Goal: Task Accomplishment & Management: Complete application form

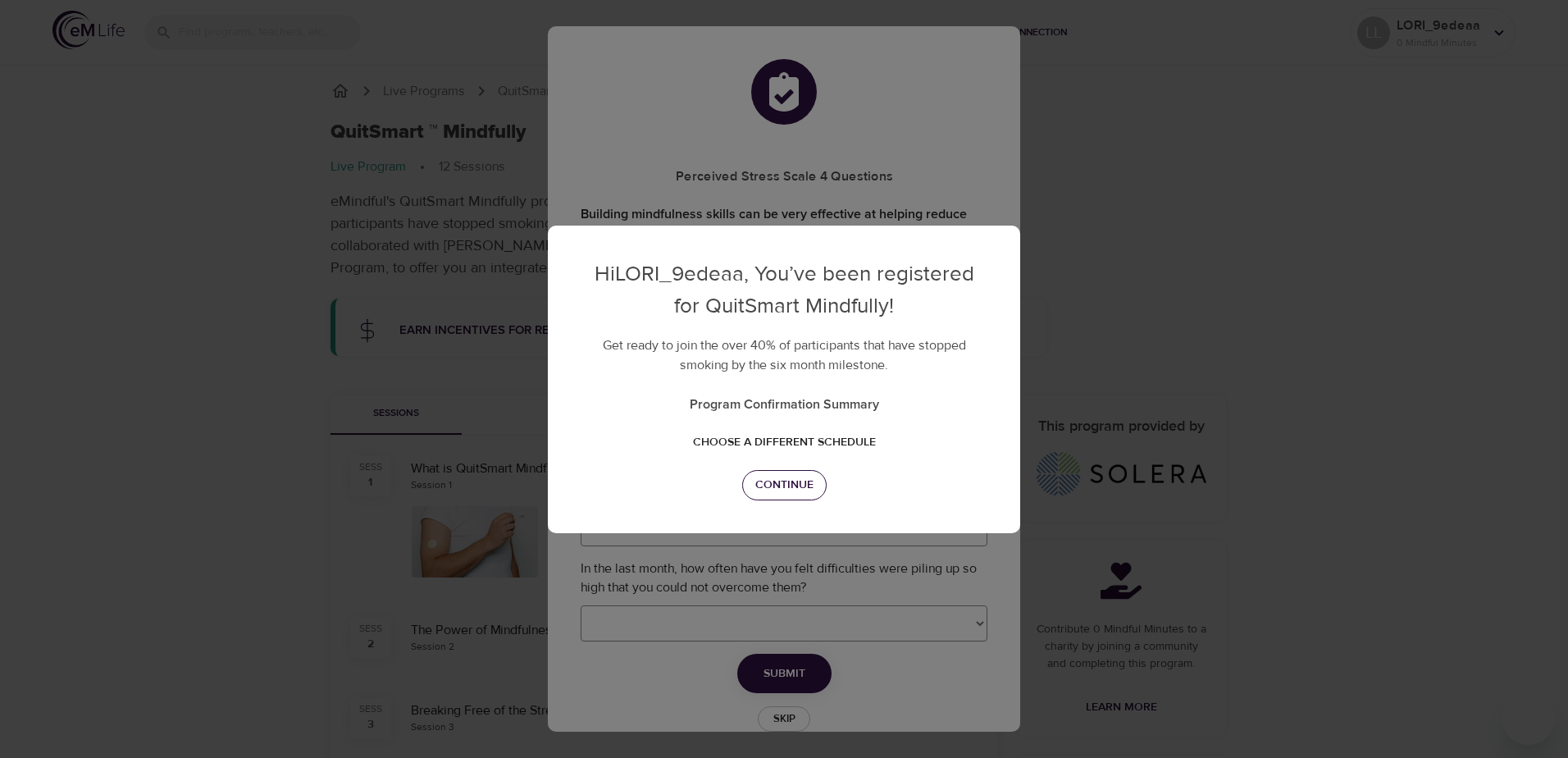
click at [804, 486] on span "Continue" at bounding box center [784, 485] width 58 height 21
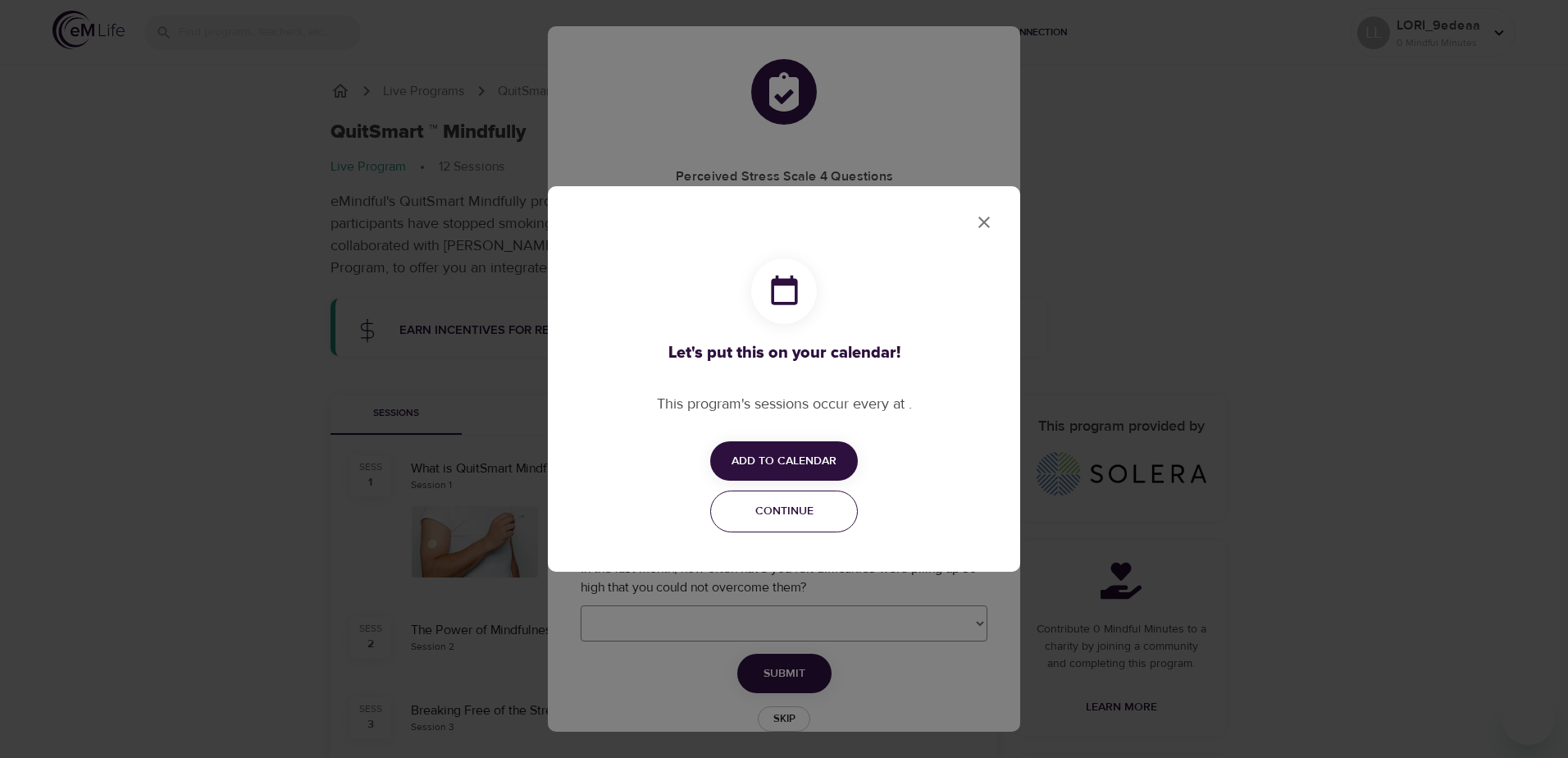
click at [804, 518] on span "Continue" at bounding box center [784, 511] width 127 height 21
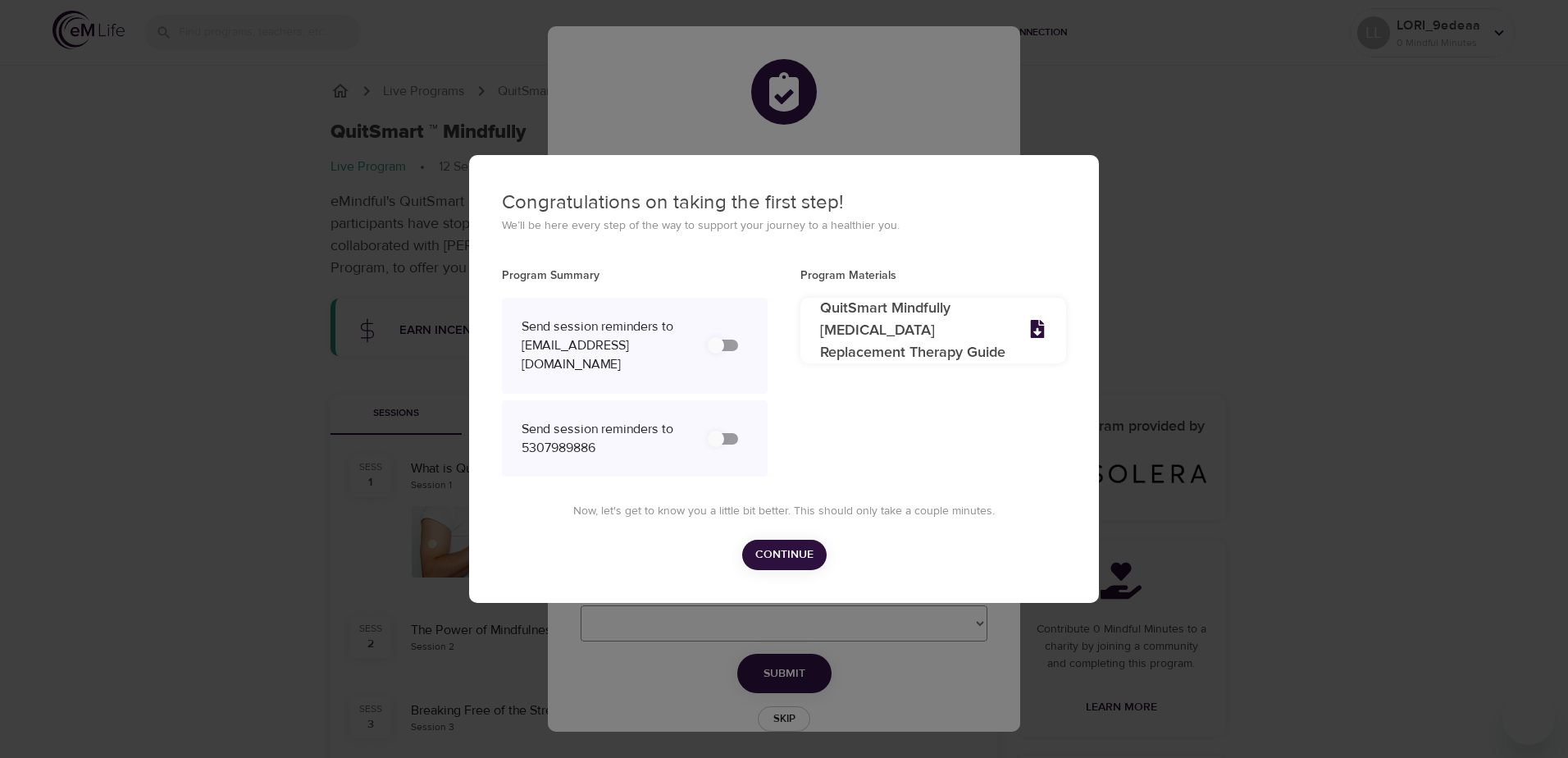
click at [717, 346] on input "secondary checkbox" at bounding box center [716, 346] width 94 height 31
checkbox input "false"
click at [720, 435] on input "secondary checkbox" at bounding box center [716, 439] width 94 height 31
checkbox input "false"
click at [890, 345] on p "QuitSmart Mindfully Nicotine Replacement Therapy Guide" at bounding box center [914, 331] width 188 height 67
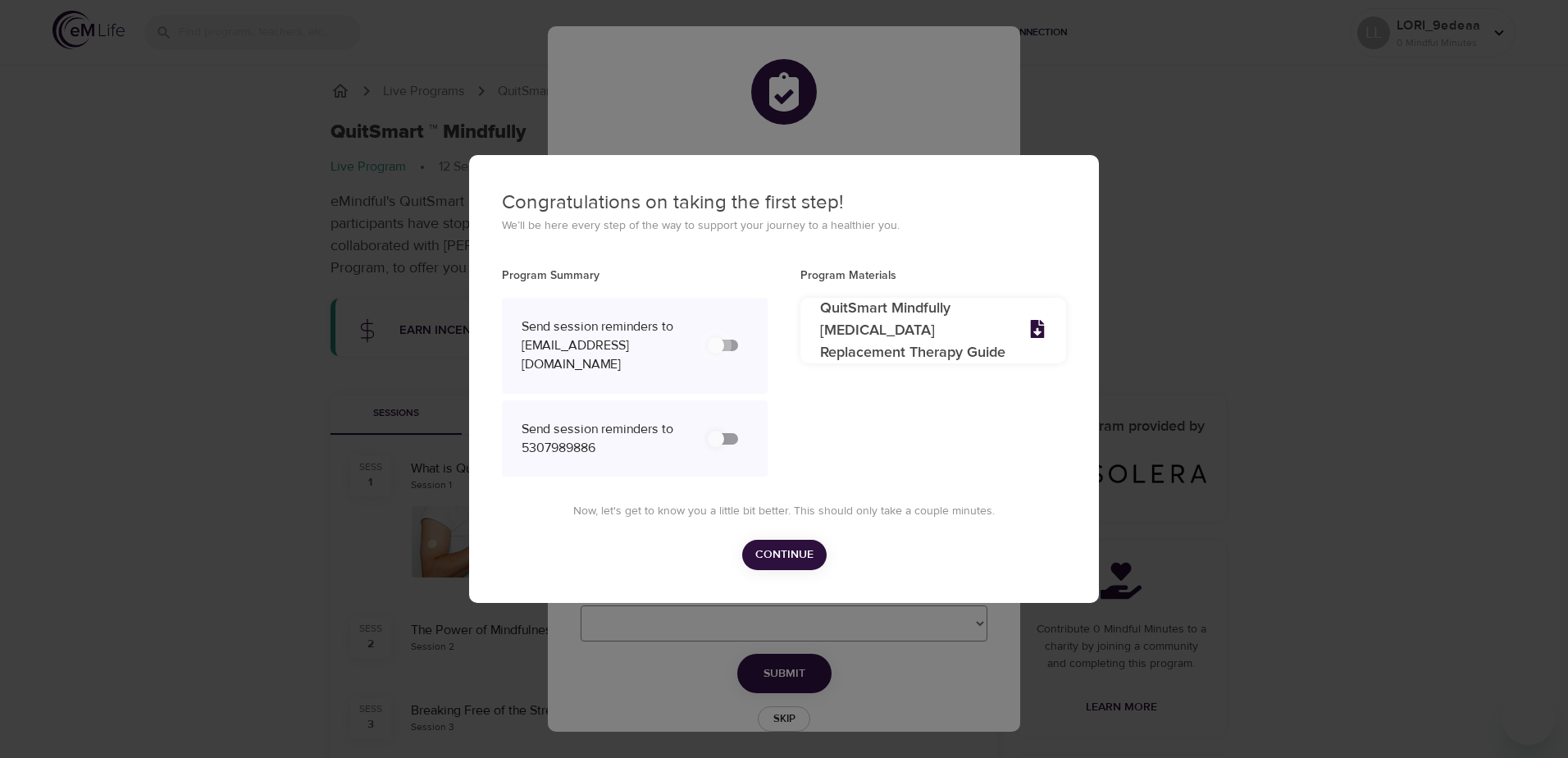
click at [718, 348] on input "secondary checkbox" at bounding box center [716, 346] width 94 height 31
checkbox input "false"
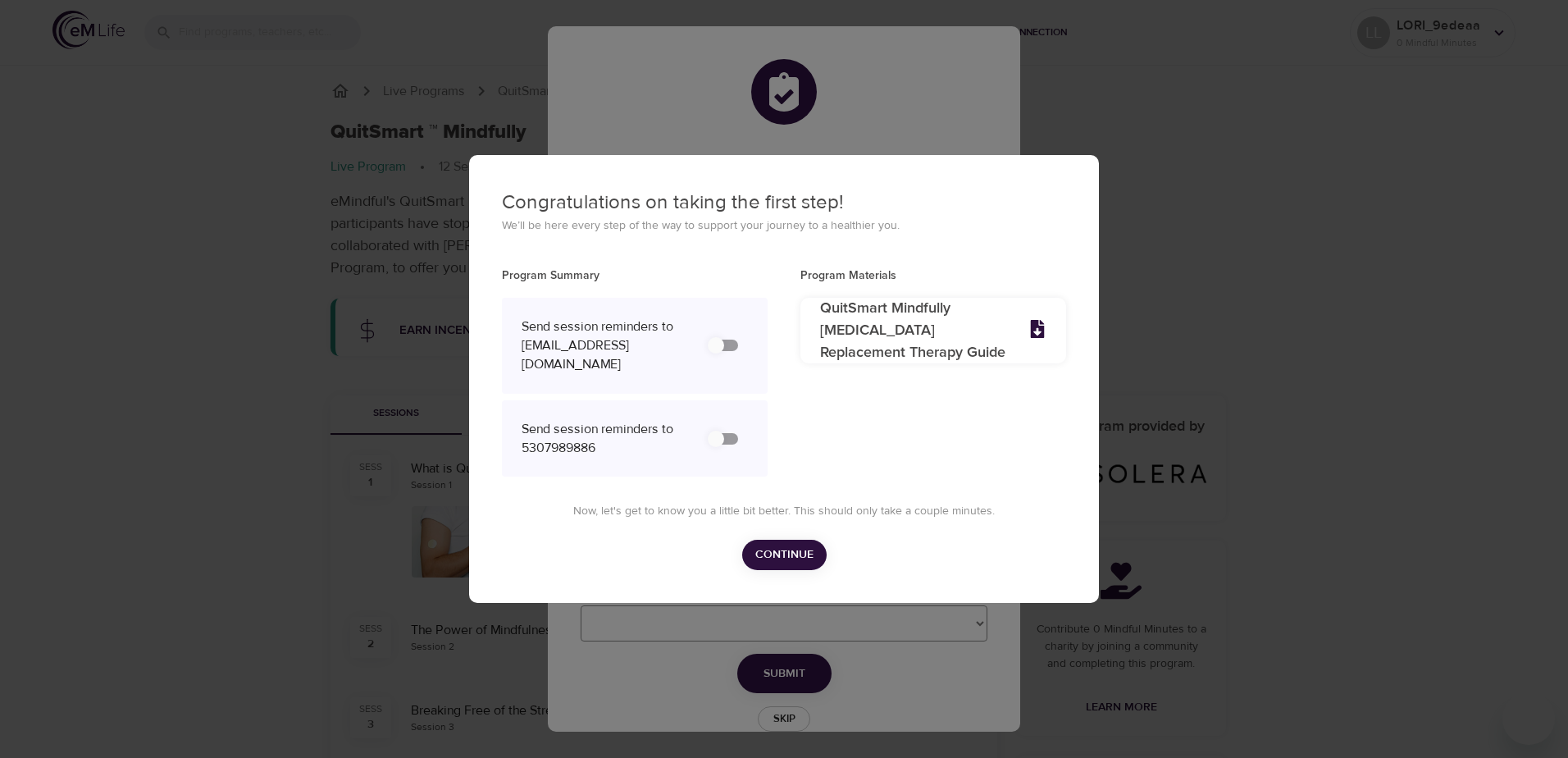
click at [777, 555] on span "Continue" at bounding box center [784, 555] width 58 height 21
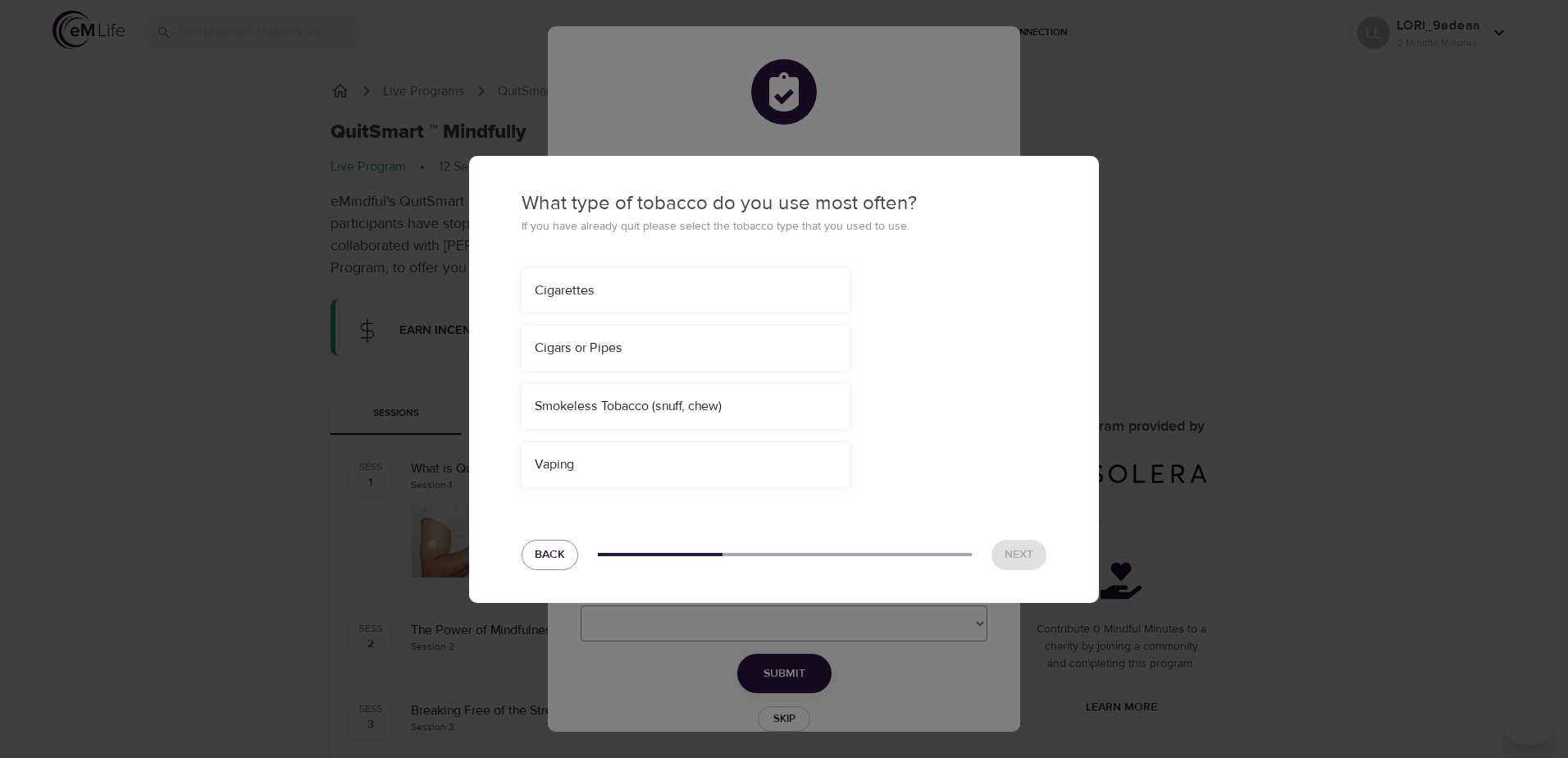
click at [650, 277] on div "Cigarettes" at bounding box center [686, 291] width 328 height 45
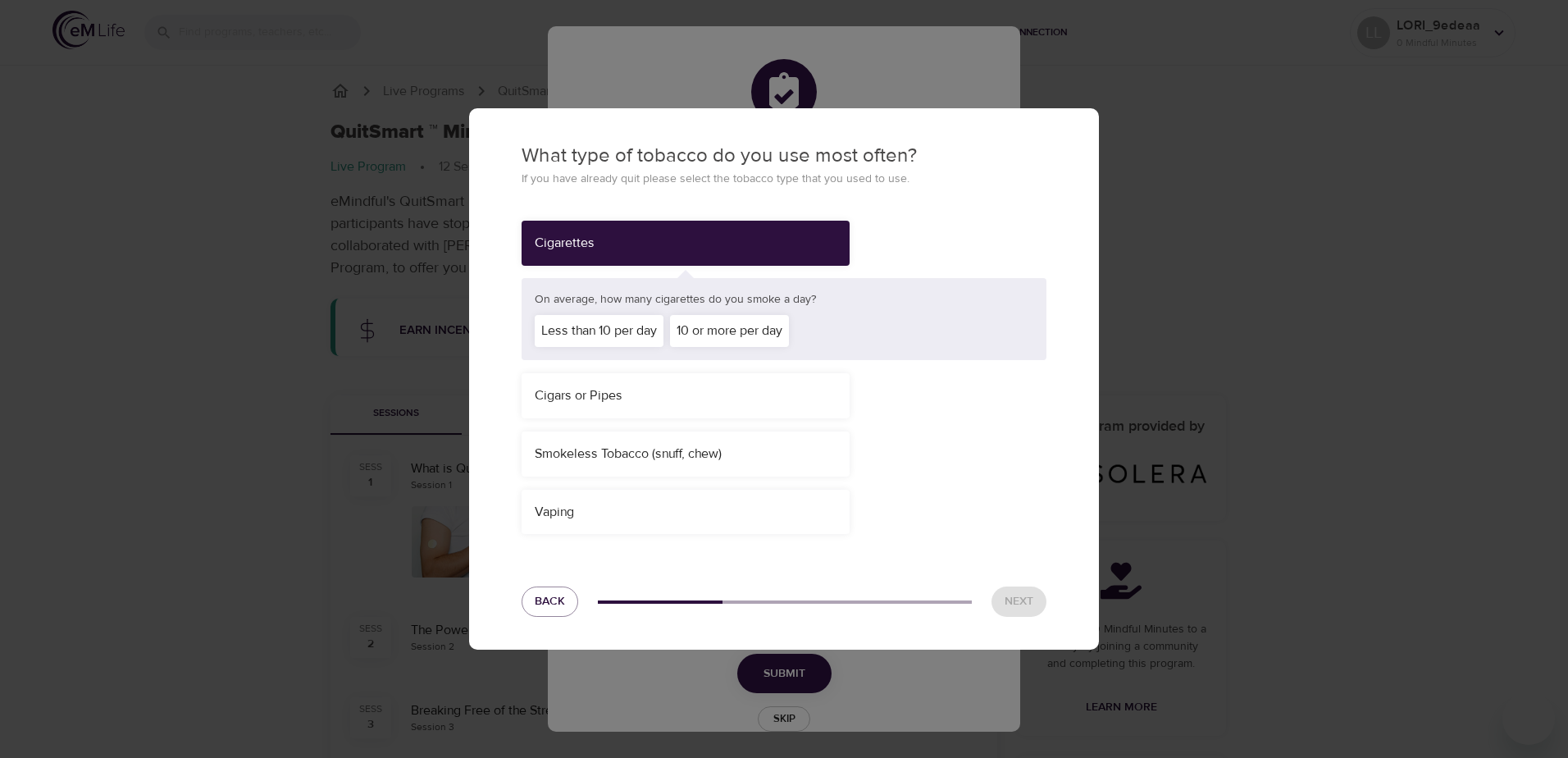
click at [725, 339] on div "10 or more per day" at bounding box center [729, 331] width 119 height 32
click at [1020, 610] on span "Next" at bounding box center [1019, 602] width 29 height 21
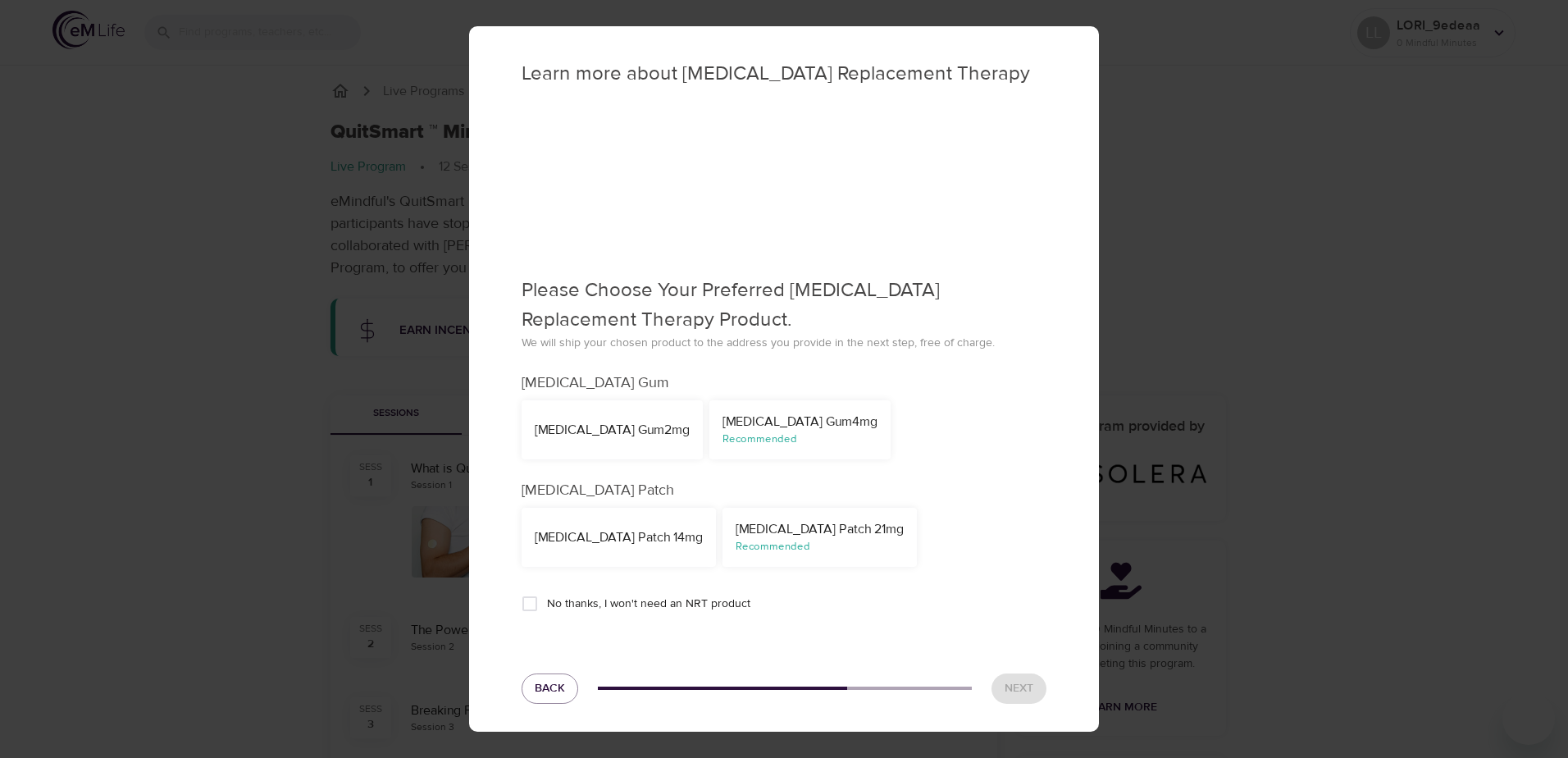
click at [758, 543] on div "Recommended" at bounding box center [820, 547] width 168 height 16
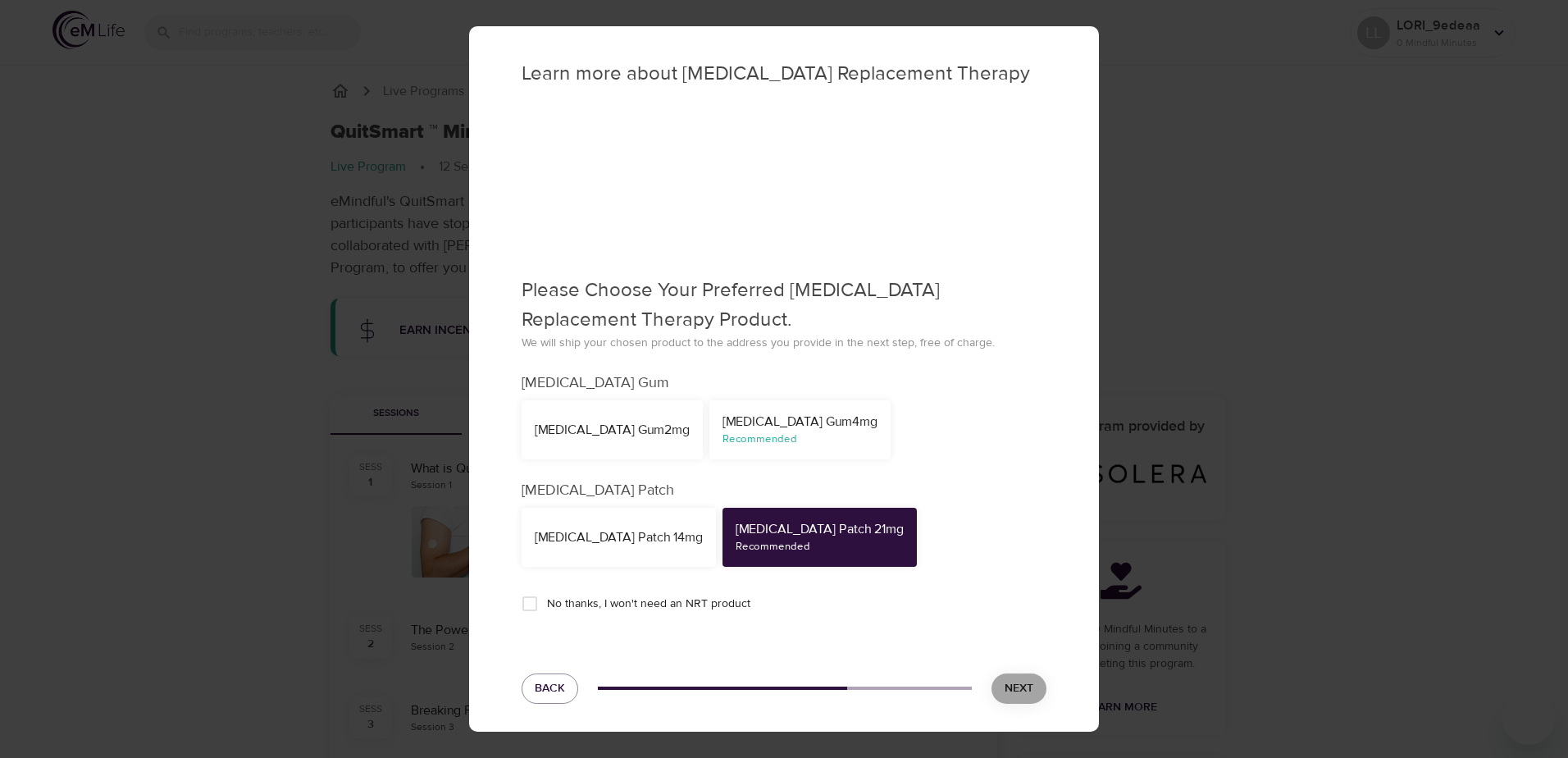
click at [1012, 688] on span "Next" at bounding box center [1019, 689] width 29 height 21
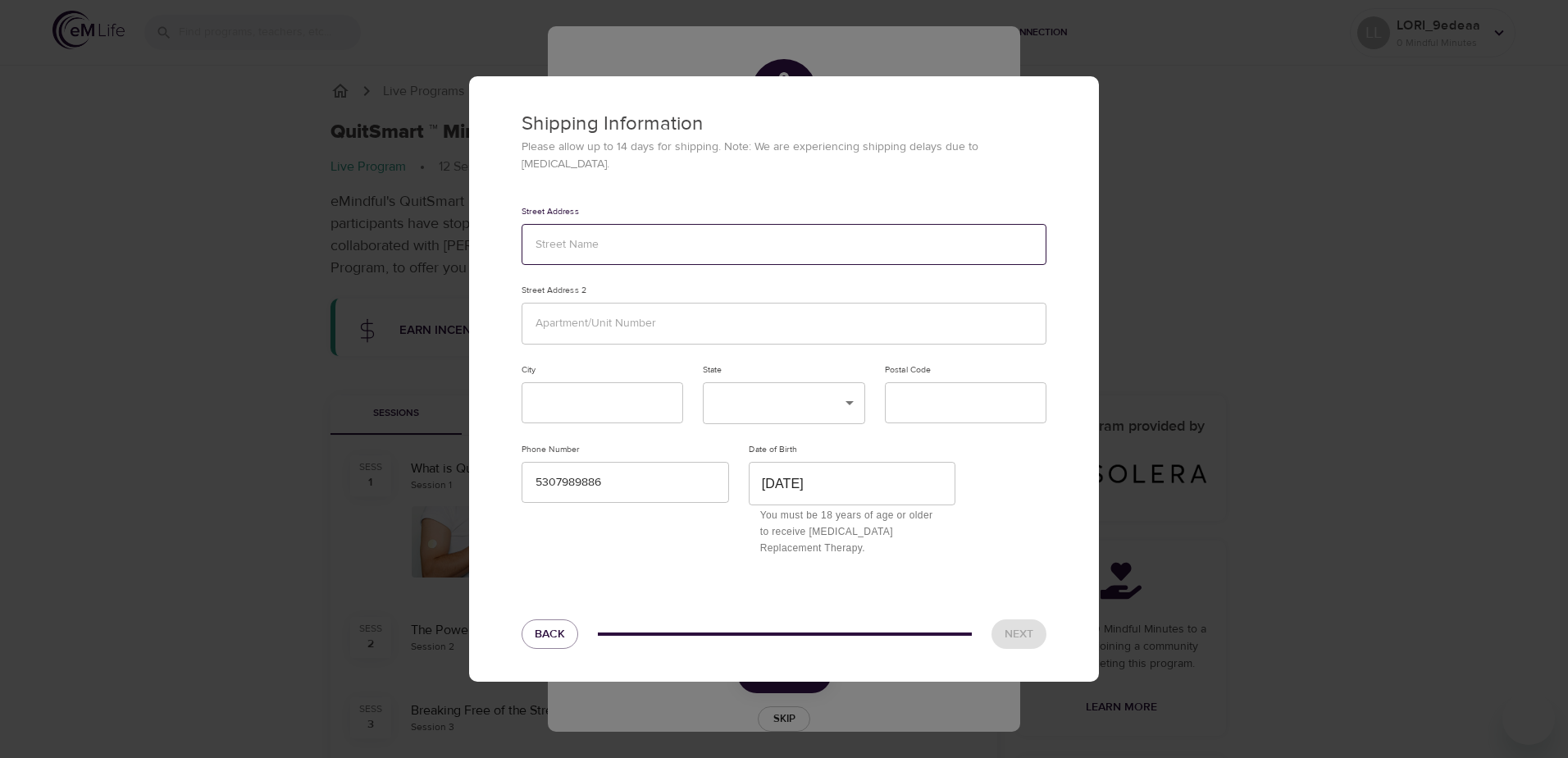
click at [573, 246] on input "text" at bounding box center [784, 245] width 525 height 42
type input "177 ARCADIA DR"
type input "Grass Valley"
type input "95945"
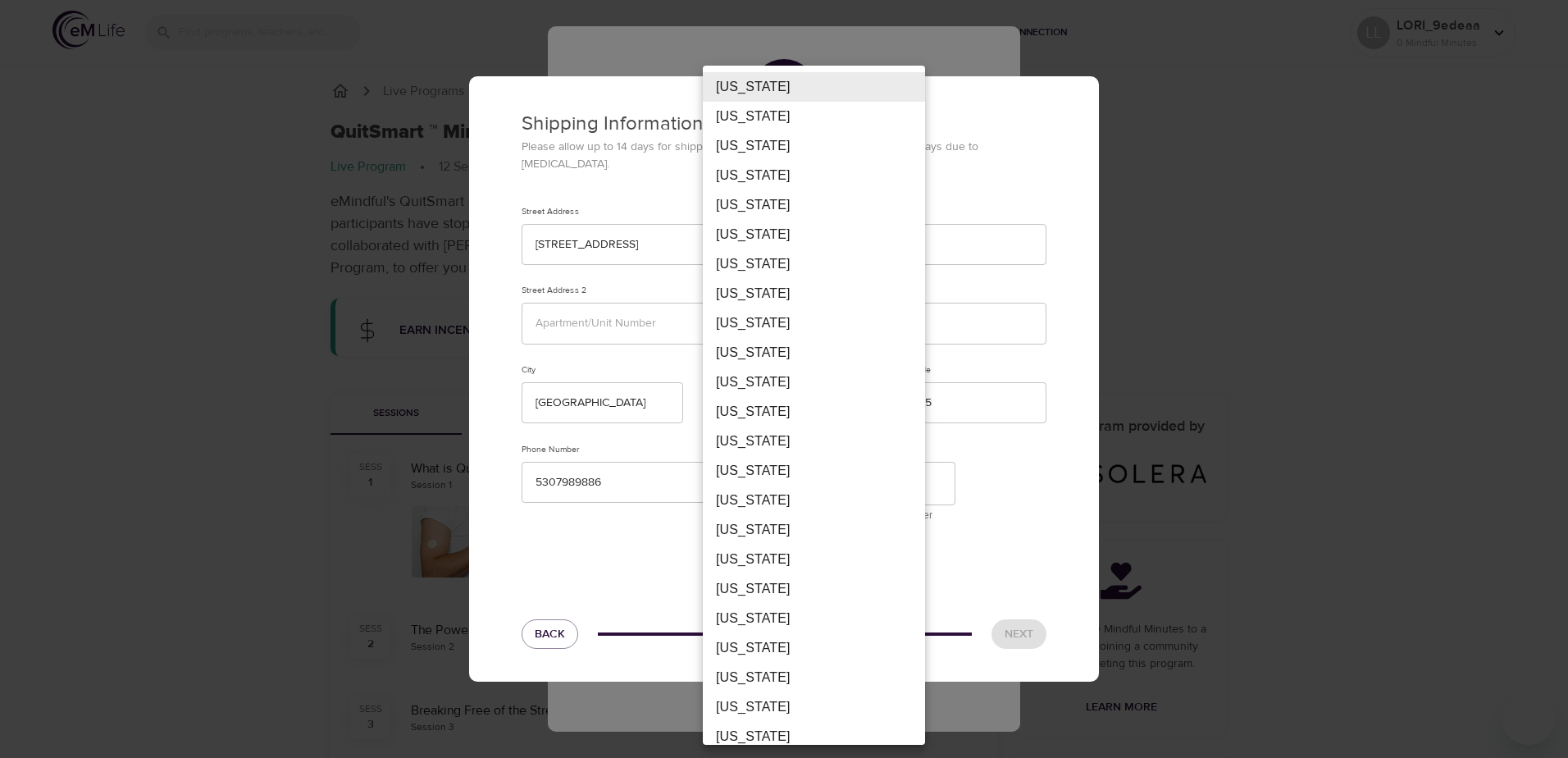
click at [759, 235] on li "California" at bounding box center [814, 234] width 222 height 30
type input "CA"
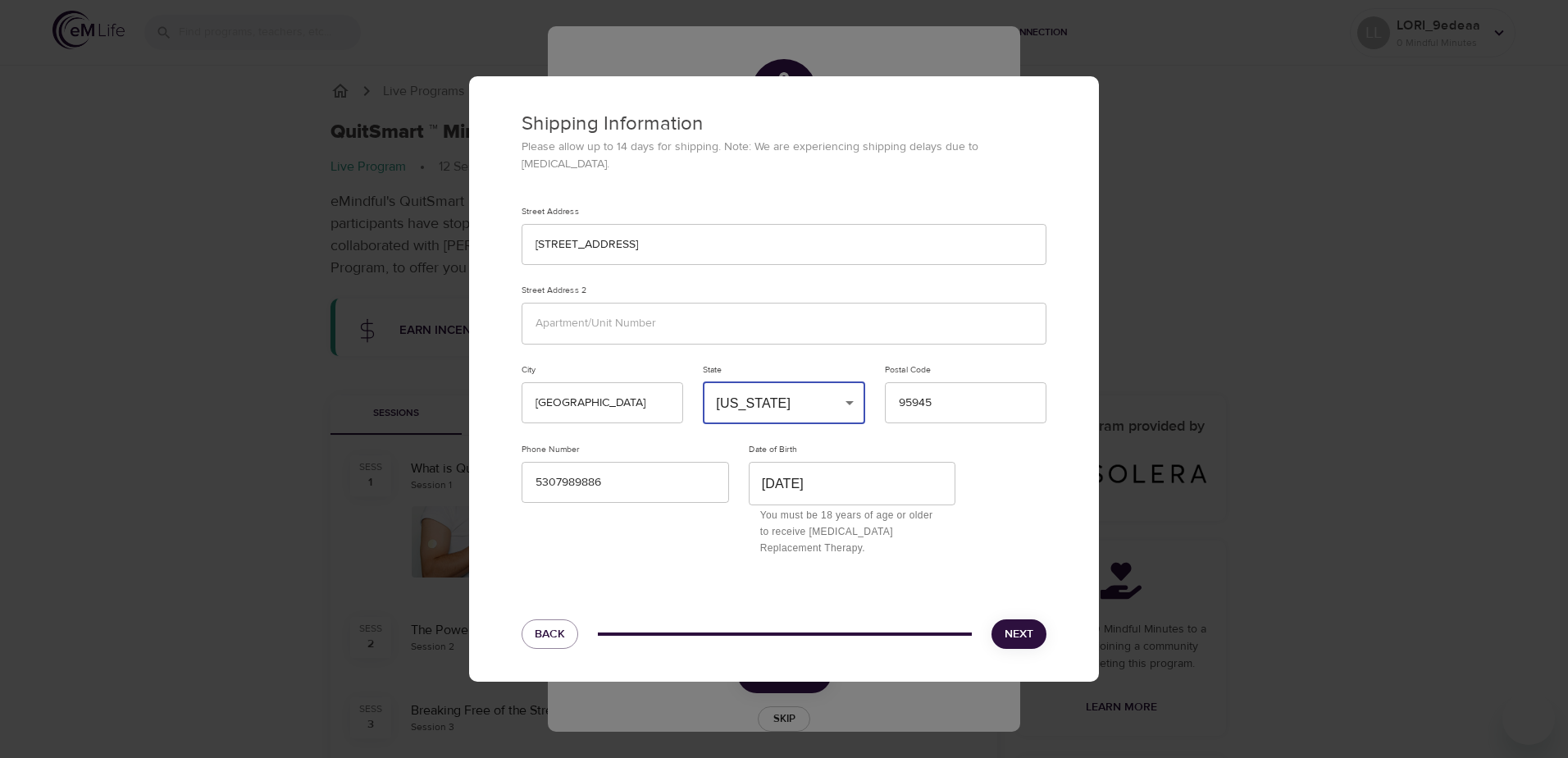
click at [1036, 625] on button "Next" at bounding box center [1018, 634] width 55 height 30
click at [1027, 624] on span "Next" at bounding box center [1019, 635] width 29 height 21
click at [639, 243] on input "177 ARCADIA DR" at bounding box center [784, 245] width 525 height 42
click at [618, 412] on input "Grass Valley" at bounding box center [602, 403] width 161 height 42
click at [997, 514] on div "Street Address 177 ARCADIA DR Street Address 2 City Grass Valley State Californ…" at bounding box center [784, 381] width 544 height 371
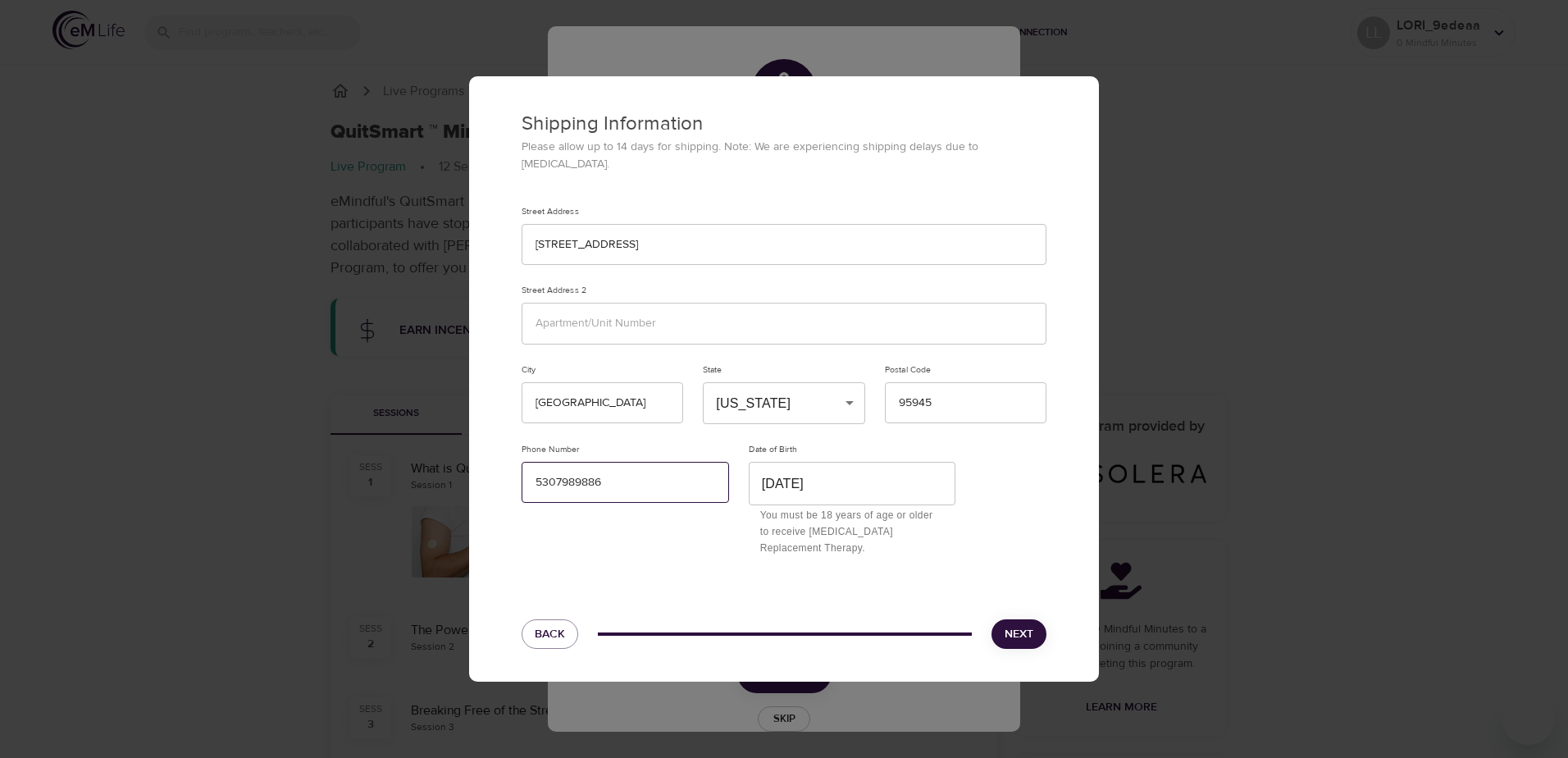
click at [646, 485] on input "5307989886" at bounding box center [625, 483] width 207 height 42
click at [1038, 619] on button "Next" at bounding box center [1018, 634] width 55 height 30
click at [1006, 624] on span "Next" at bounding box center [1019, 635] width 29 height 21
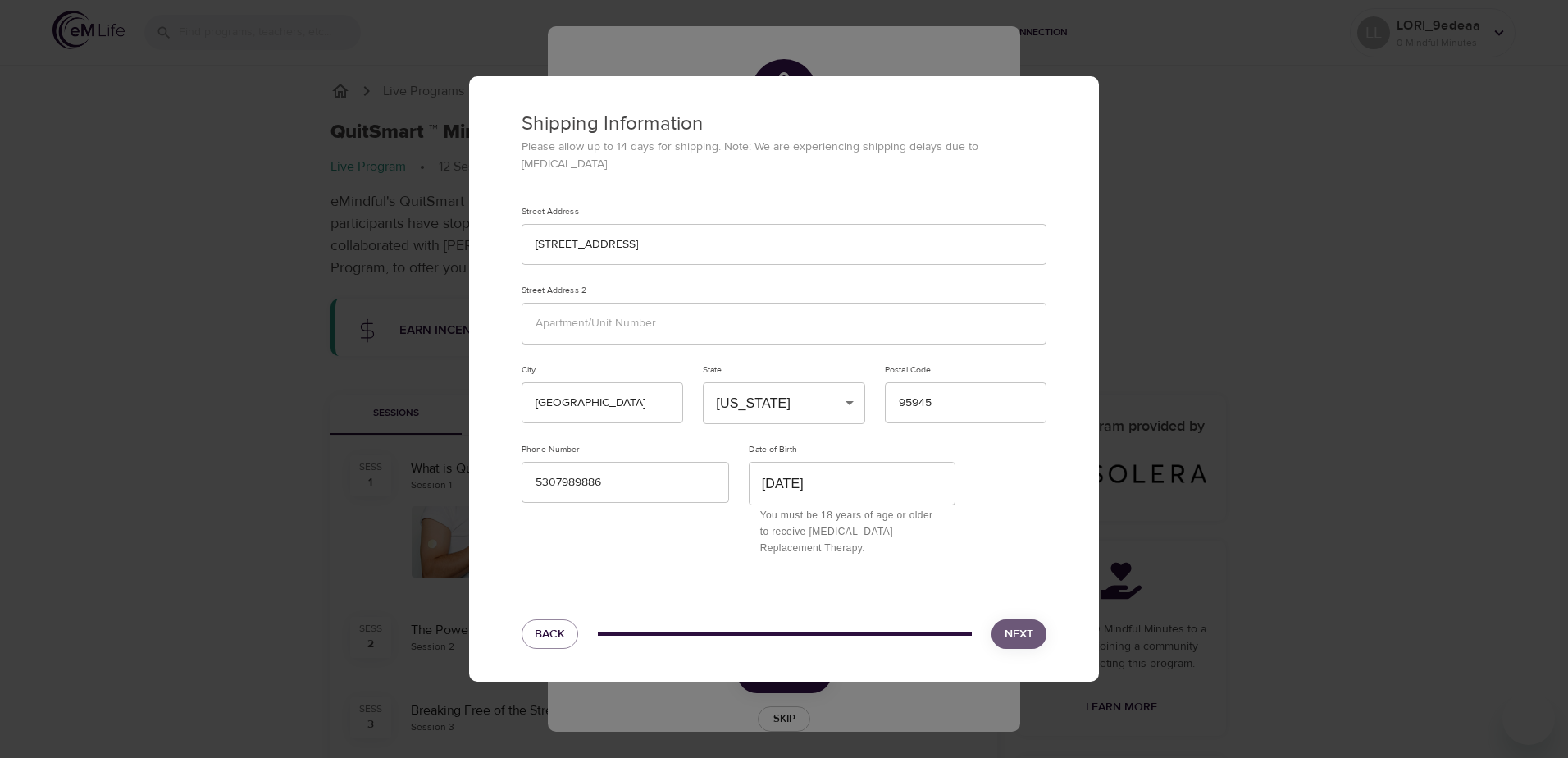
click at [1006, 624] on span "Next" at bounding box center [1019, 635] width 29 height 21
click at [1015, 624] on span "Next" at bounding box center [1019, 635] width 29 height 21
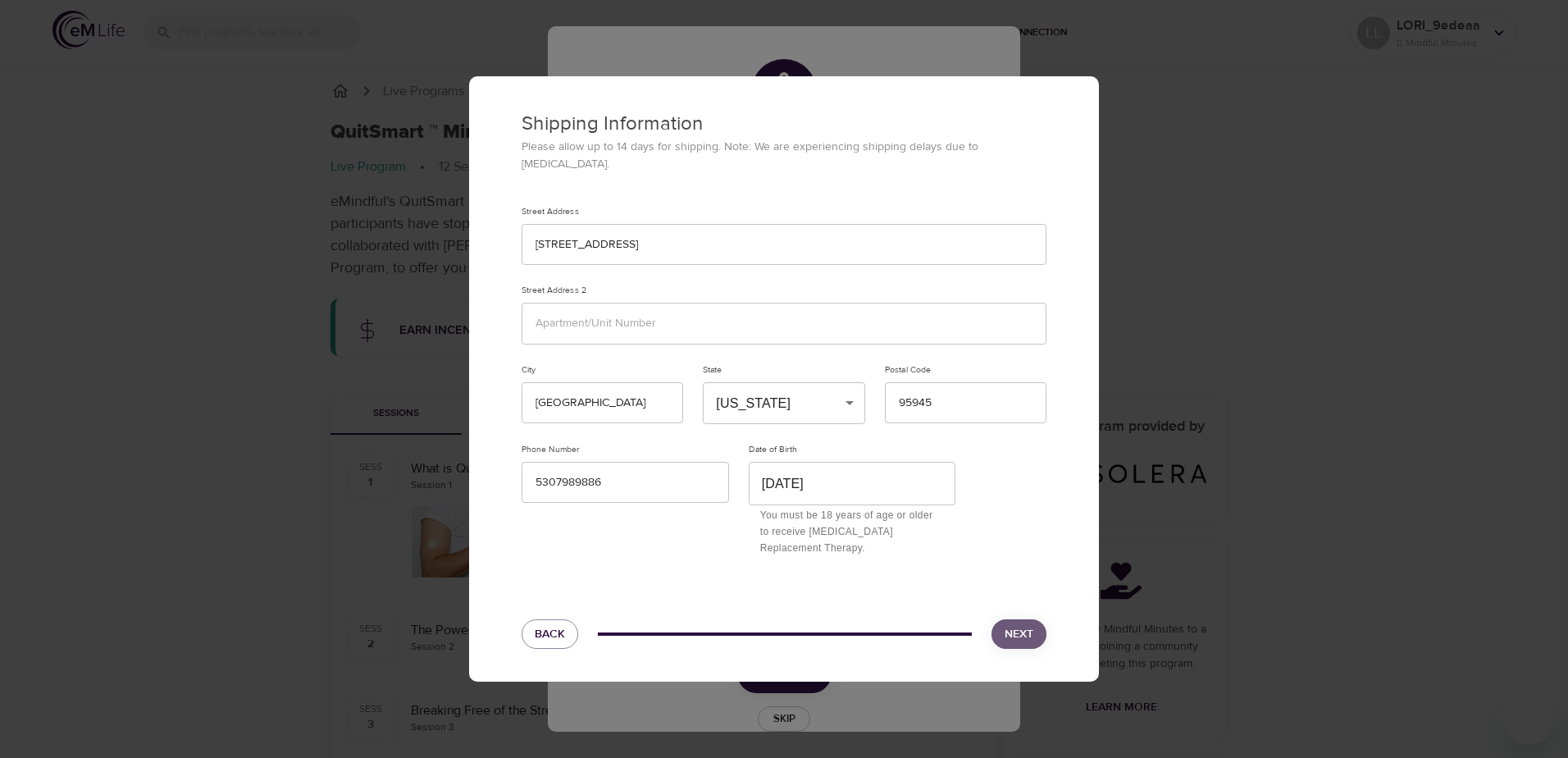
click at [1015, 624] on span "Next" at bounding box center [1019, 635] width 29 height 21
click at [557, 479] on input "5307989886" at bounding box center [625, 483] width 207 height 42
click at [576, 483] on input "530 7989886" at bounding box center [625, 483] width 207 height 42
type input "530 798 9886"
click at [1040, 619] on button "Next" at bounding box center [1018, 634] width 55 height 30
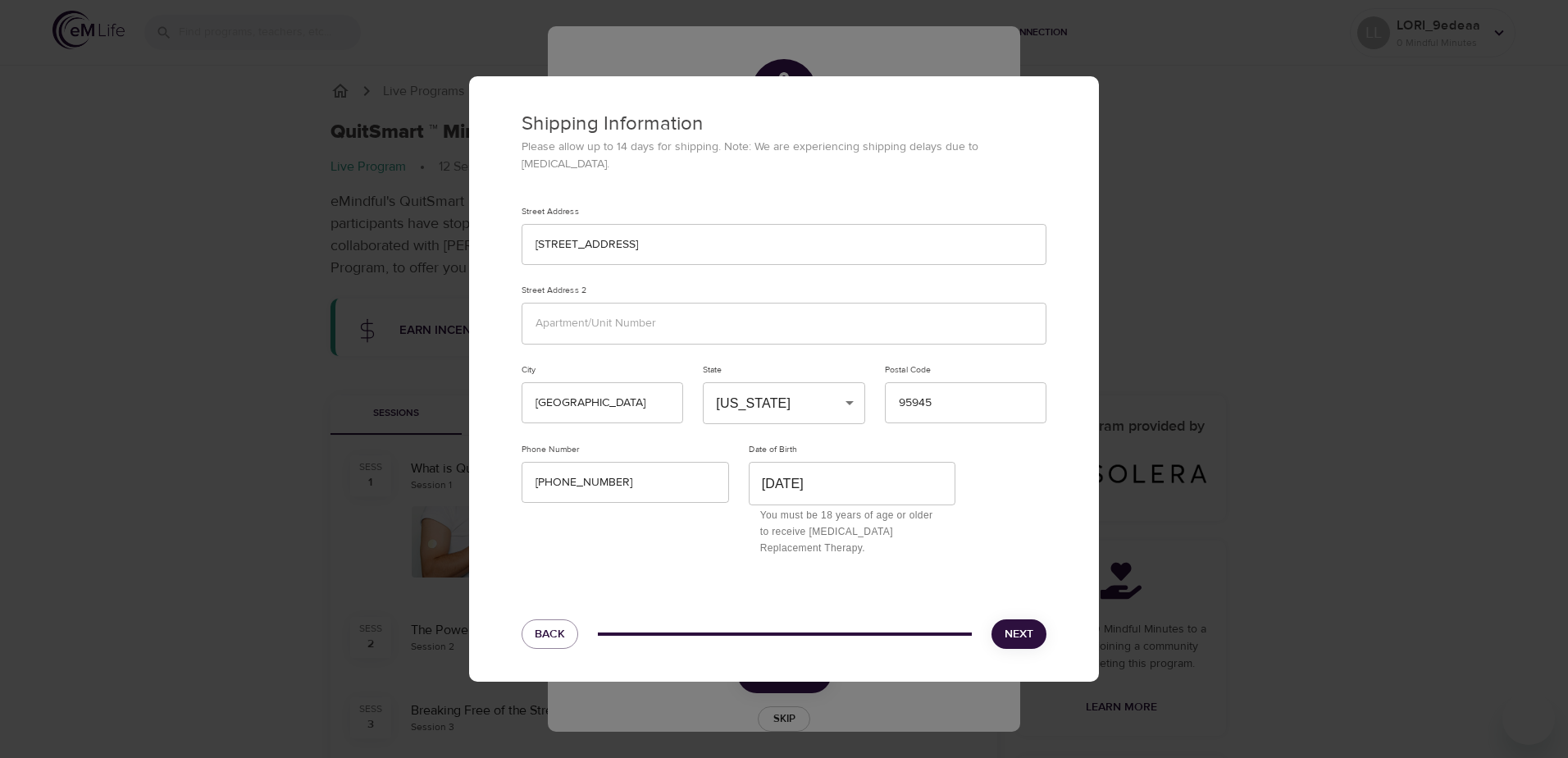
click at [864, 484] on input "October 25th, 1982" at bounding box center [852, 484] width 207 height 43
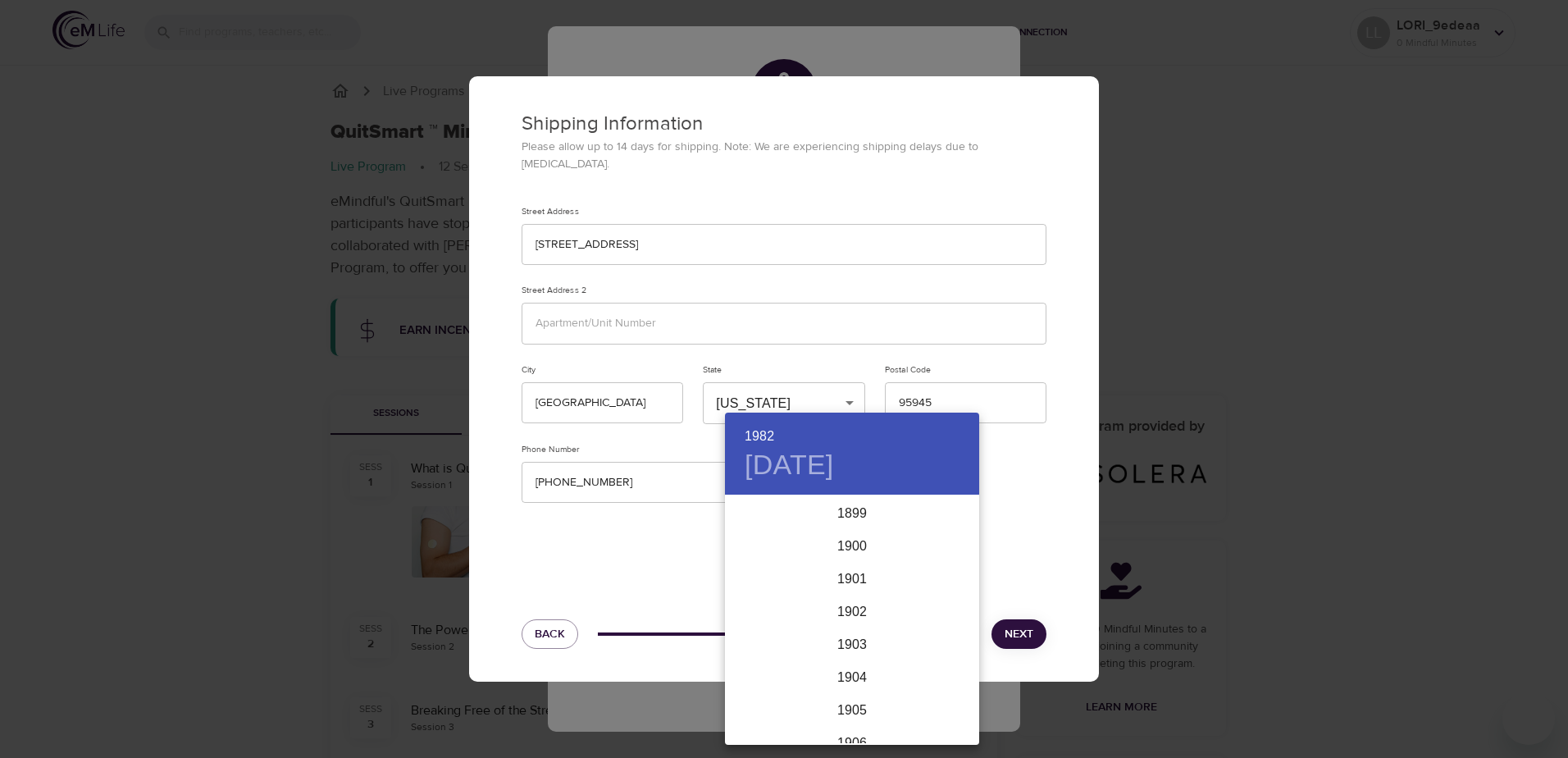
scroll to position [2626, 0]
click at [864, 484] on div "1982 Mon, Oct 25" at bounding box center [851, 453] width 254 height 82
click at [1020, 486] on div at bounding box center [784, 379] width 1568 height 758
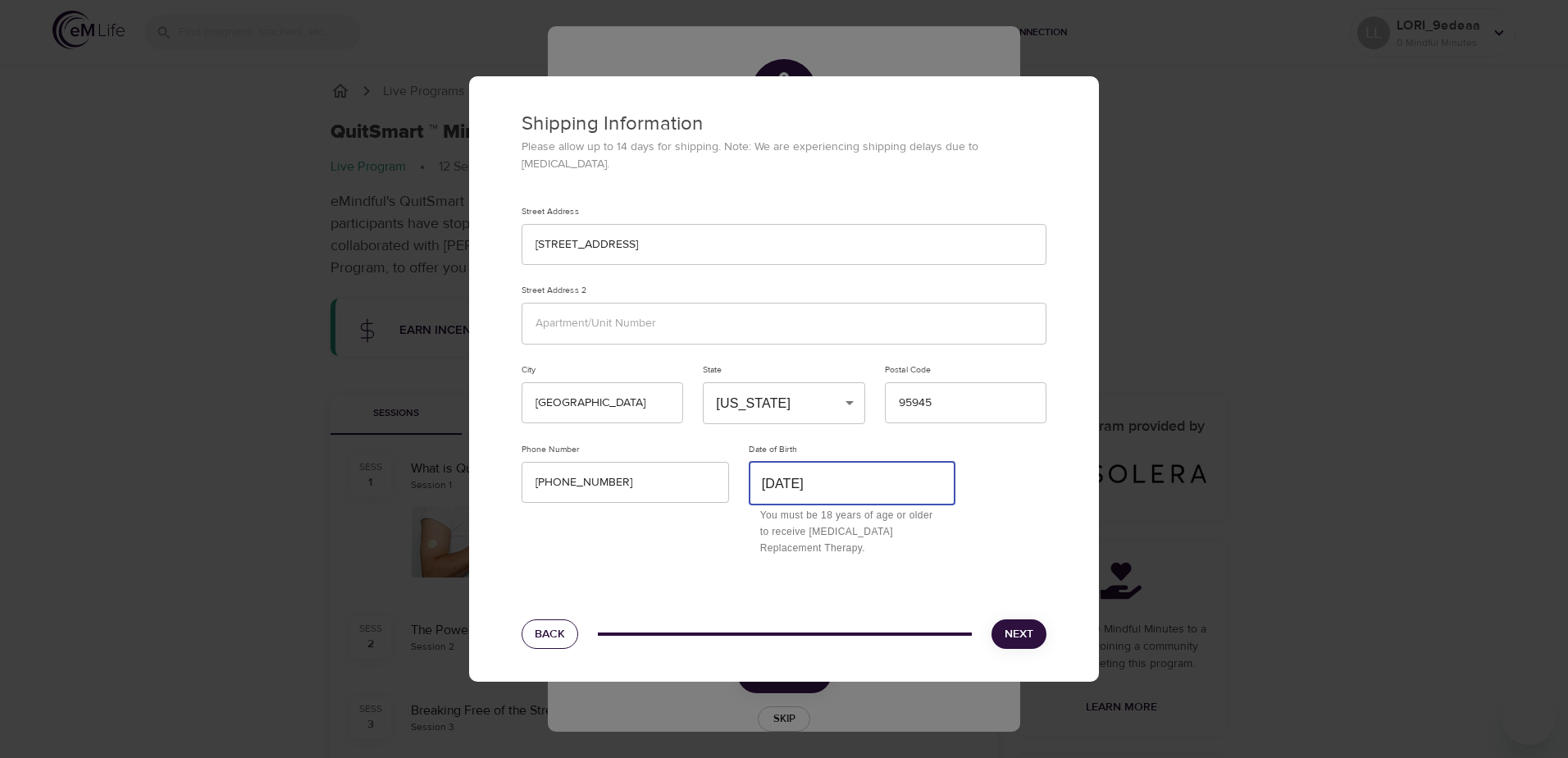
click at [552, 624] on span "Back" at bounding box center [549, 635] width 30 height 21
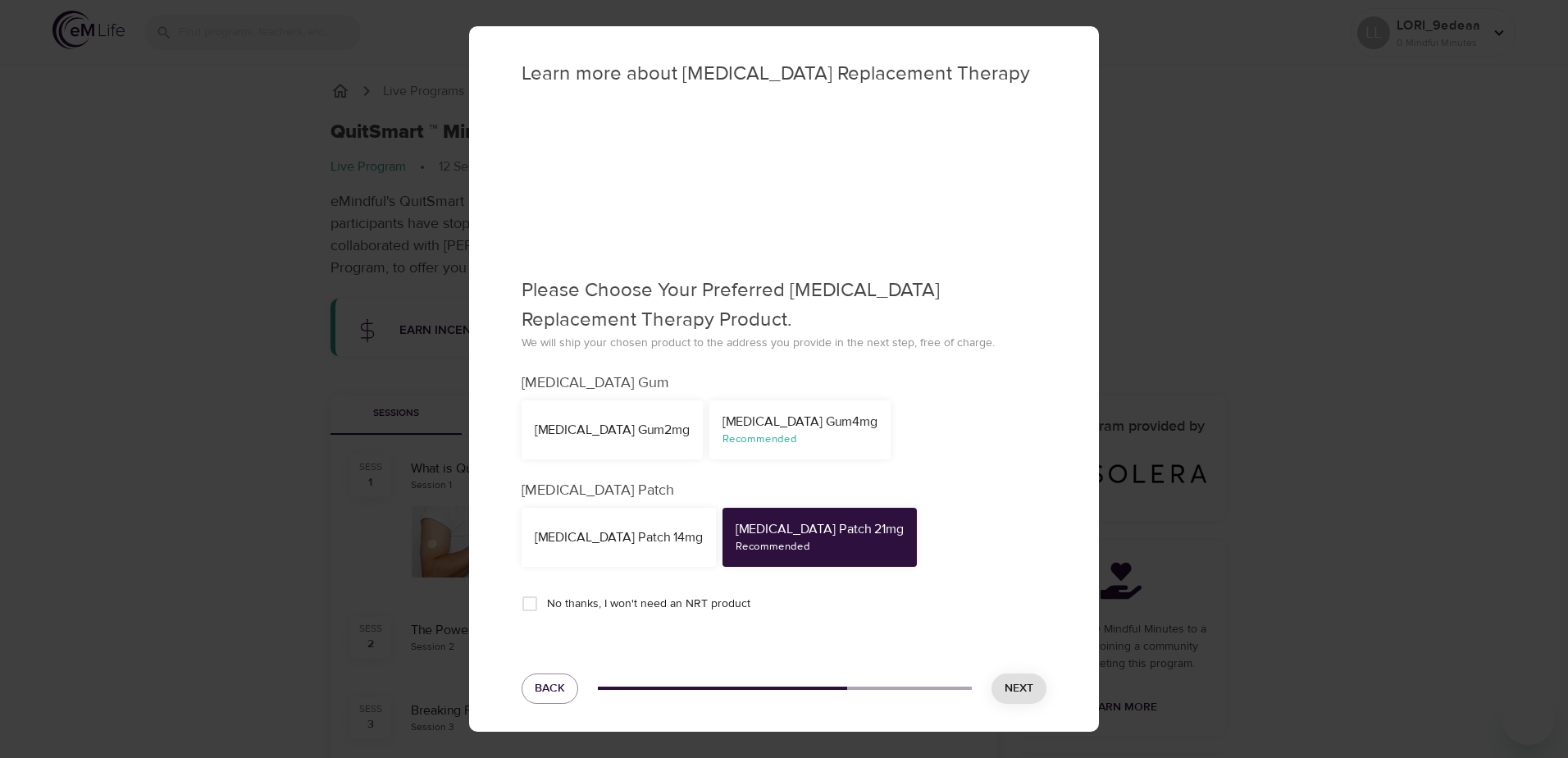
click at [794, 544] on div "Recommended" at bounding box center [820, 547] width 168 height 16
click at [1010, 695] on span "Next" at bounding box center [1019, 689] width 29 height 21
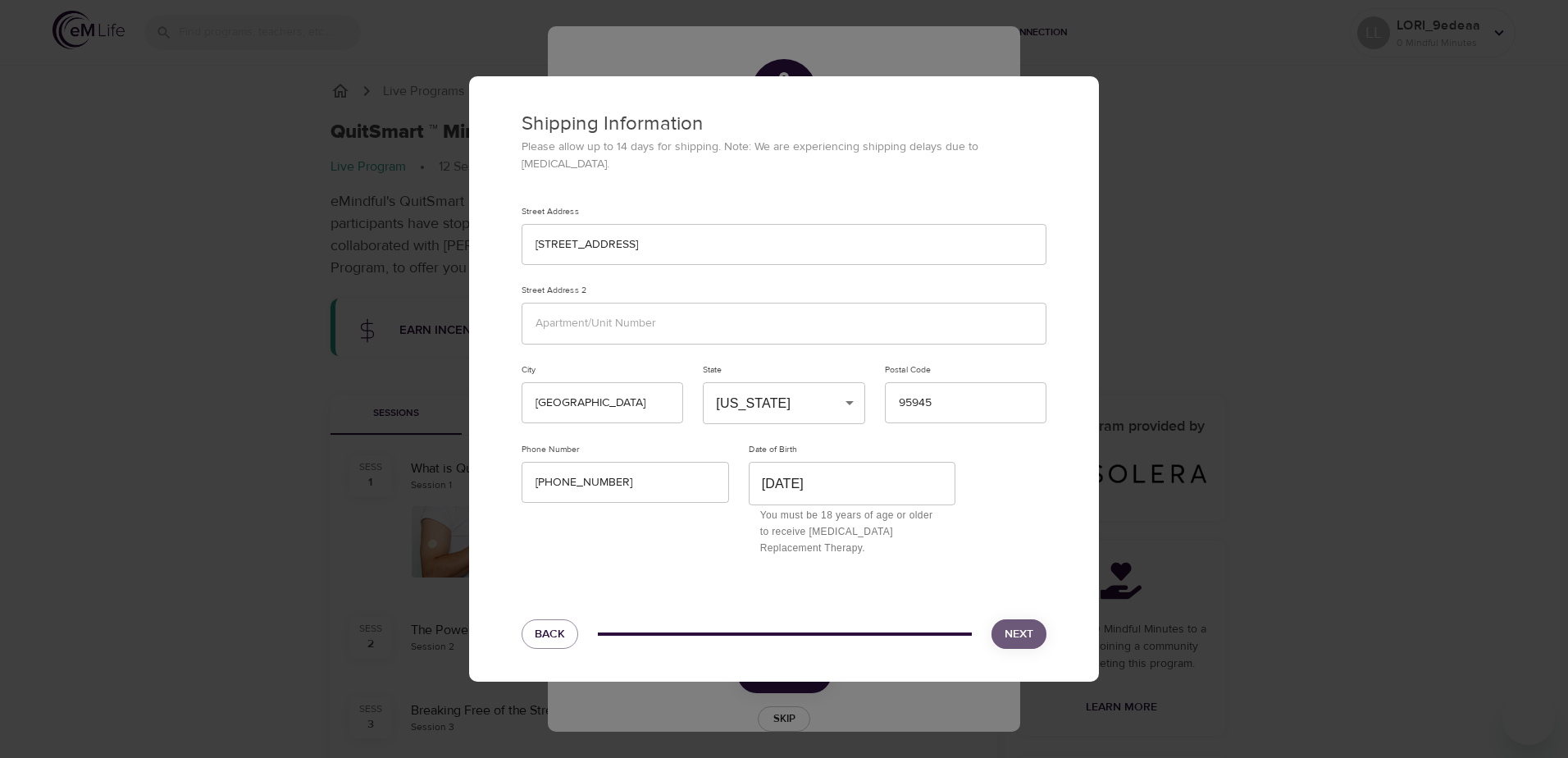
click at [1024, 624] on span "Next" at bounding box center [1019, 635] width 29 height 21
click at [1013, 624] on span "Next" at bounding box center [1019, 635] width 29 height 21
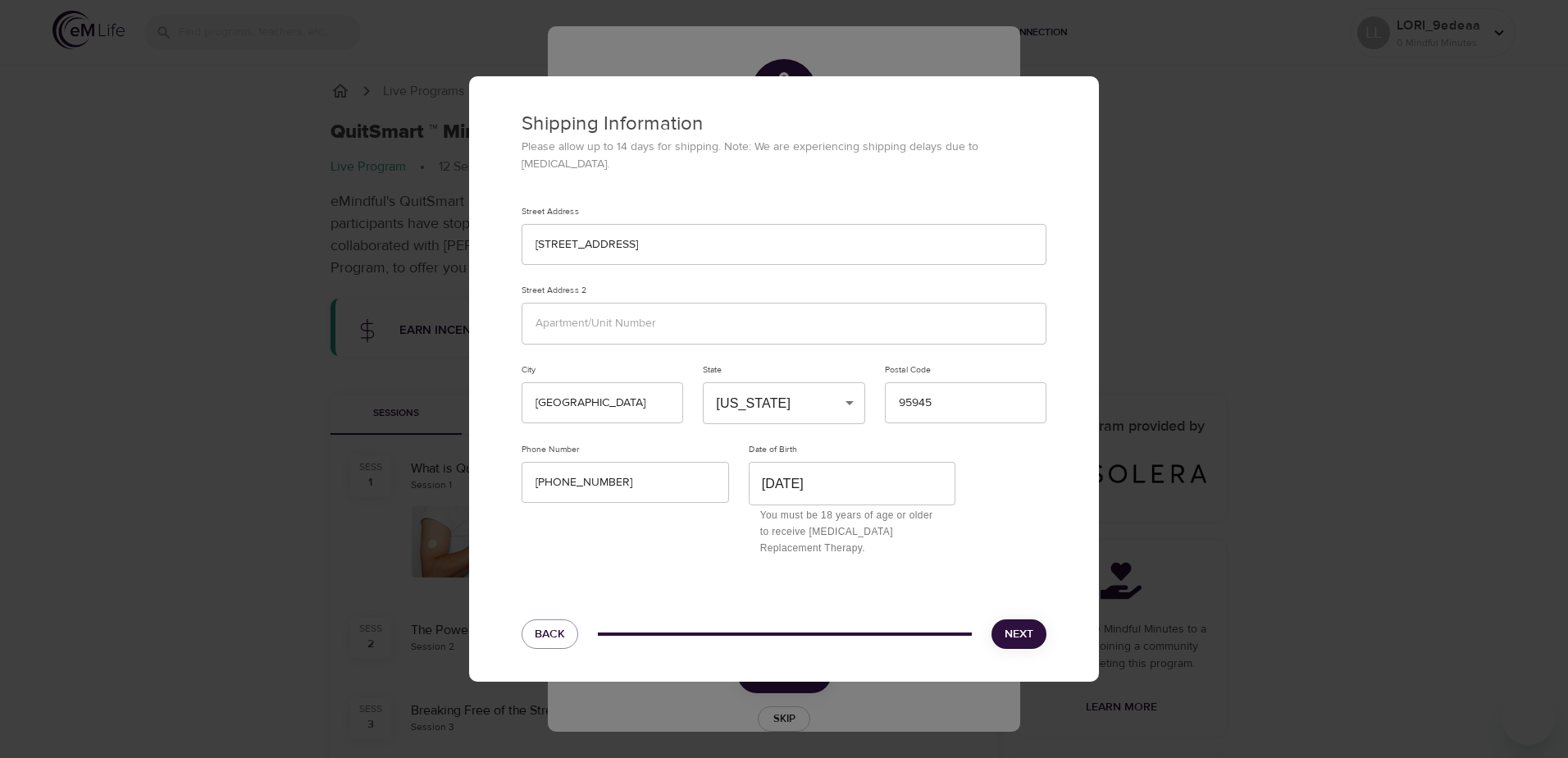
click at [974, 554] on div "Shipping Information Please allow up to 14 days for shipping. Note: We are expe…" at bounding box center [784, 379] width 630 height 606
drag, startPoint x: 974, startPoint y: 554, endPoint x: 1036, endPoint y: 610, distance: 83.5
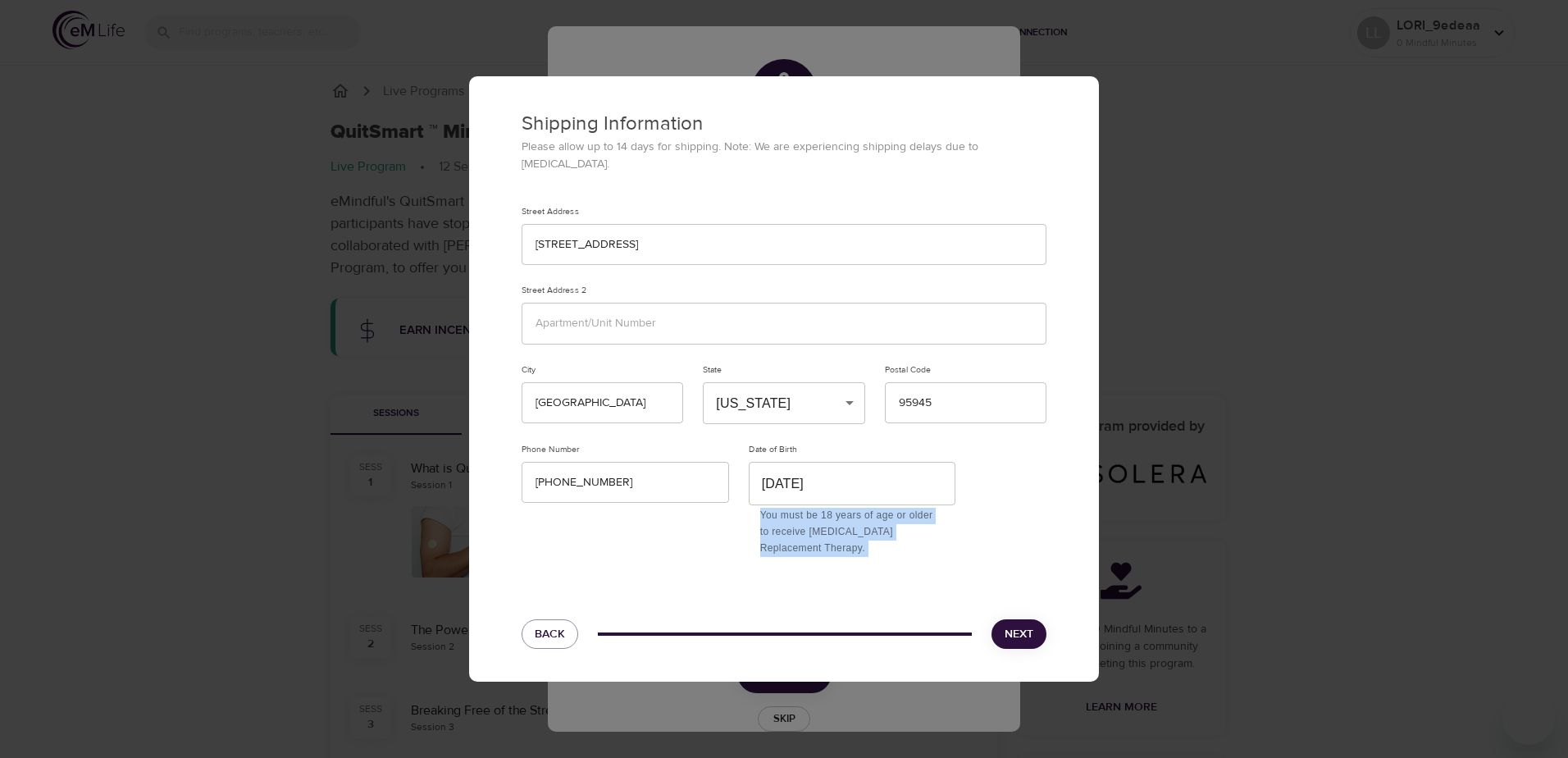
click at [1036, 619] on button "Next" at bounding box center [1018, 634] width 55 height 30
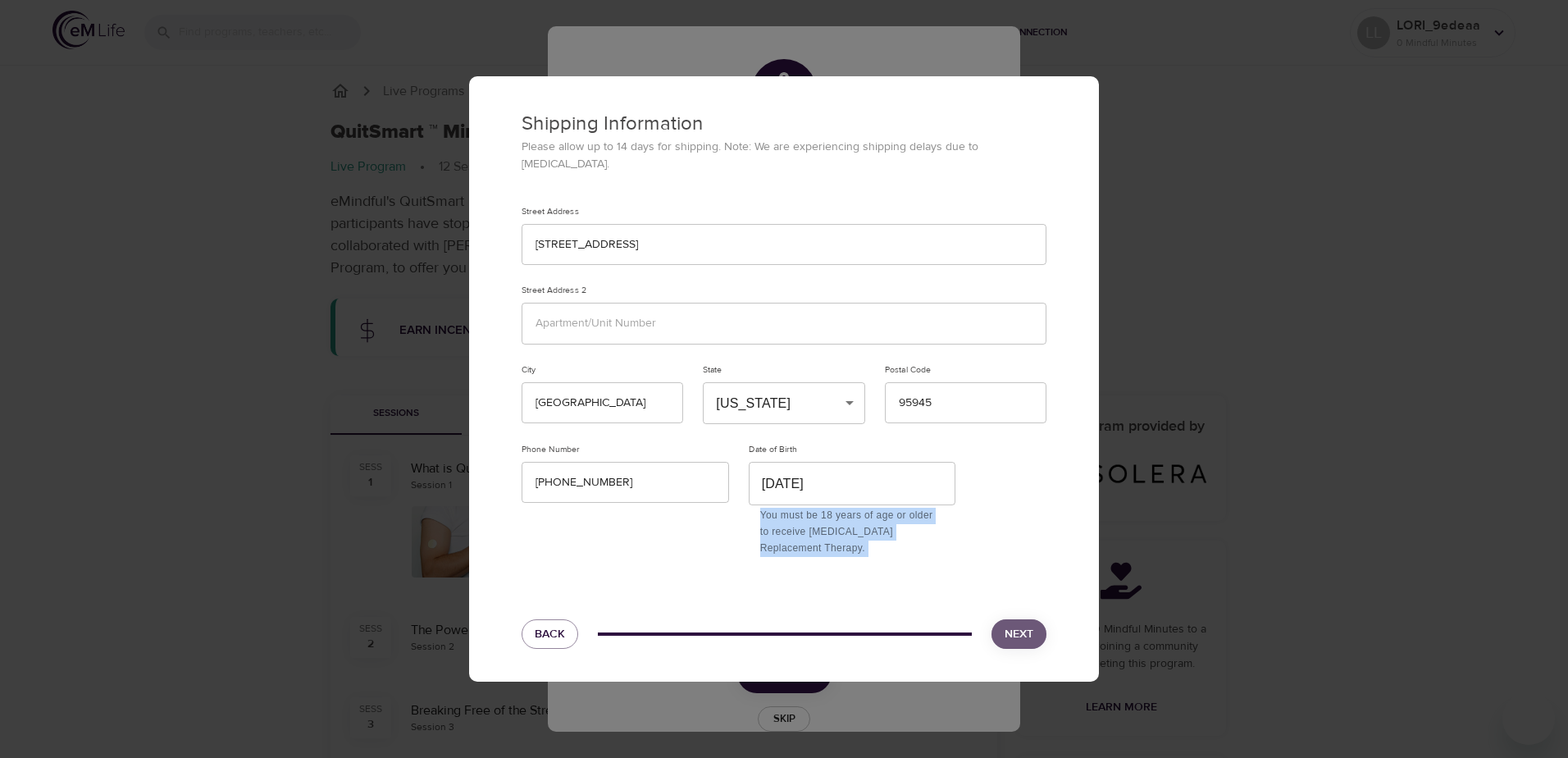
click at [1036, 619] on button "Next" at bounding box center [1018, 634] width 55 height 30
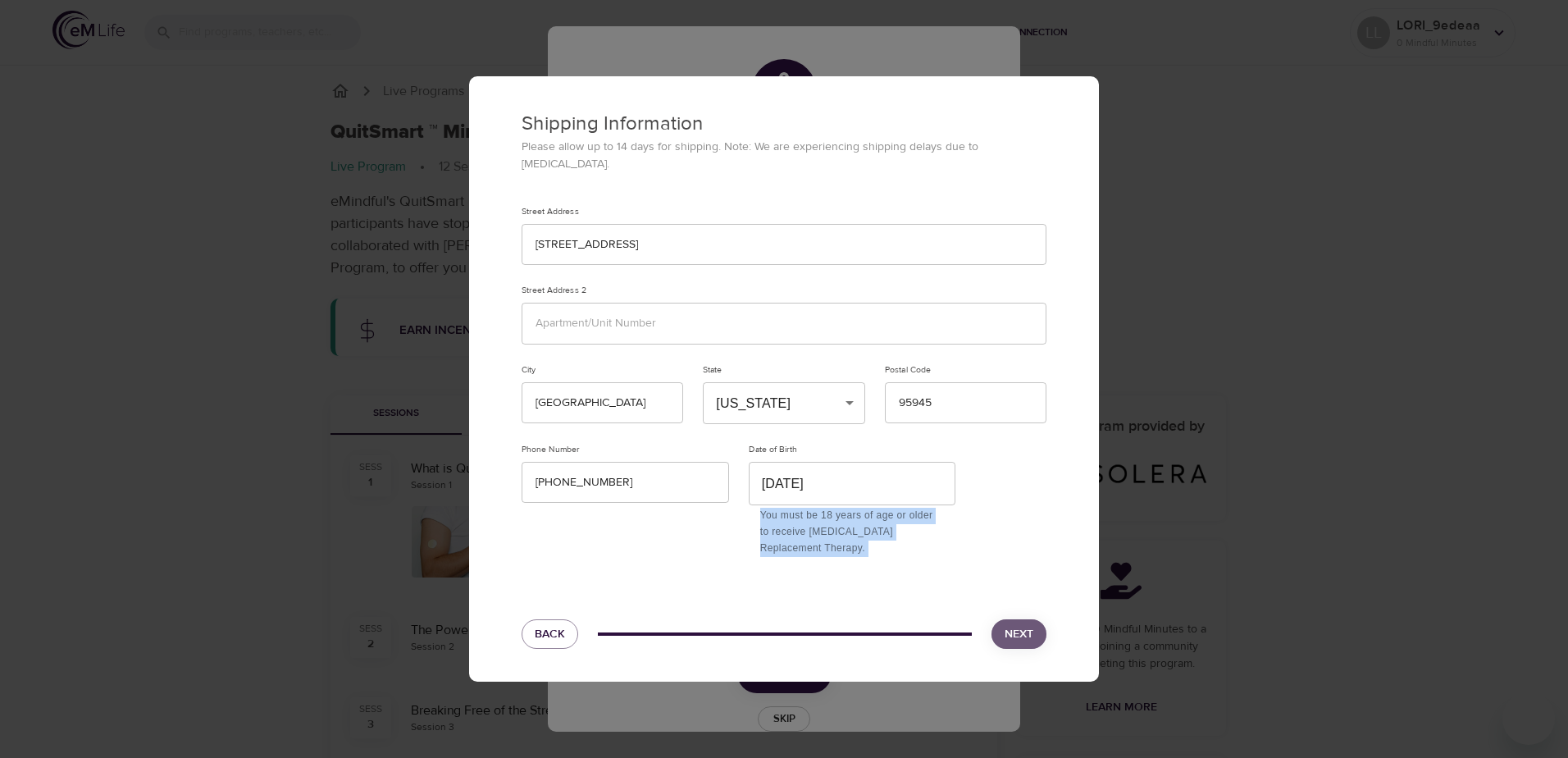
click at [1036, 619] on button "Next" at bounding box center [1018, 634] width 55 height 30
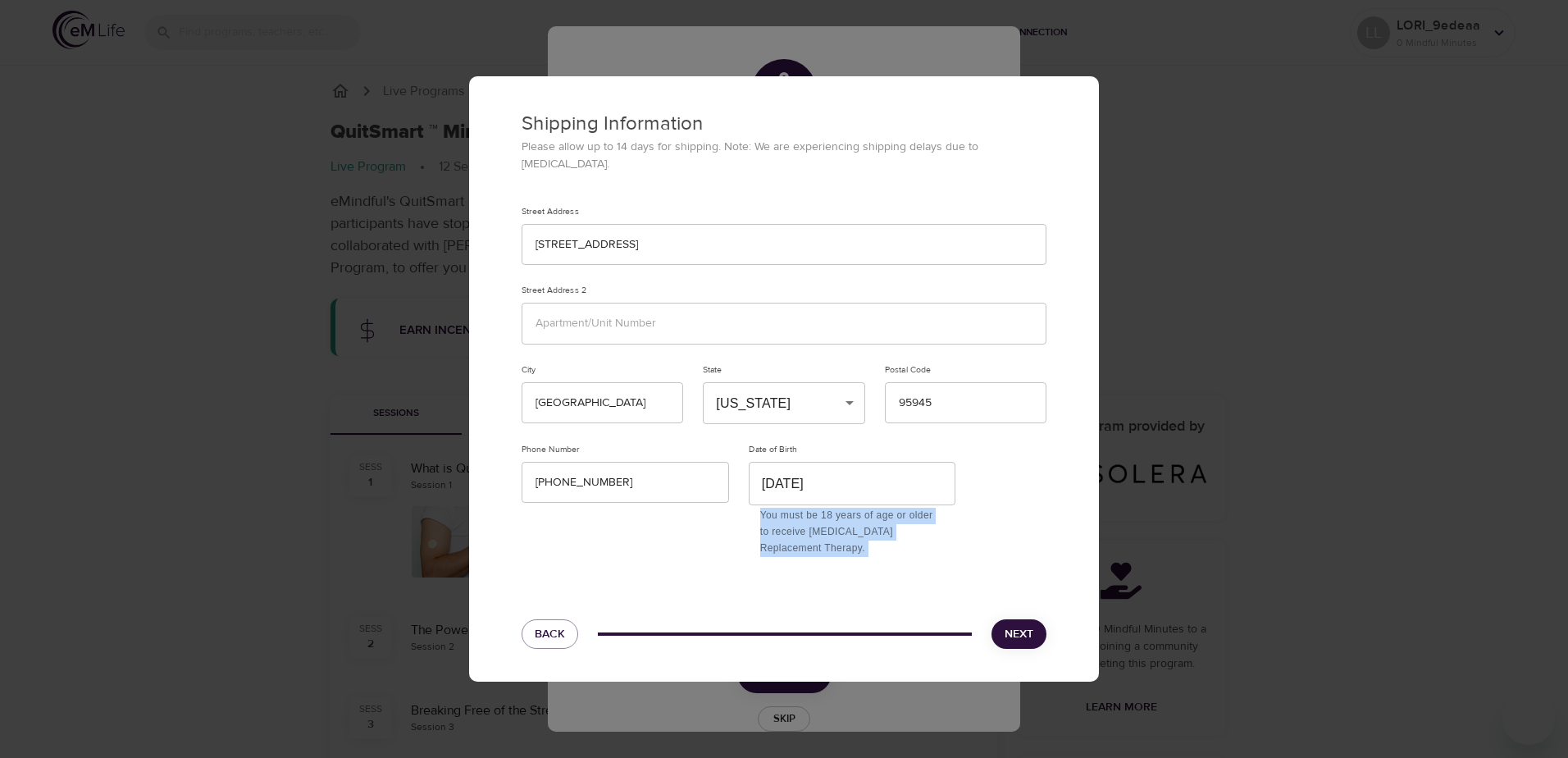
click at [1036, 619] on button "Next" at bounding box center [1018, 634] width 55 height 30
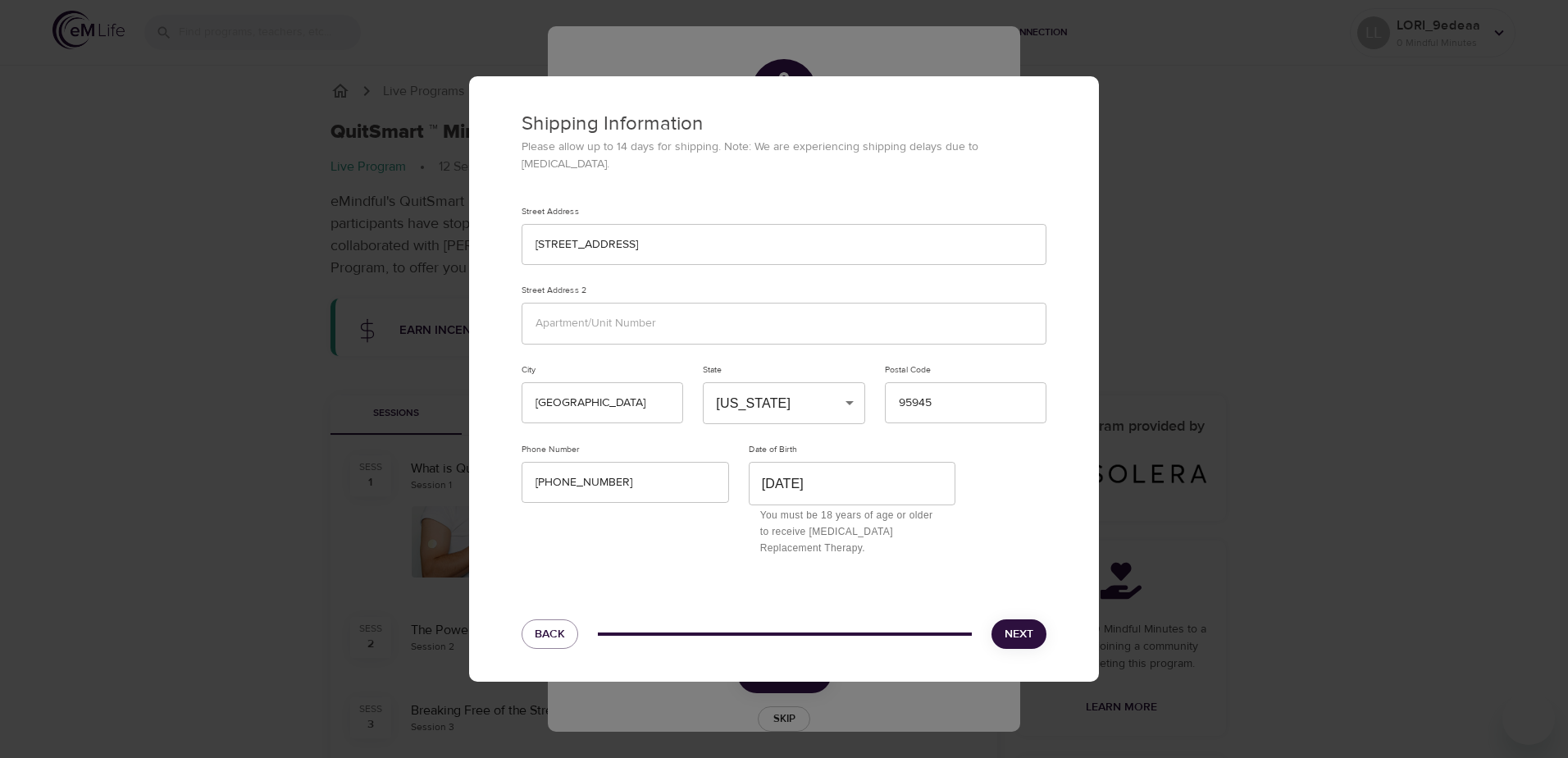
click at [1433, 188] on div "Shipping Information Please allow up to 14 days for shipping. Note: We are expe…" at bounding box center [784, 379] width 1568 height 758
drag, startPoint x: 896, startPoint y: 489, endPoint x: 620, endPoint y: 489, distance: 276.0
click at [620, 489] on div "Street Address 177 ARCADIA DR Street Address 2 City Grass Valley State Californ…" at bounding box center [784, 381] width 544 height 371
click at [560, 483] on input "530 798 9886" at bounding box center [625, 483] width 207 height 42
click at [580, 485] on input "530798 9886" at bounding box center [625, 483] width 207 height 42
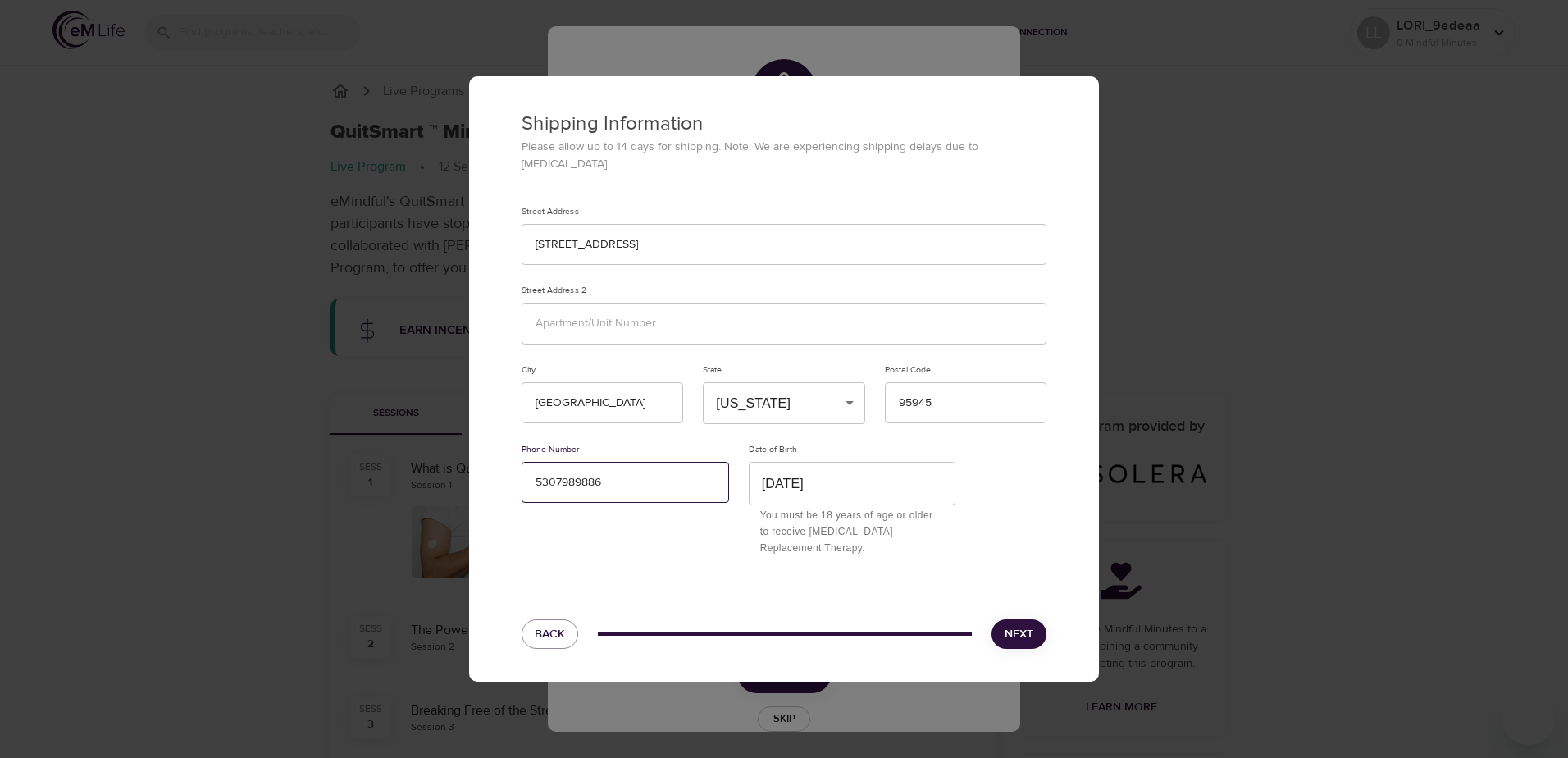
type input "5307989886"
click at [650, 312] on input "text" at bounding box center [784, 324] width 525 height 42
click at [806, 224] on input "177 ARCADIA DR" at bounding box center [784, 245] width 525 height 42
click at [535, 247] on input "177 ARCADIA DR" at bounding box center [784, 245] width 525 height 42
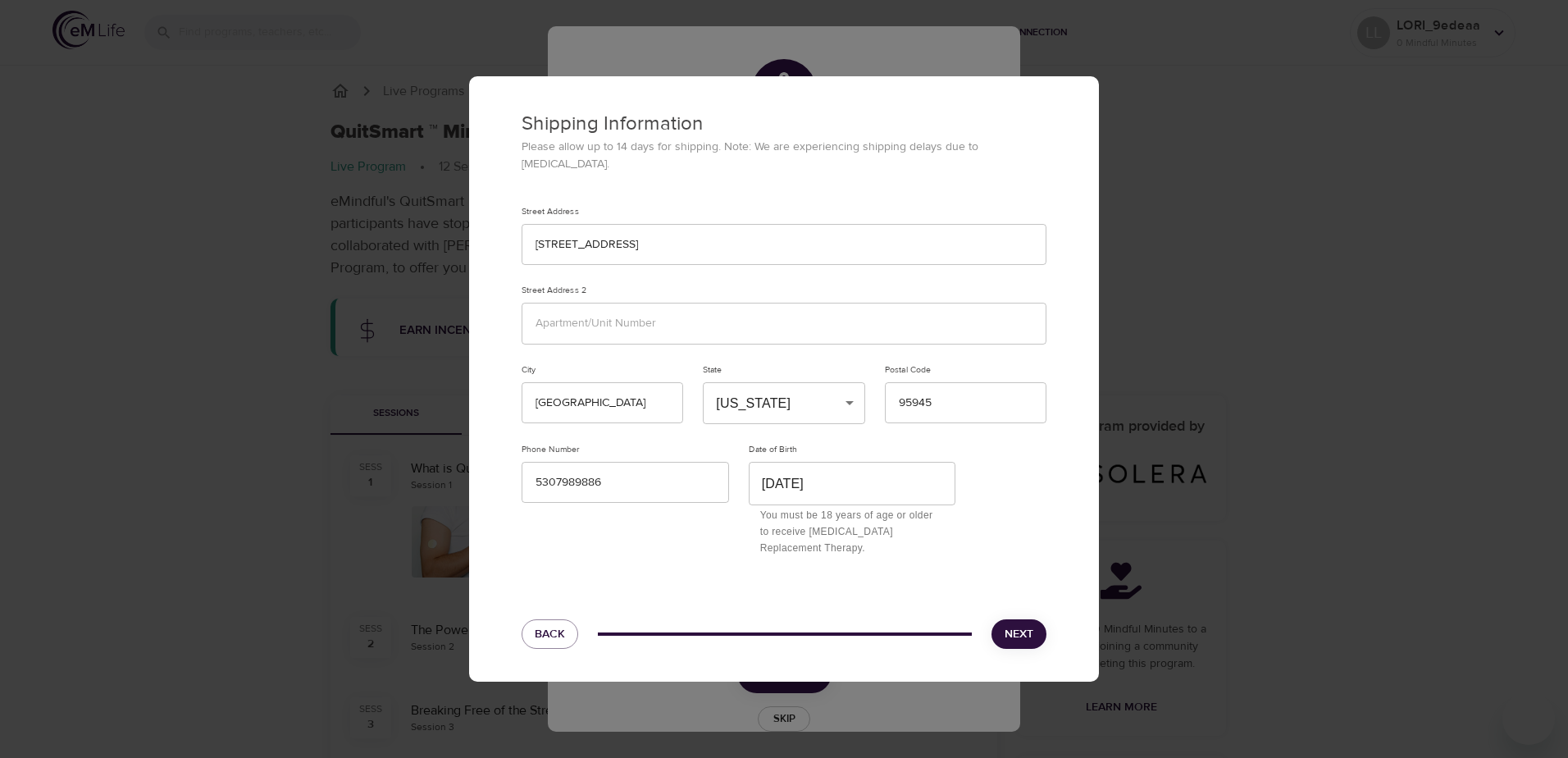
click at [987, 467] on div "Street Address 177 ARCADIA DR Street Address 2 City Grass Valley State Californ…" at bounding box center [784, 381] width 544 height 371
click at [1035, 619] on button "Next" at bounding box center [1018, 634] width 55 height 30
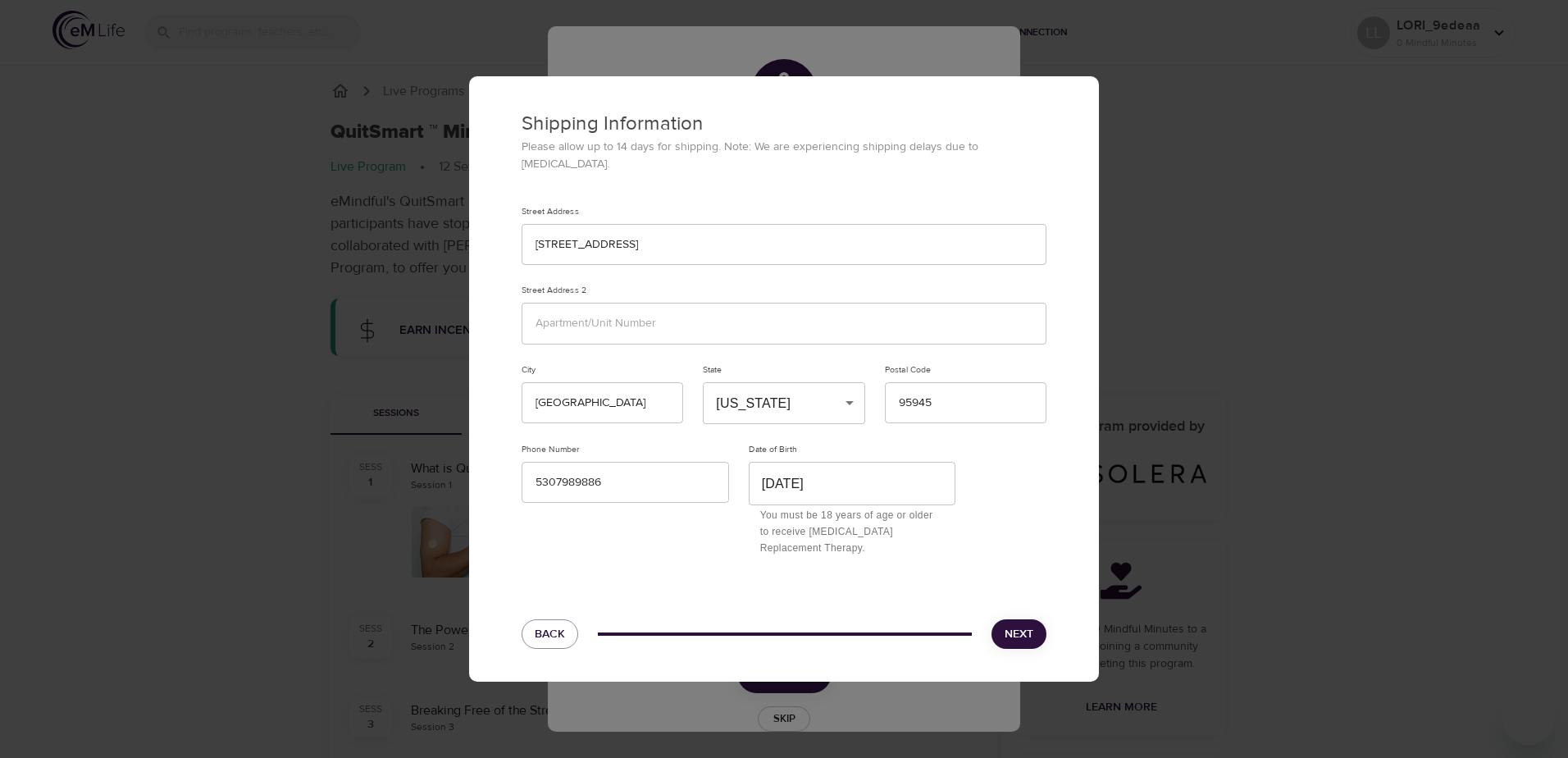
click at [1035, 619] on button "Next" at bounding box center [1018, 634] width 55 height 30
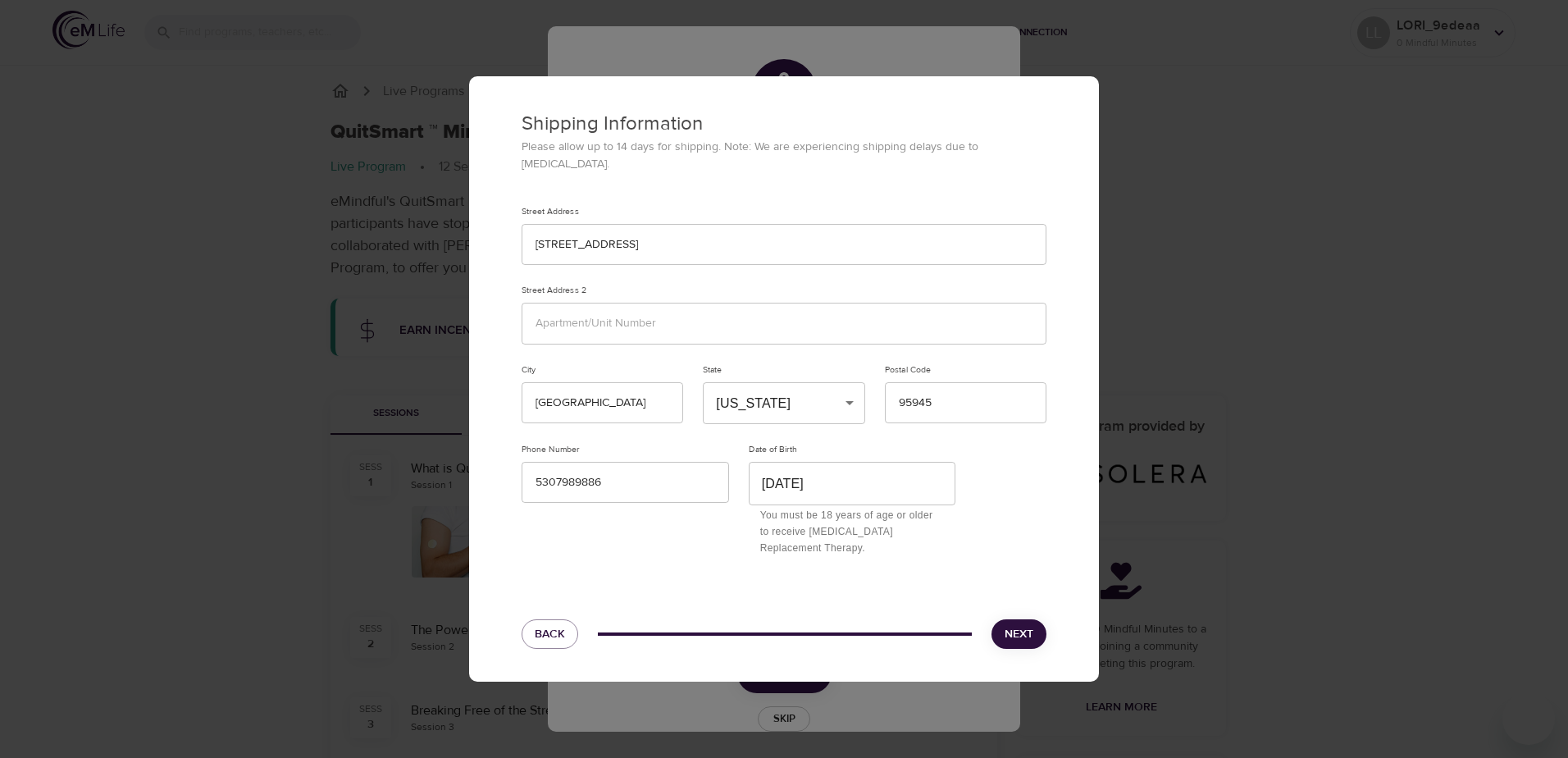
click at [1035, 619] on button "Next" at bounding box center [1018, 634] width 55 height 30
click at [537, 624] on span "Back" at bounding box center [549, 635] width 30 height 21
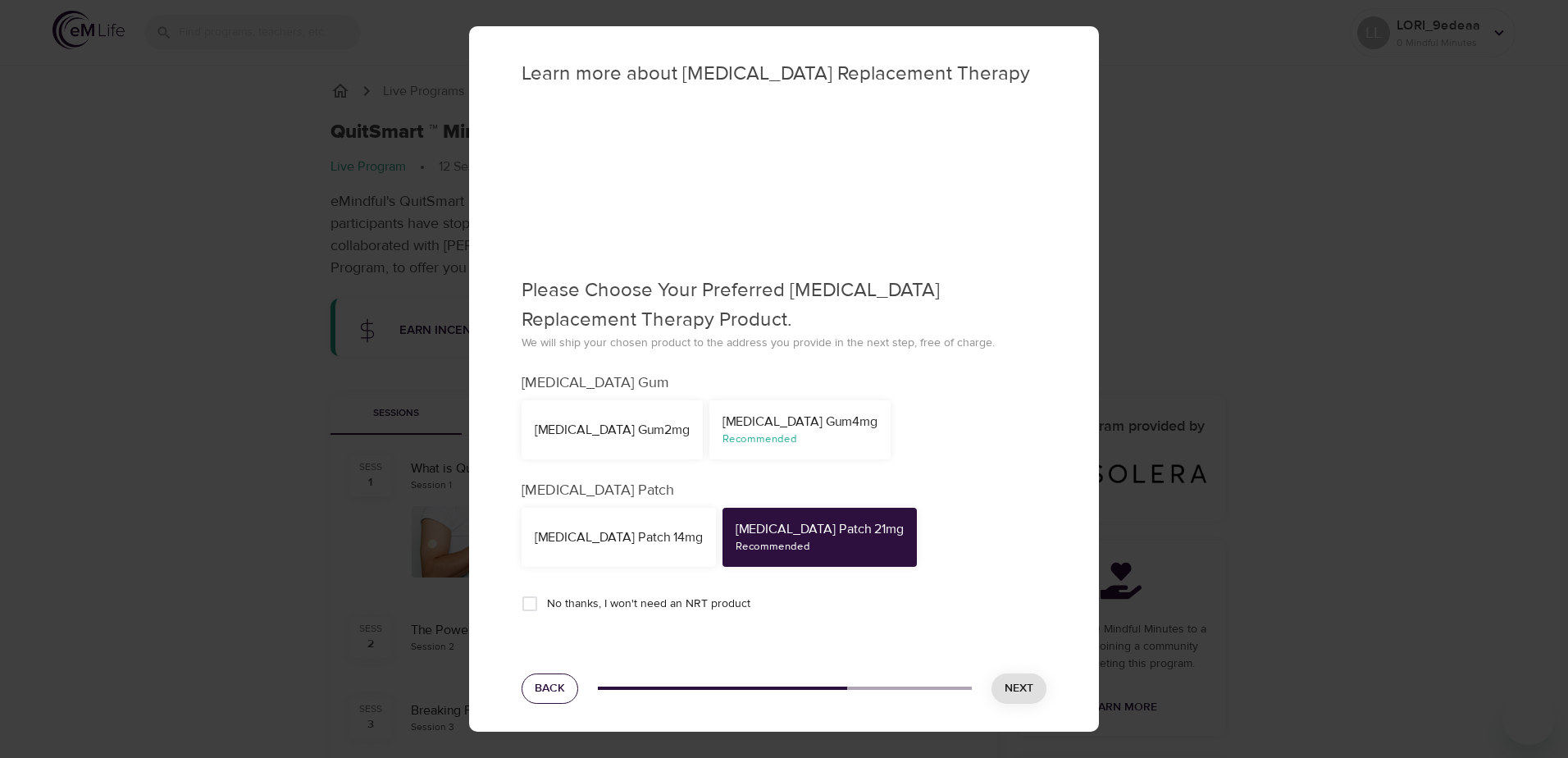
click at [544, 688] on span "Back" at bounding box center [549, 689] width 30 height 21
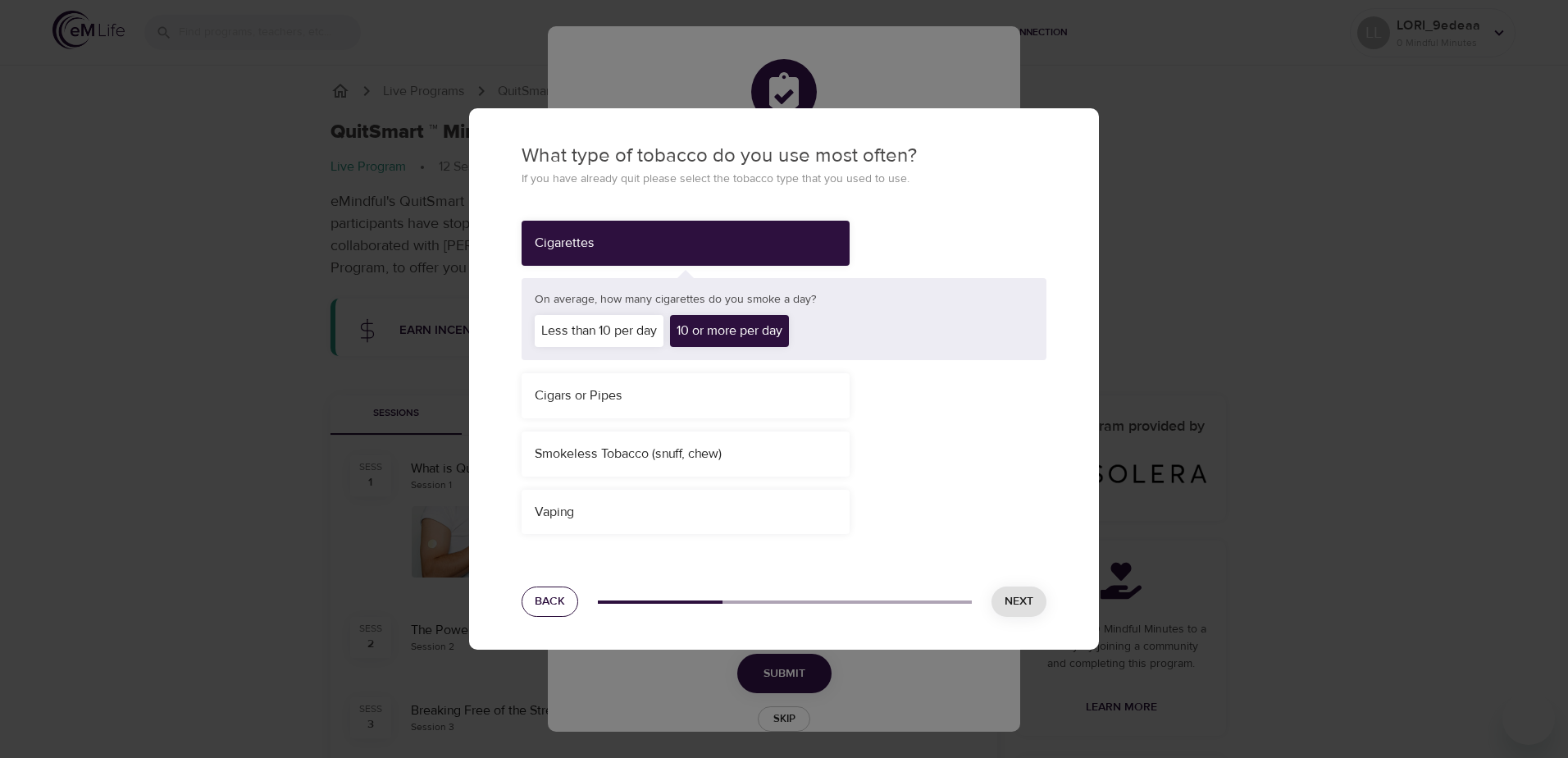
click at [551, 615] on button "Back" at bounding box center [549, 602] width 56 height 30
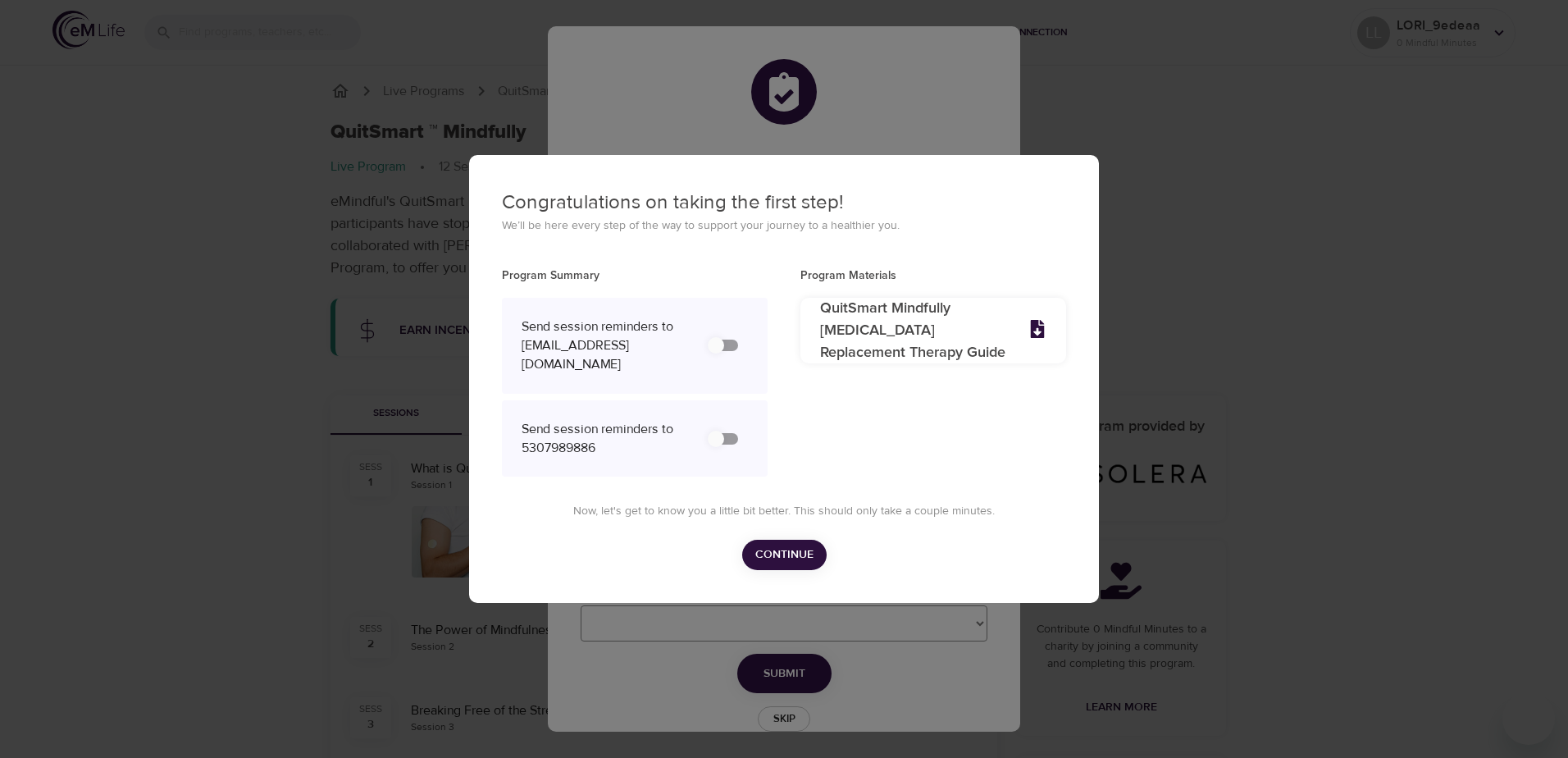
drag, startPoint x: 791, startPoint y: 420, endPoint x: 716, endPoint y: 346, distance: 105.4
click at [716, 346] on input "secondary checkbox" at bounding box center [716, 346] width 94 height 31
click at [717, 346] on input "secondary checkbox" at bounding box center [716, 346] width 94 height 31
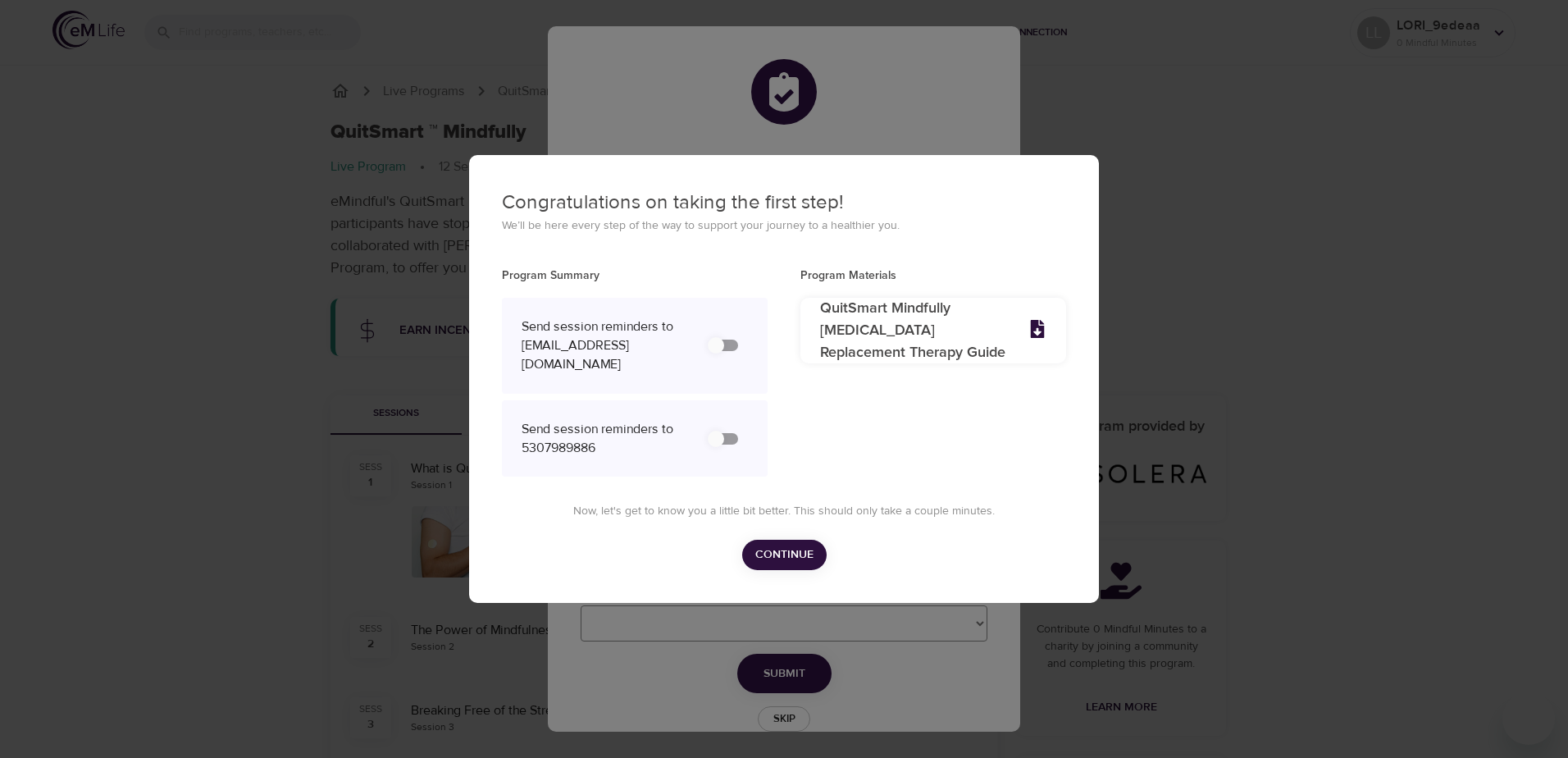
click at [717, 346] on input "secondary checkbox" at bounding box center [716, 346] width 94 height 31
checkbox input "false"
click at [705, 427] on input "secondary checkbox" at bounding box center [716, 439] width 94 height 31
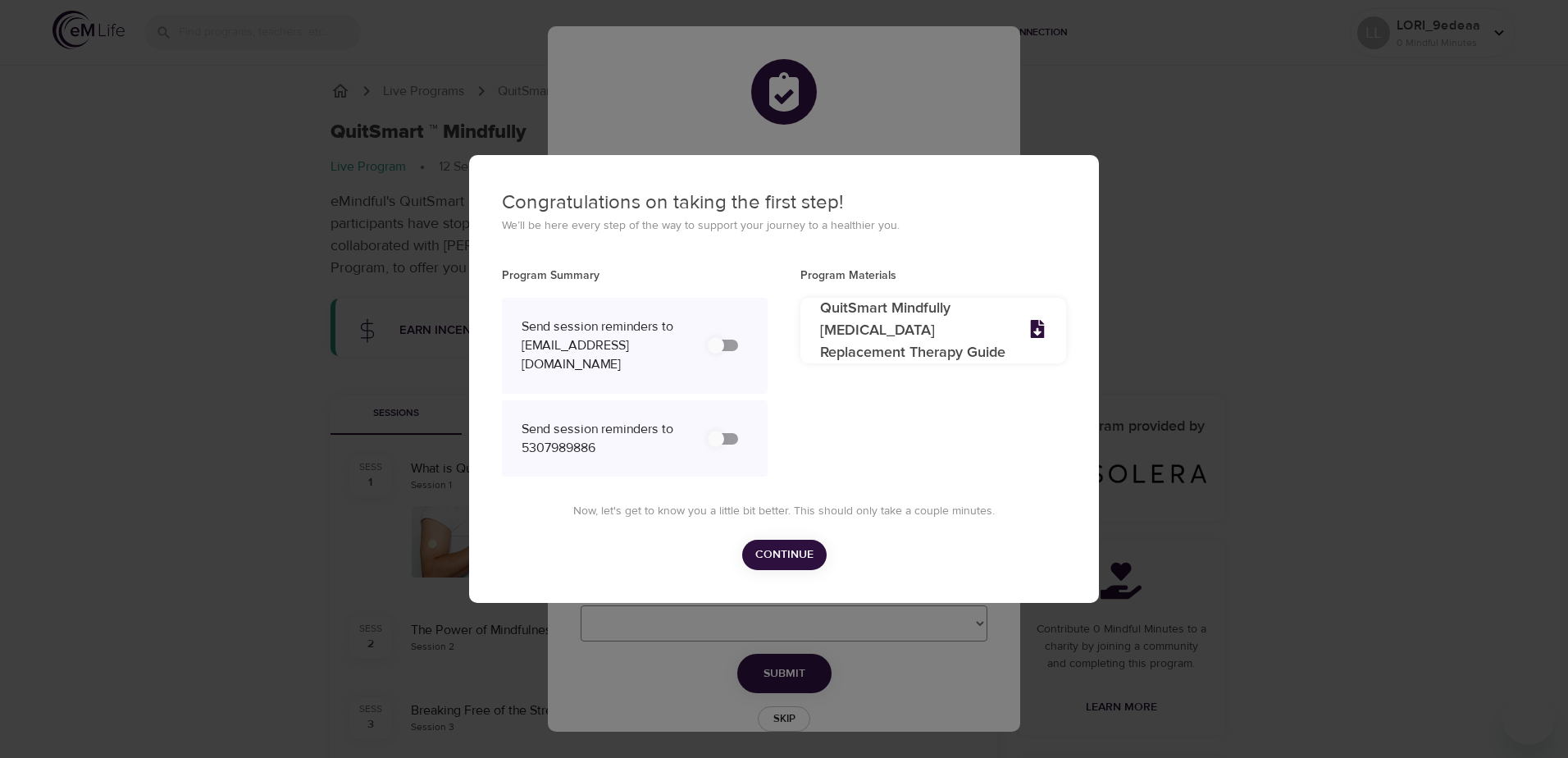
click at [705, 427] on input "secondary checkbox" at bounding box center [716, 439] width 94 height 31
checkbox input "false"
click at [777, 544] on span "Continue" at bounding box center [784, 555] width 58 height 21
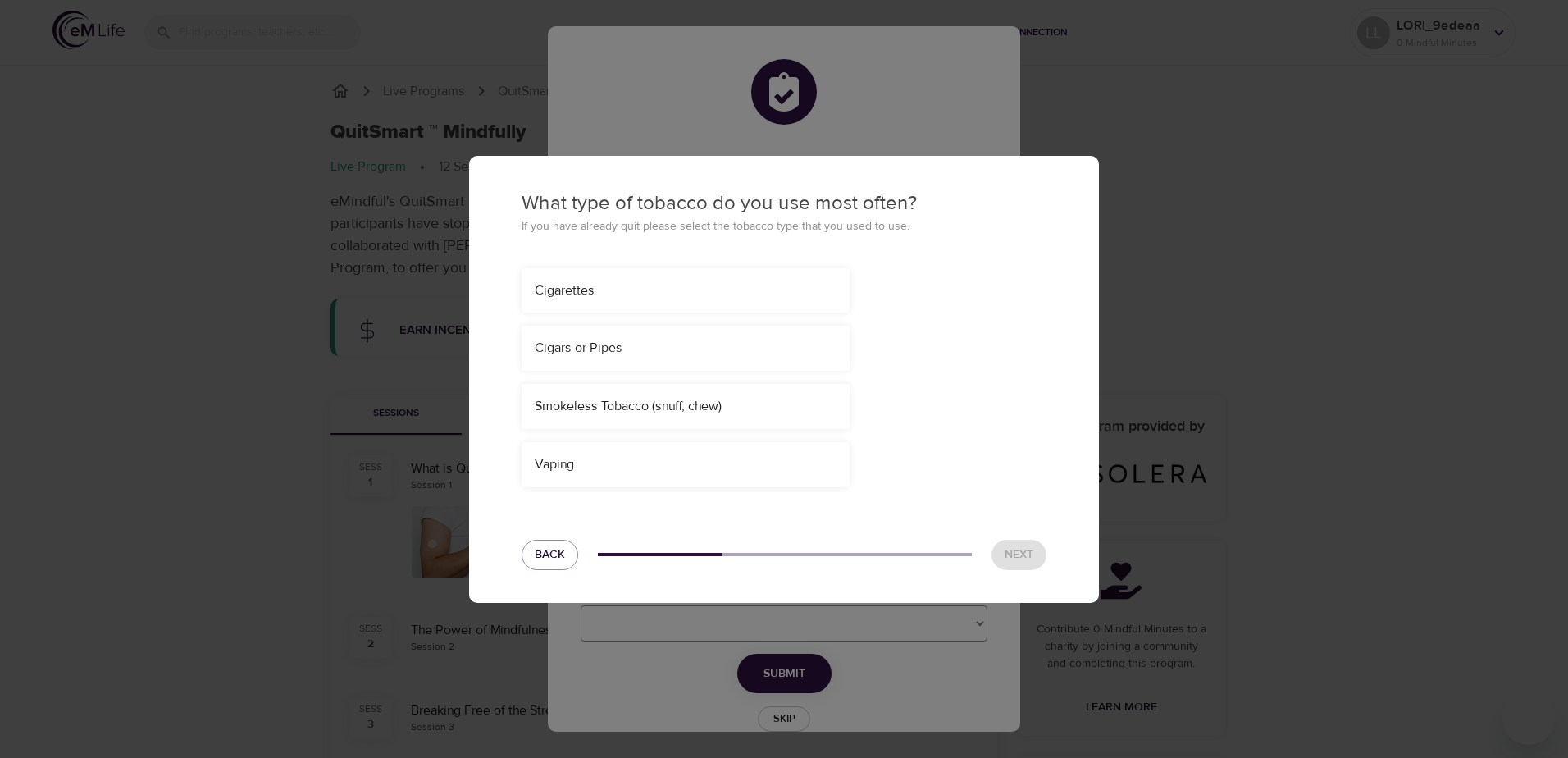
click at [698, 285] on div "Cigarettes" at bounding box center [686, 291] width 302 height 19
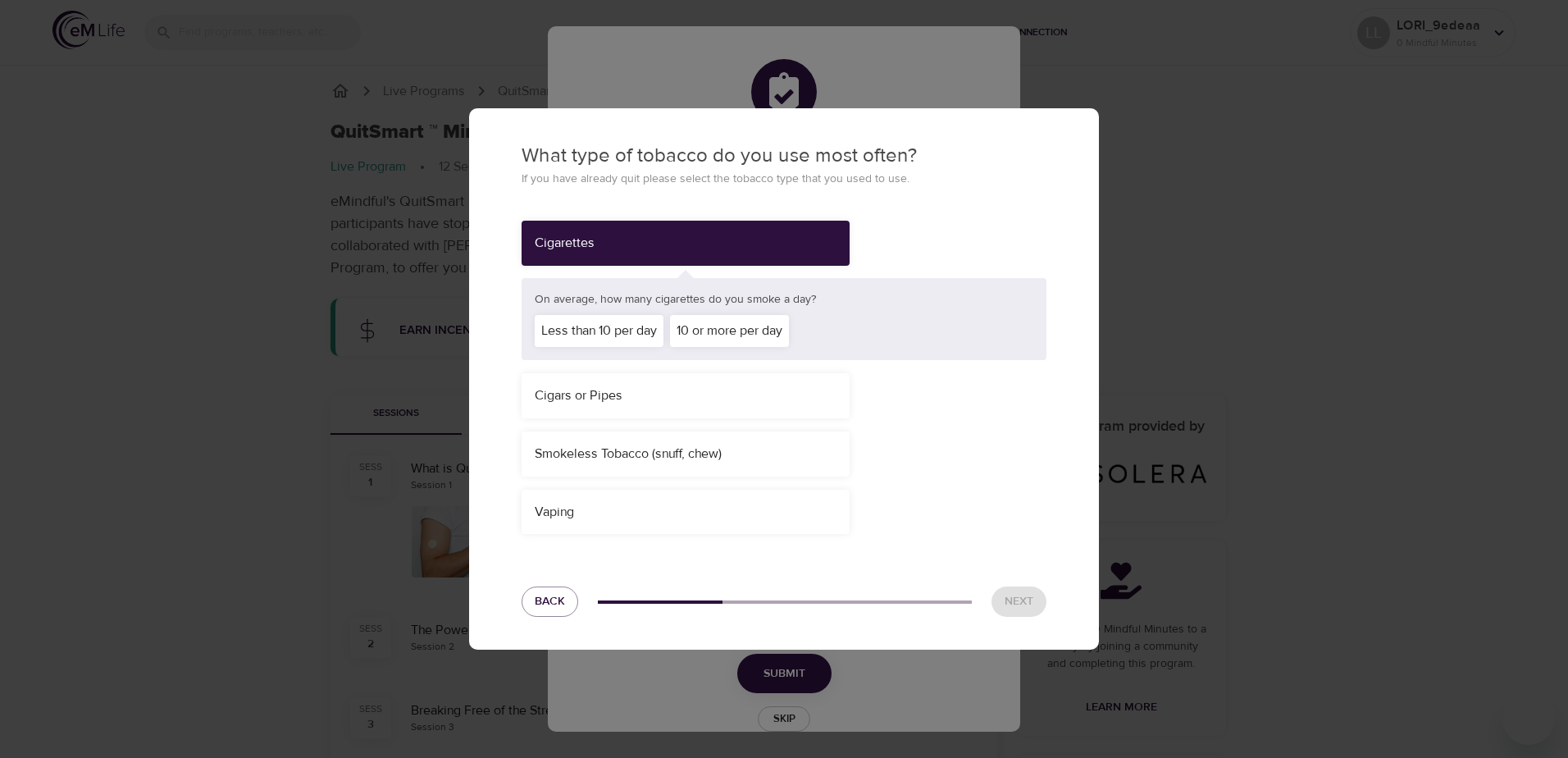
click at [728, 326] on div "10 or more per day" at bounding box center [729, 331] width 119 height 32
click at [1034, 600] on button "Next" at bounding box center [1018, 602] width 55 height 30
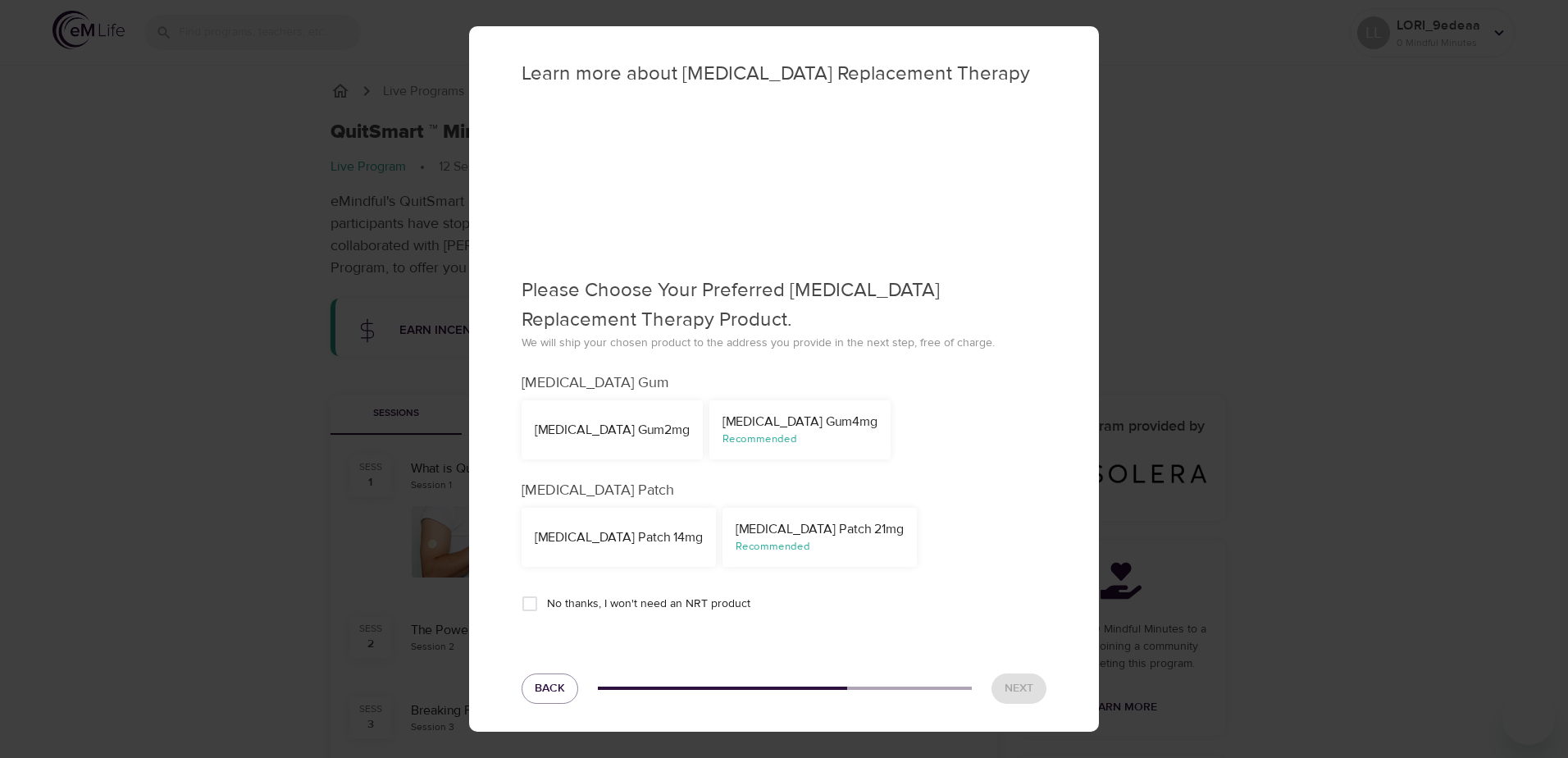
click at [783, 546] on div "Recommended" at bounding box center [820, 547] width 168 height 16
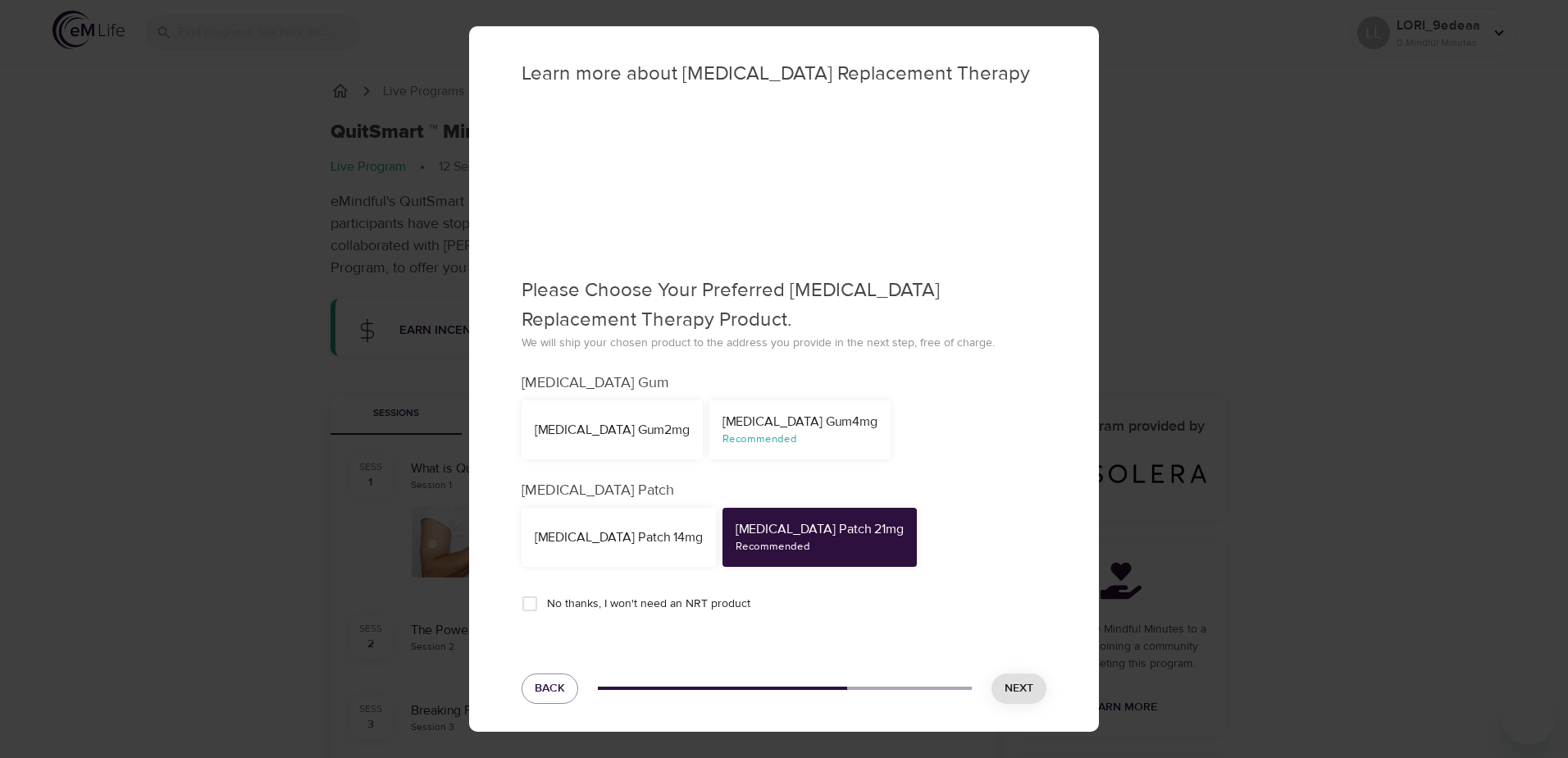
click at [1008, 689] on span "Next" at bounding box center [1019, 689] width 29 height 21
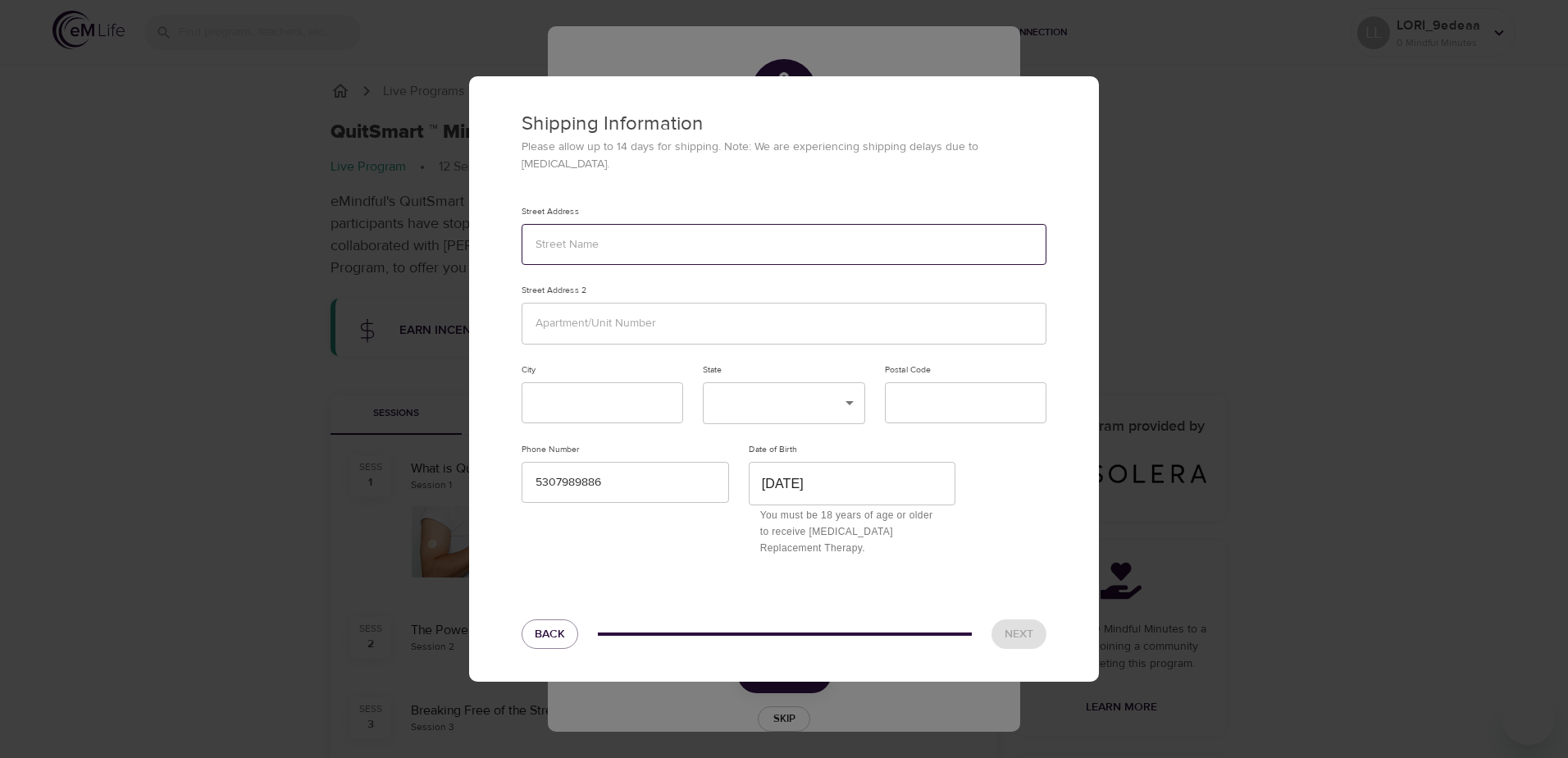
click at [564, 241] on input "text" at bounding box center [784, 245] width 525 height 42
type input "177 ARCADIA DR"
type input "Grass Valley"
type input "CA"
type input "95945"
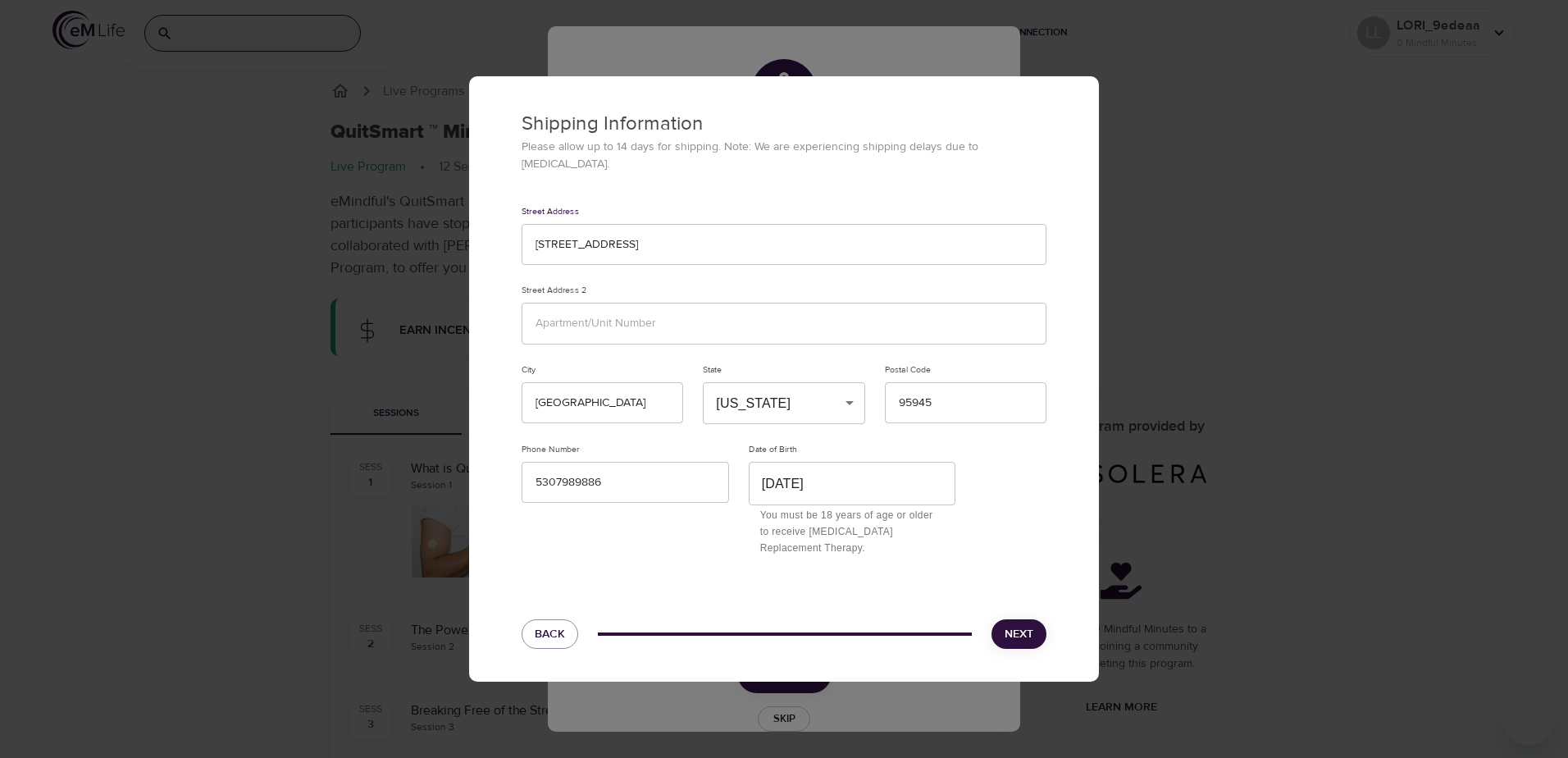
click at [1020, 624] on span "Next" at bounding box center [1019, 635] width 29 height 21
click at [540, 624] on span "Back" at bounding box center [549, 635] width 30 height 21
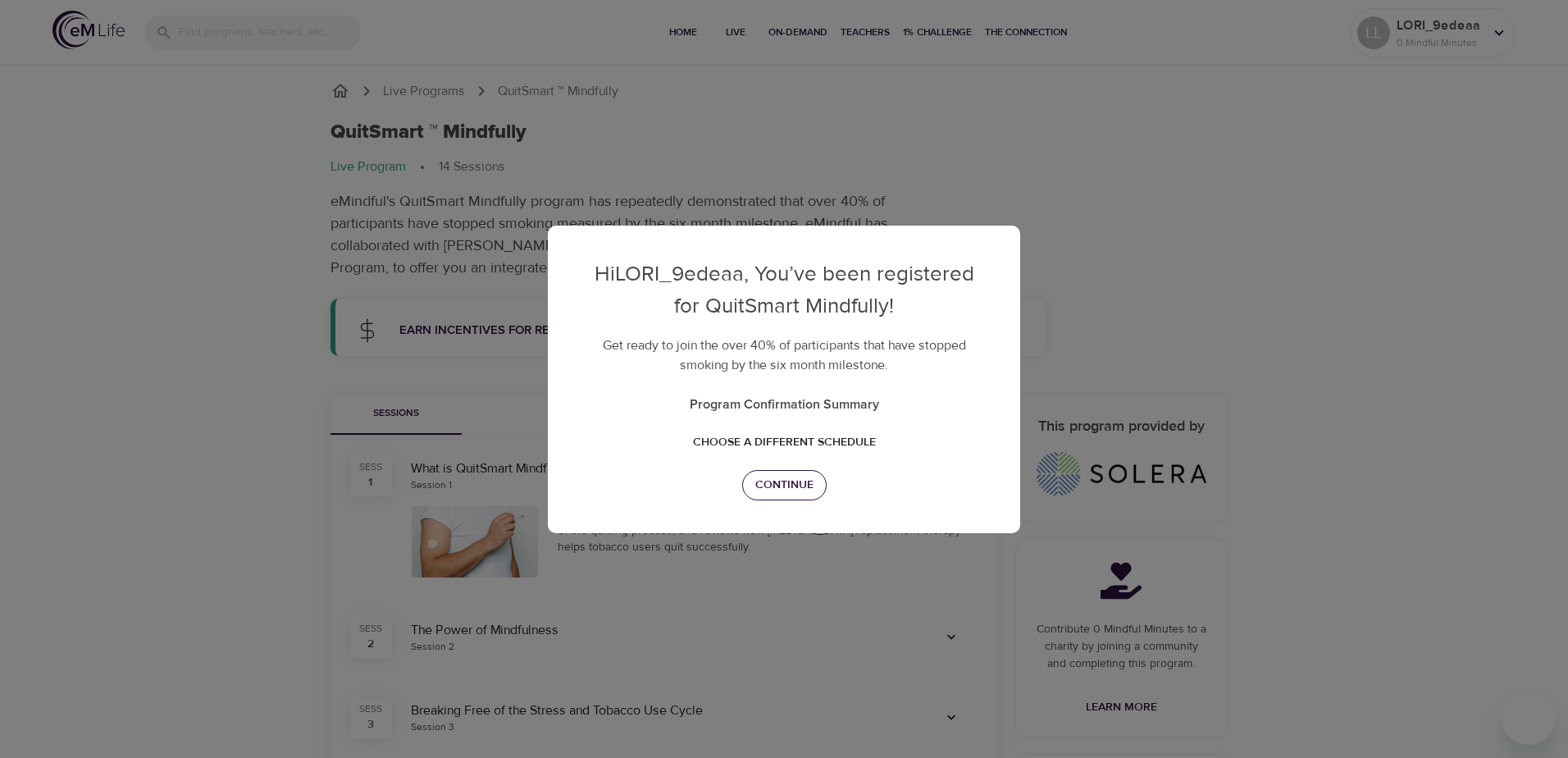
click at [798, 490] on span "Continue" at bounding box center [784, 485] width 58 height 21
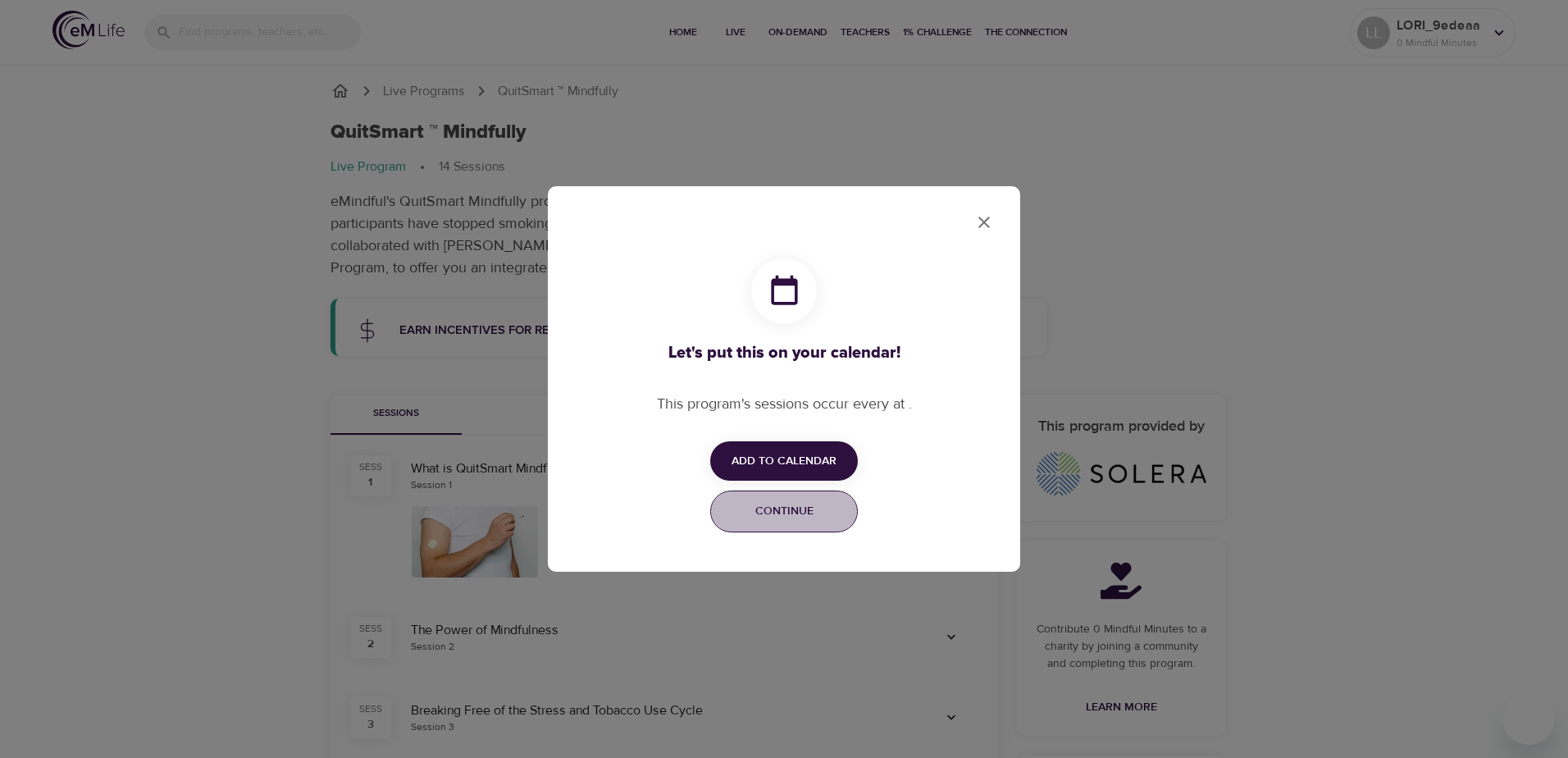
click at [781, 524] on button "Continue" at bounding box center [784, 511] width 148 height 42
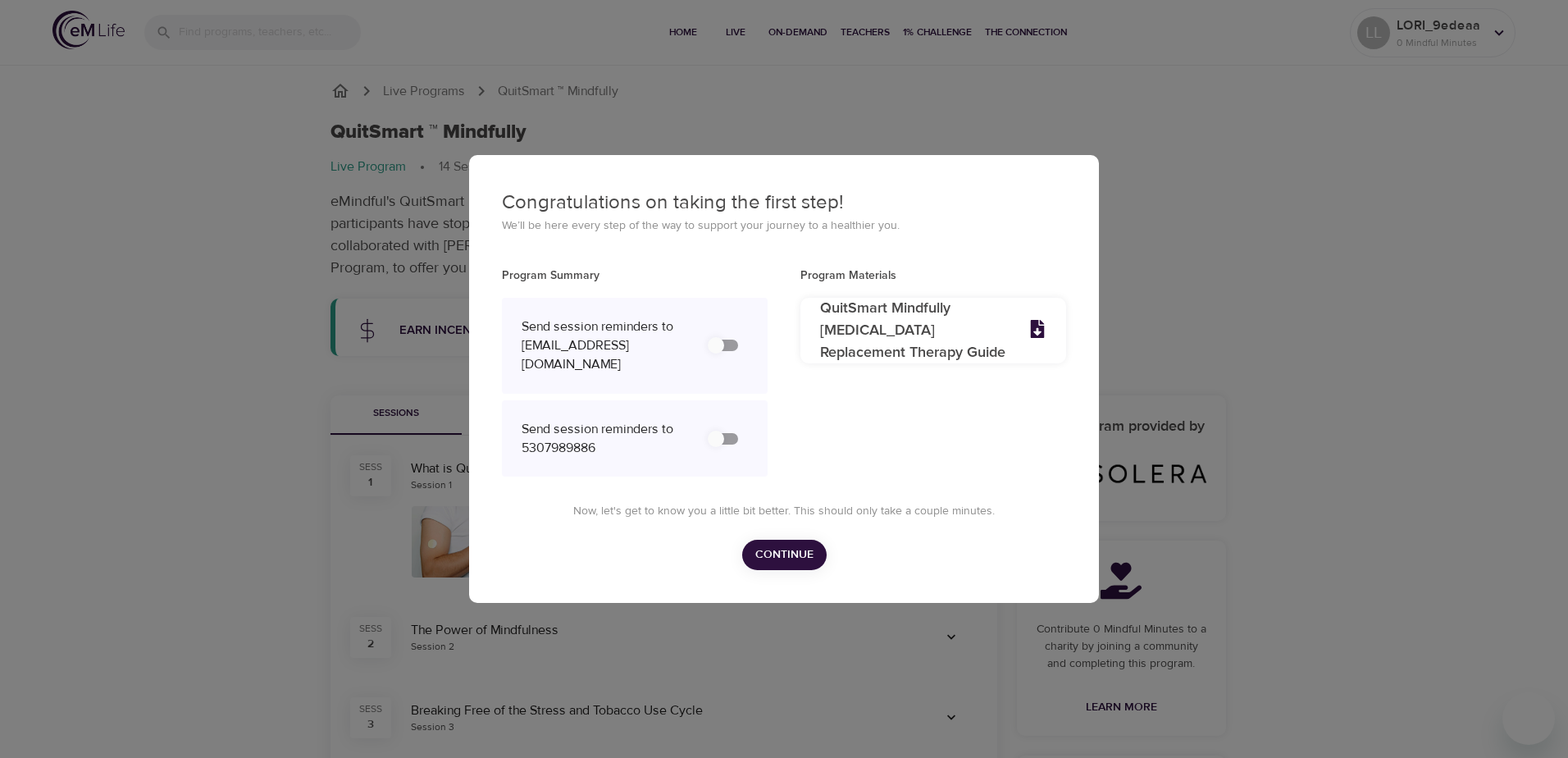
click at [718, 341] on input "secondary checkbox" at bounding box center [716, 346] width 94 height 31
checkbox input "false"
click at [774, 552] on span "Continue" at bounding box center [784, 555] width 58 height 21
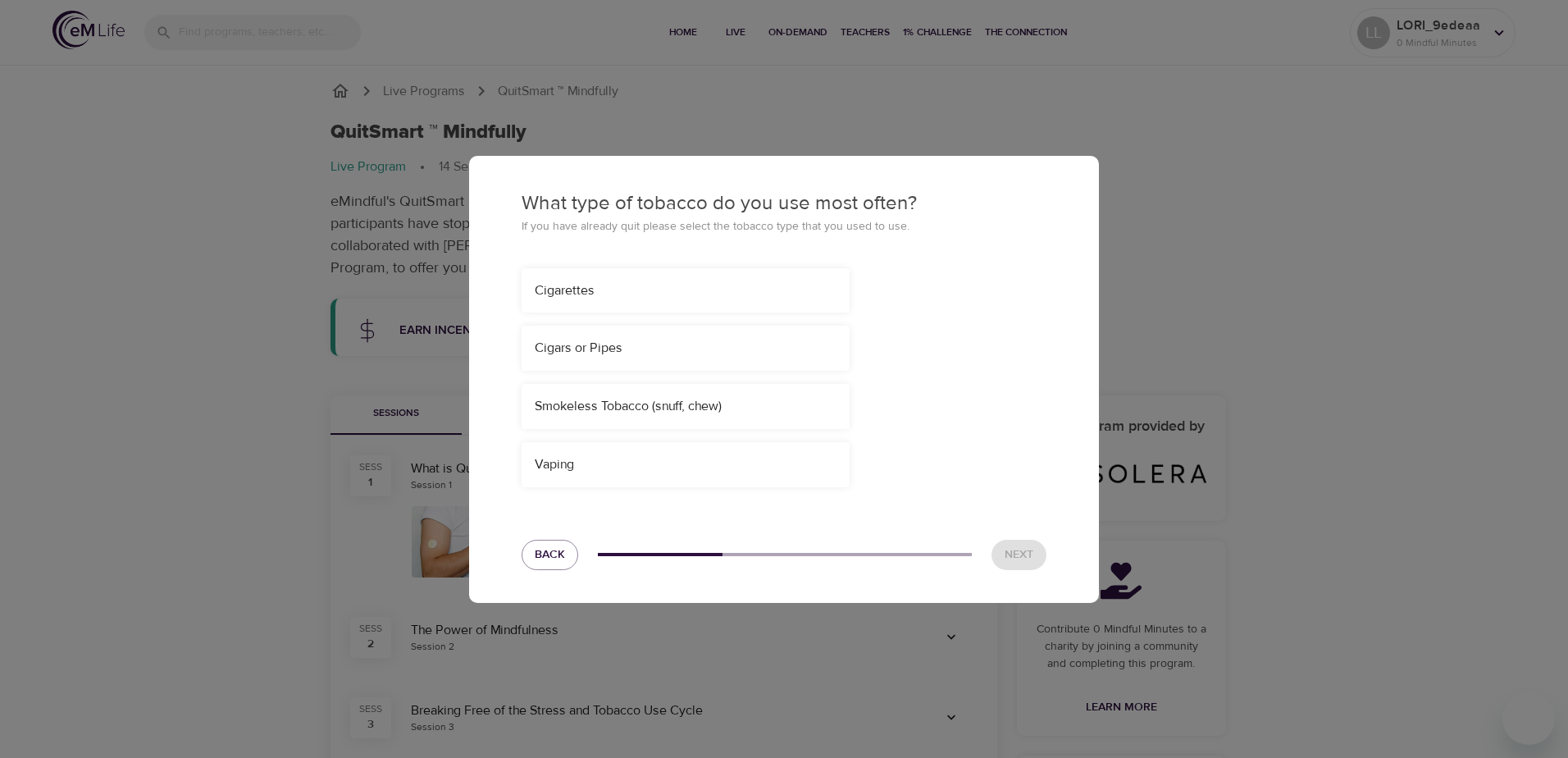
click at [599, 278] on div "Cigarettes" at bounding box center [686, 291] width 328 height 45
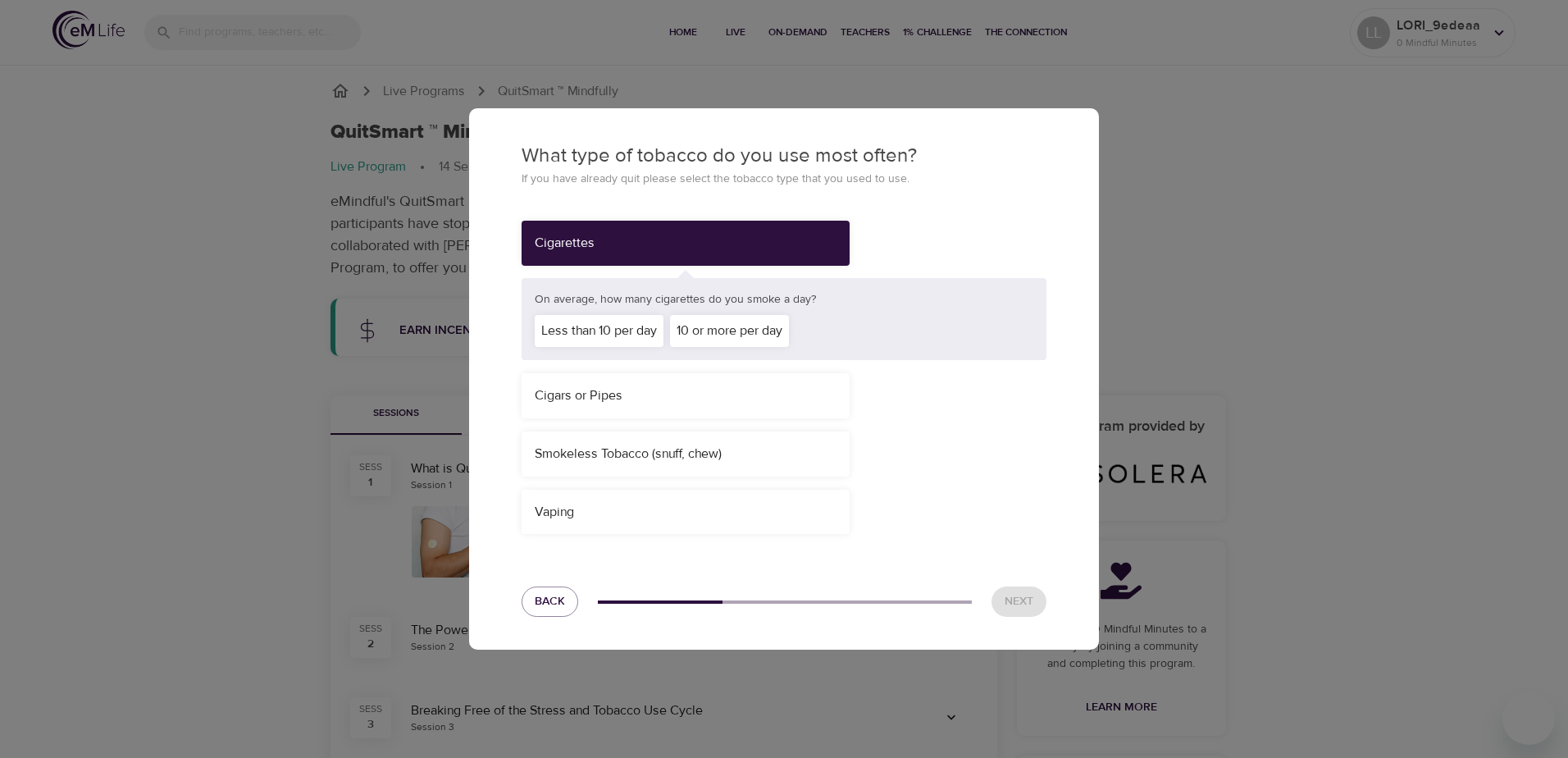
click at [742, 333] on div "10 or more per day" at bounding box center [729, 331] width 119 height 32
click at [1010, 603] on span "Next" at bounding box center [1019, 602] width 29 height 21
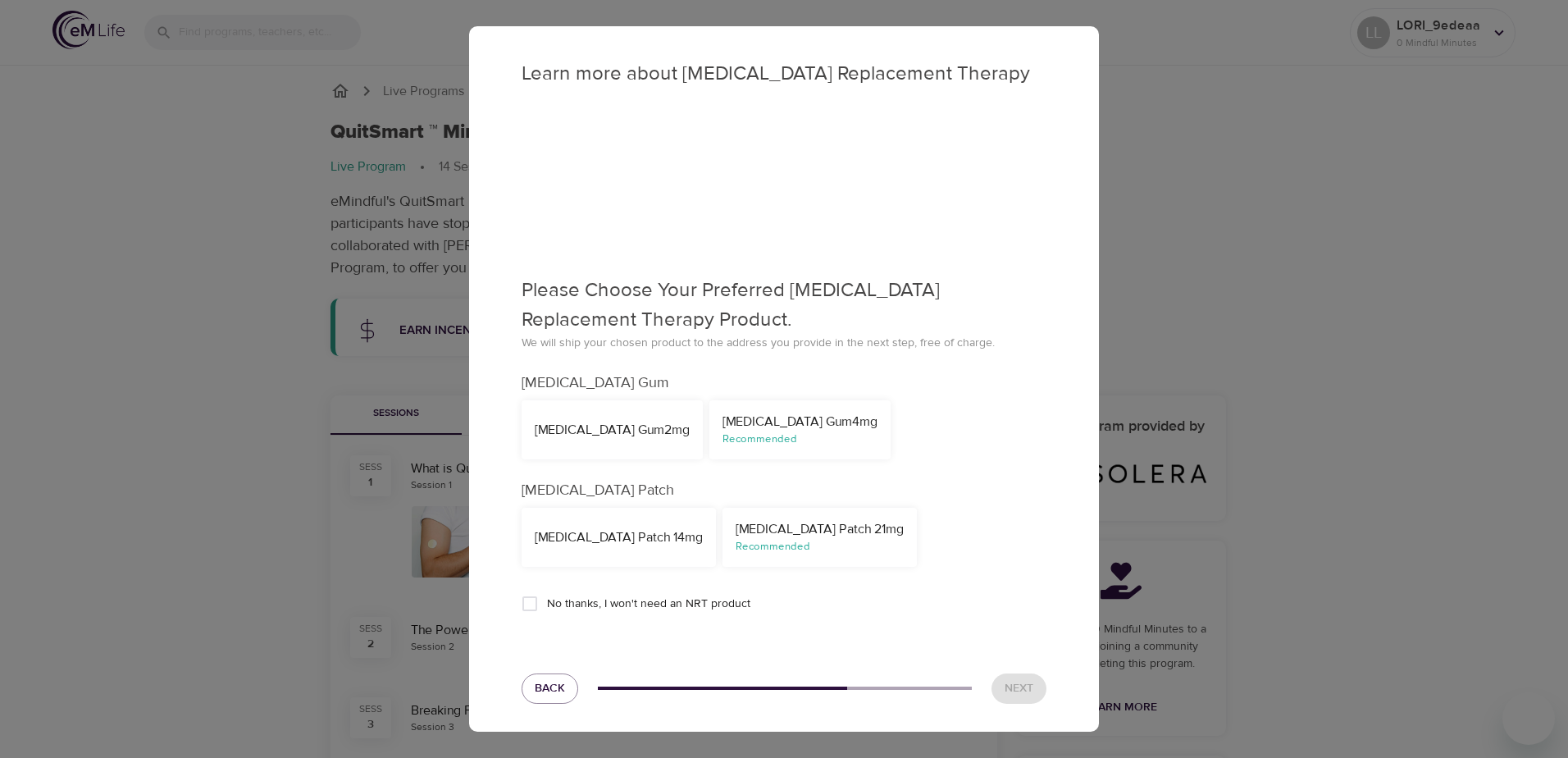
click at [837, 522] on div "NicoDerm CQ Patch 21mg" at bounding box center [820, 530] width 168 height 19
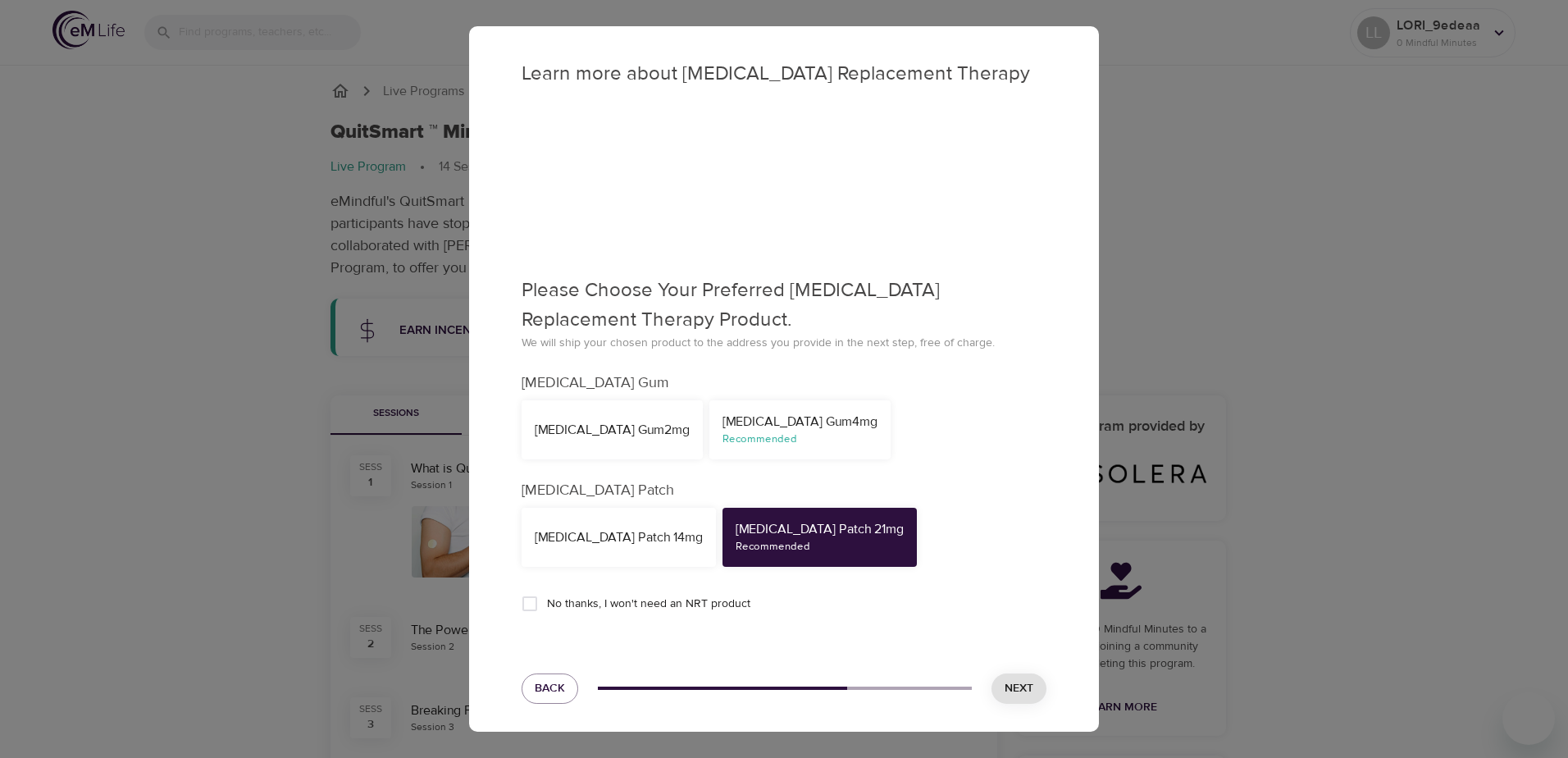
click at [1007, 684] on span "Next" at bounding box center [1019, 689] width 29 height 21
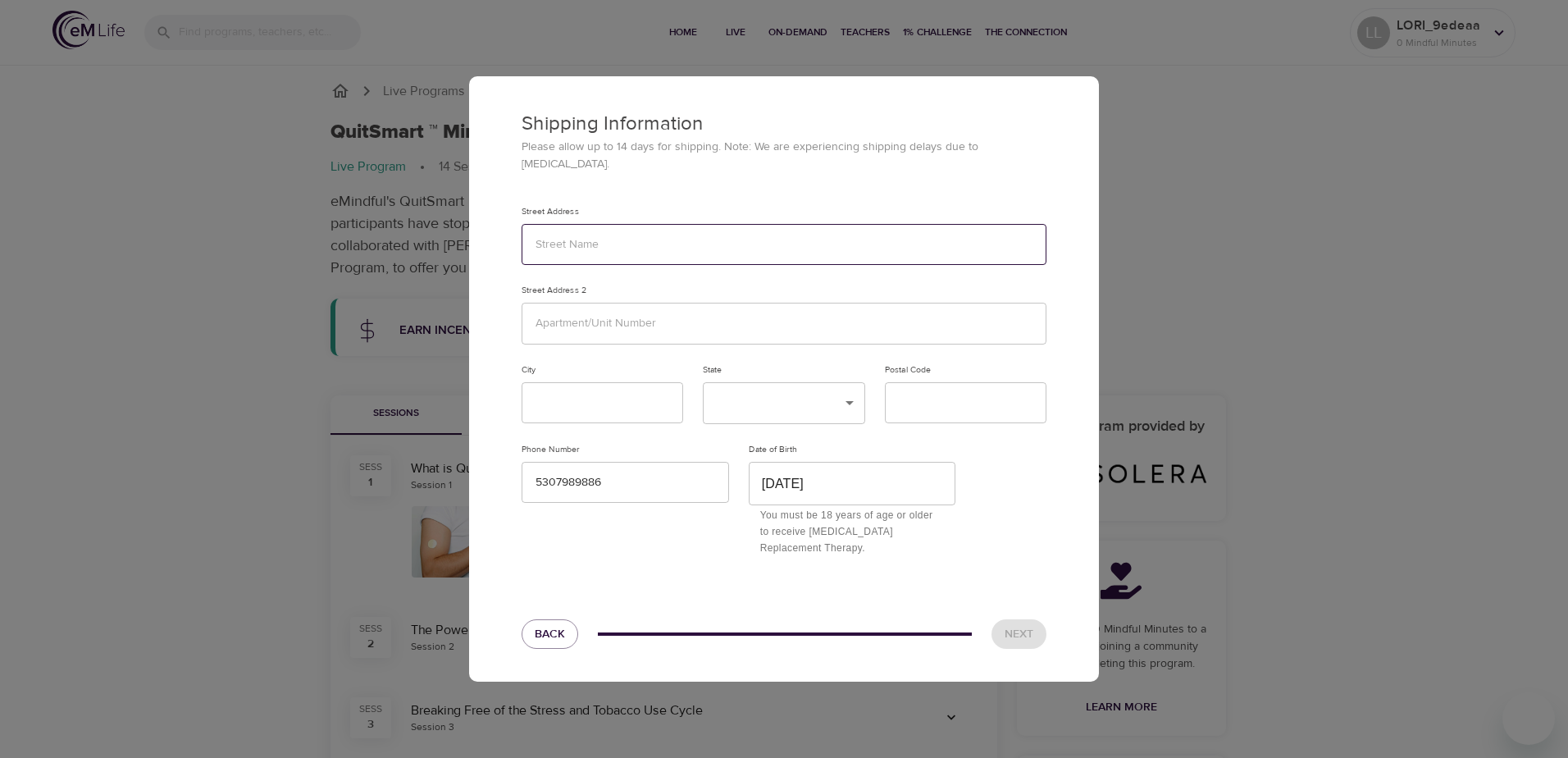
click at [600, 243] on input "text" at bounding box center [784, 245] width 525 height 42
type input "177 ARCADIA DR"
type input "Grass Valley"
type input "95945"
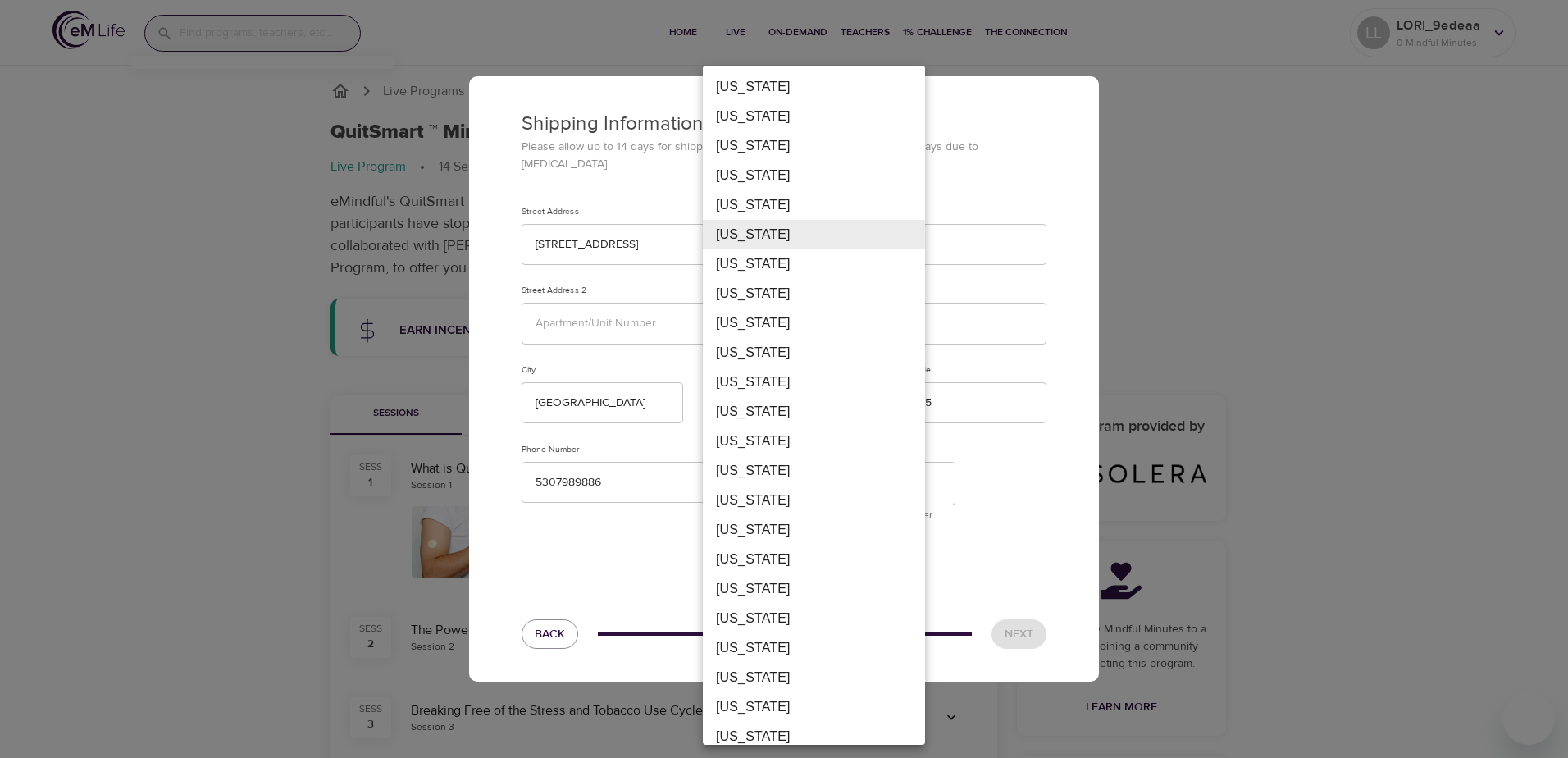
type input "CA"
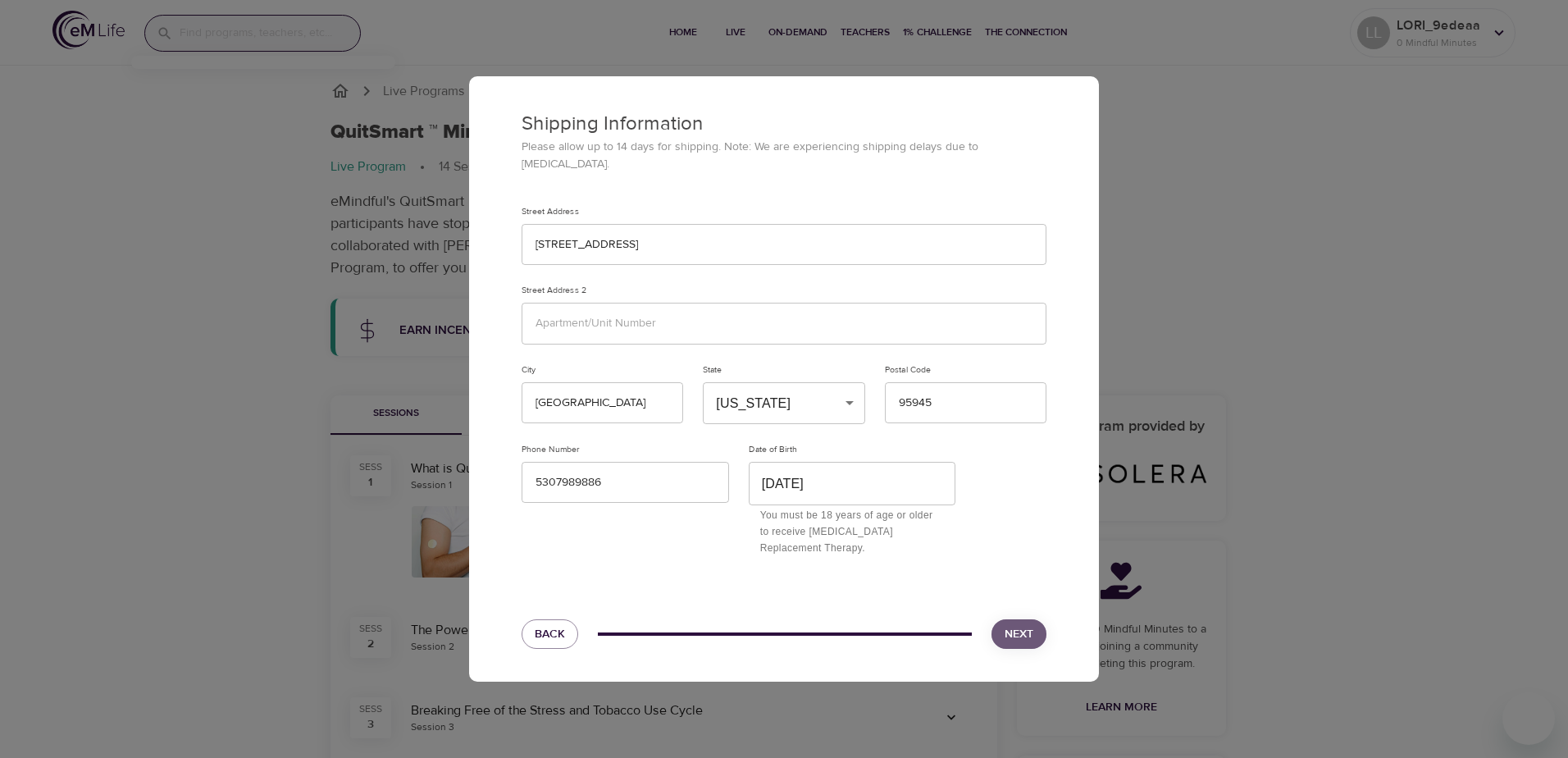
click at [996, 619] on button "Next" at bounding box center [1018, 634] width 55 height 30
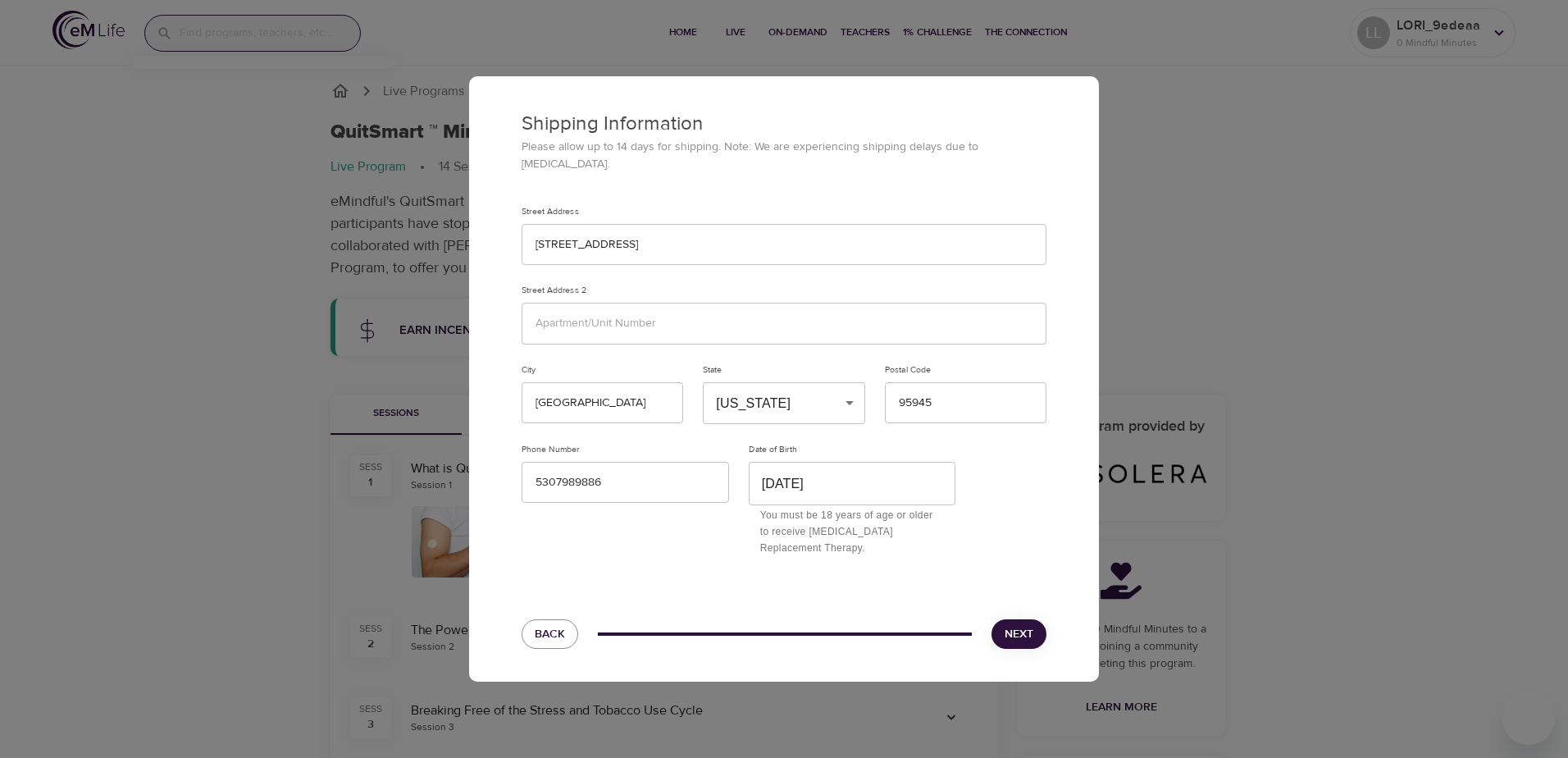
click at [996, 619] on button "Next" at bounding box center [1018, 634] width 55 height 30
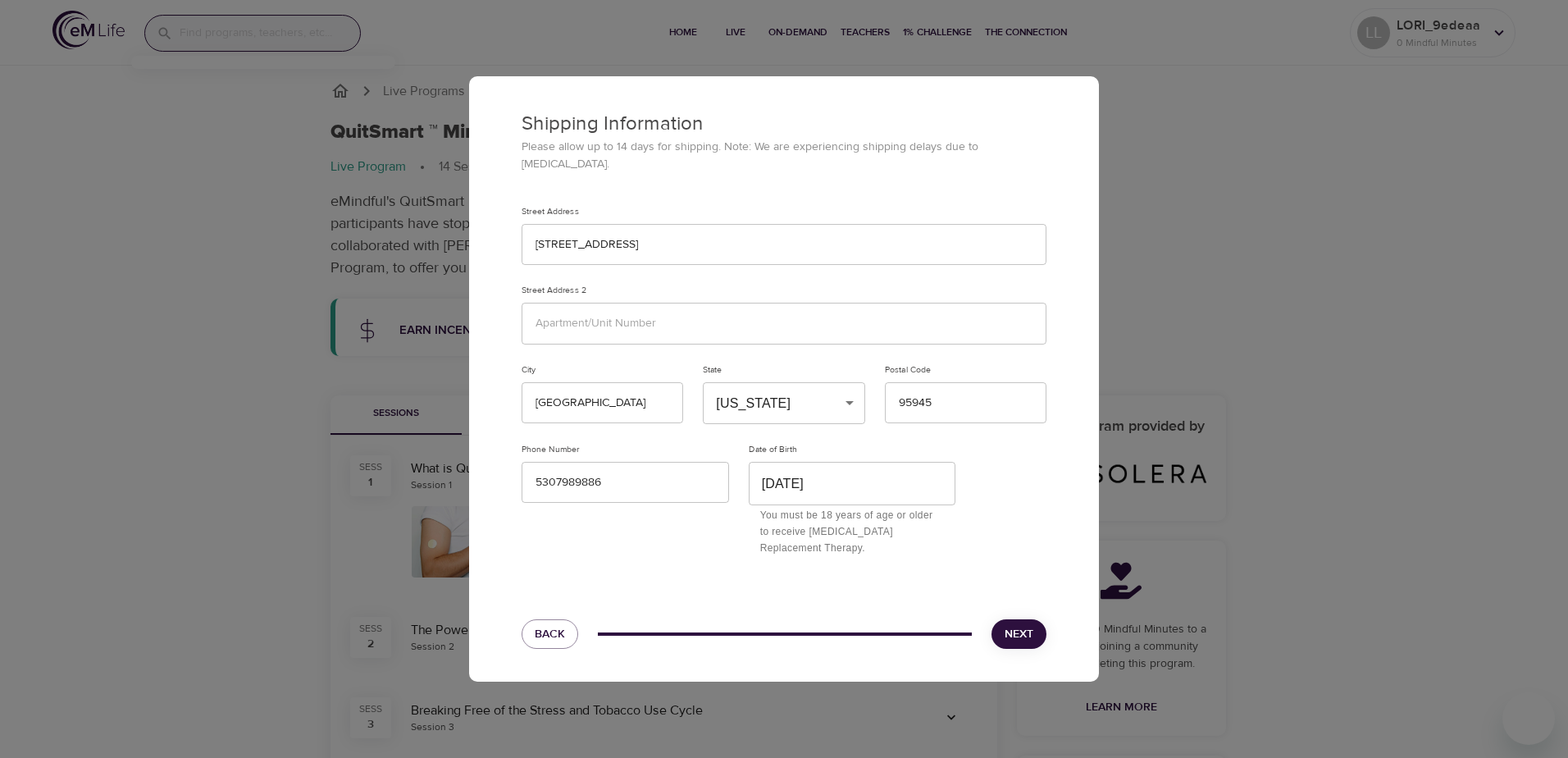
click at [996, 619] on button "Next" at bounding box center [1018, 634] width 55 height 30
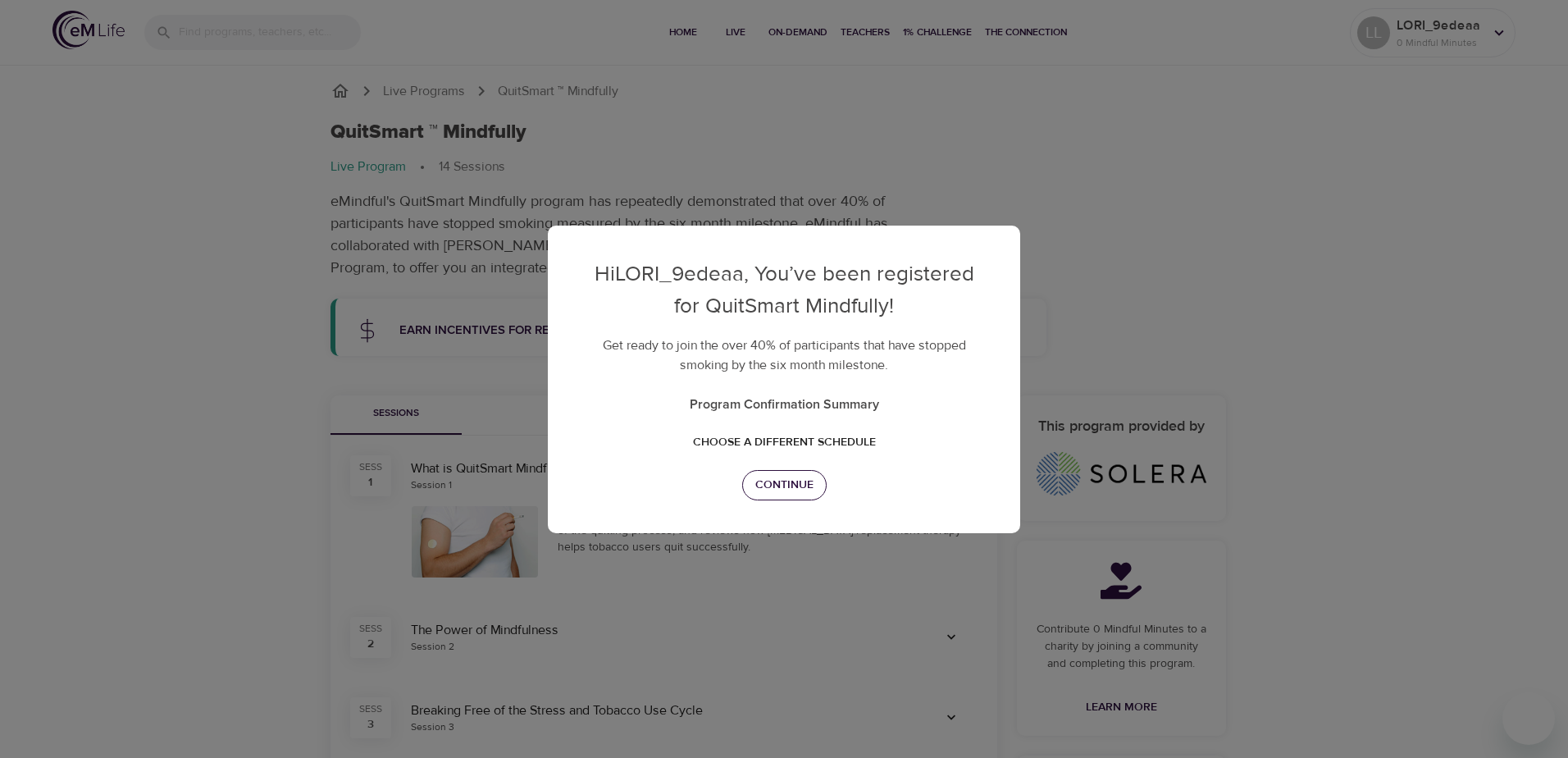
click at [782, 490] on span "Continue" at bounding box center [784, 485] width 58 height 21
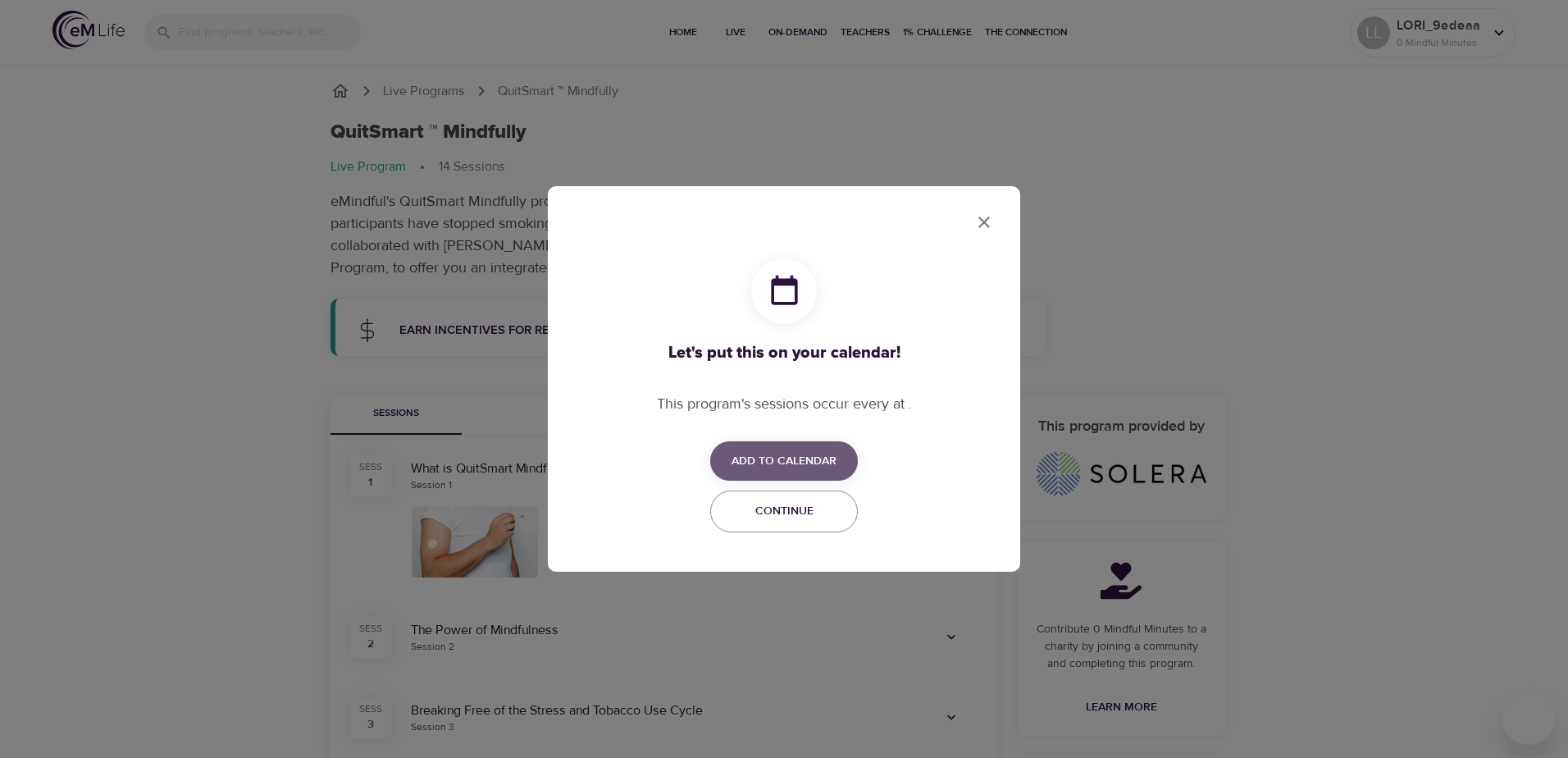
click at [784, 465] on span "Add to Calendar" at bounding box center [784, 462] width 105 height 21
click at [779, 491] on span "Google" at bounding box center [792, 493] width 47 height 23
click at [981, 227] on div at bounding box center [784, 379] width 1568 height 758
click at [981, 227] on icon "close" at bounding box center [984, 222] width 20 height 20
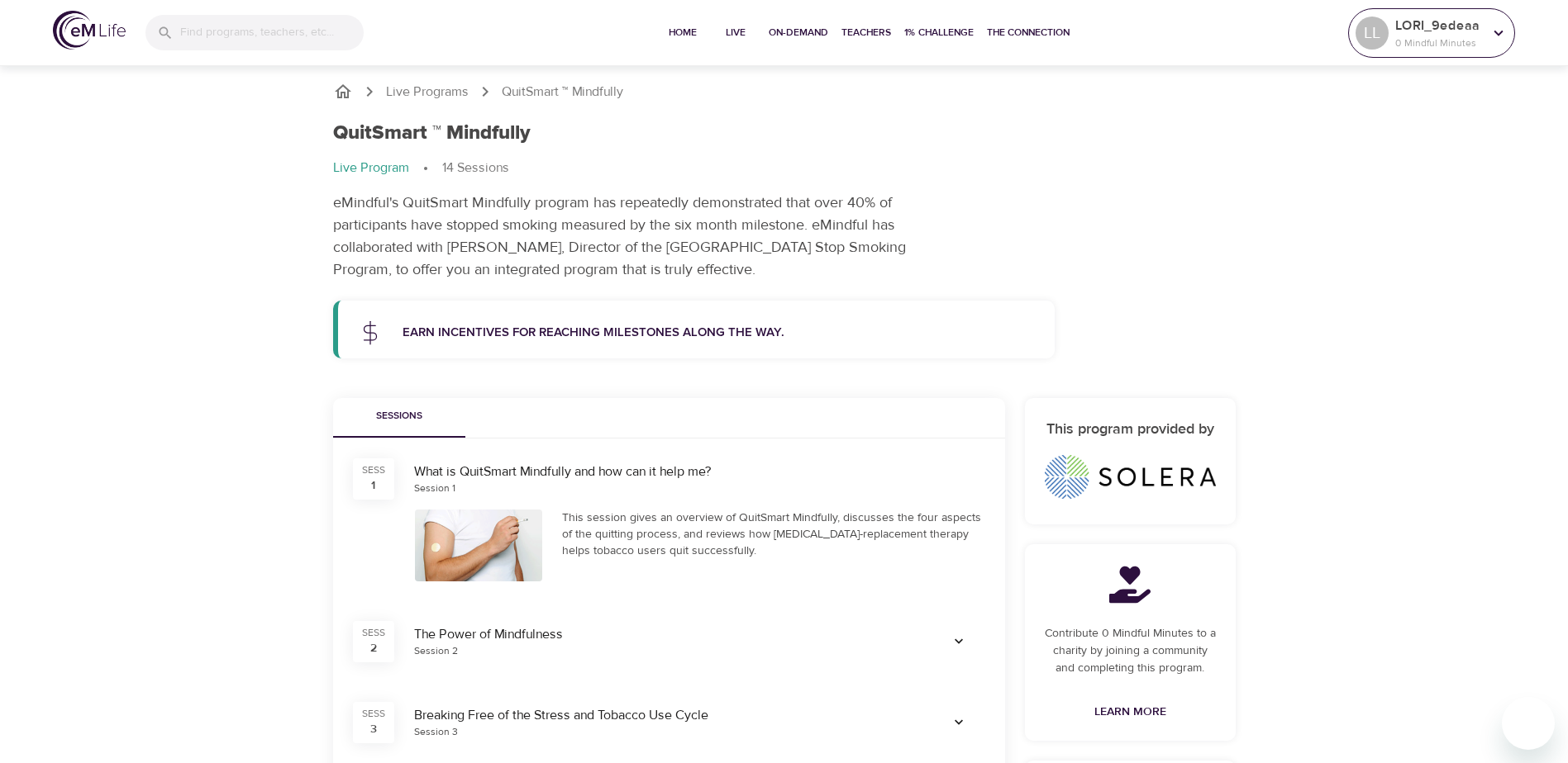
click at [1489, 38] on icon at bounding box center [1498, 32] width 18 height 18
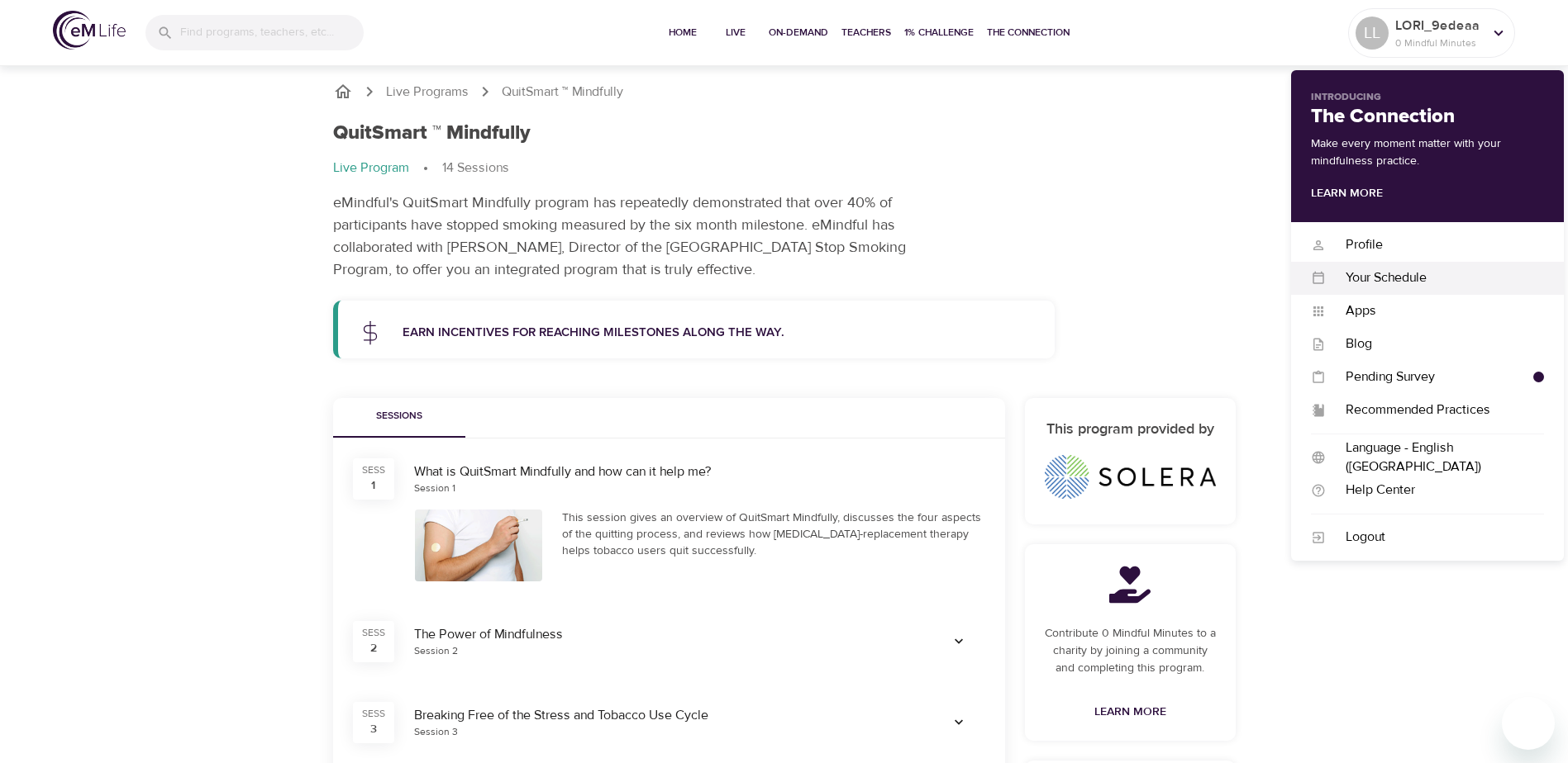
click at [1395, 293] on div "Your Schedule Your Schedule" at bounding box center [1427, 279] width 273 height 33
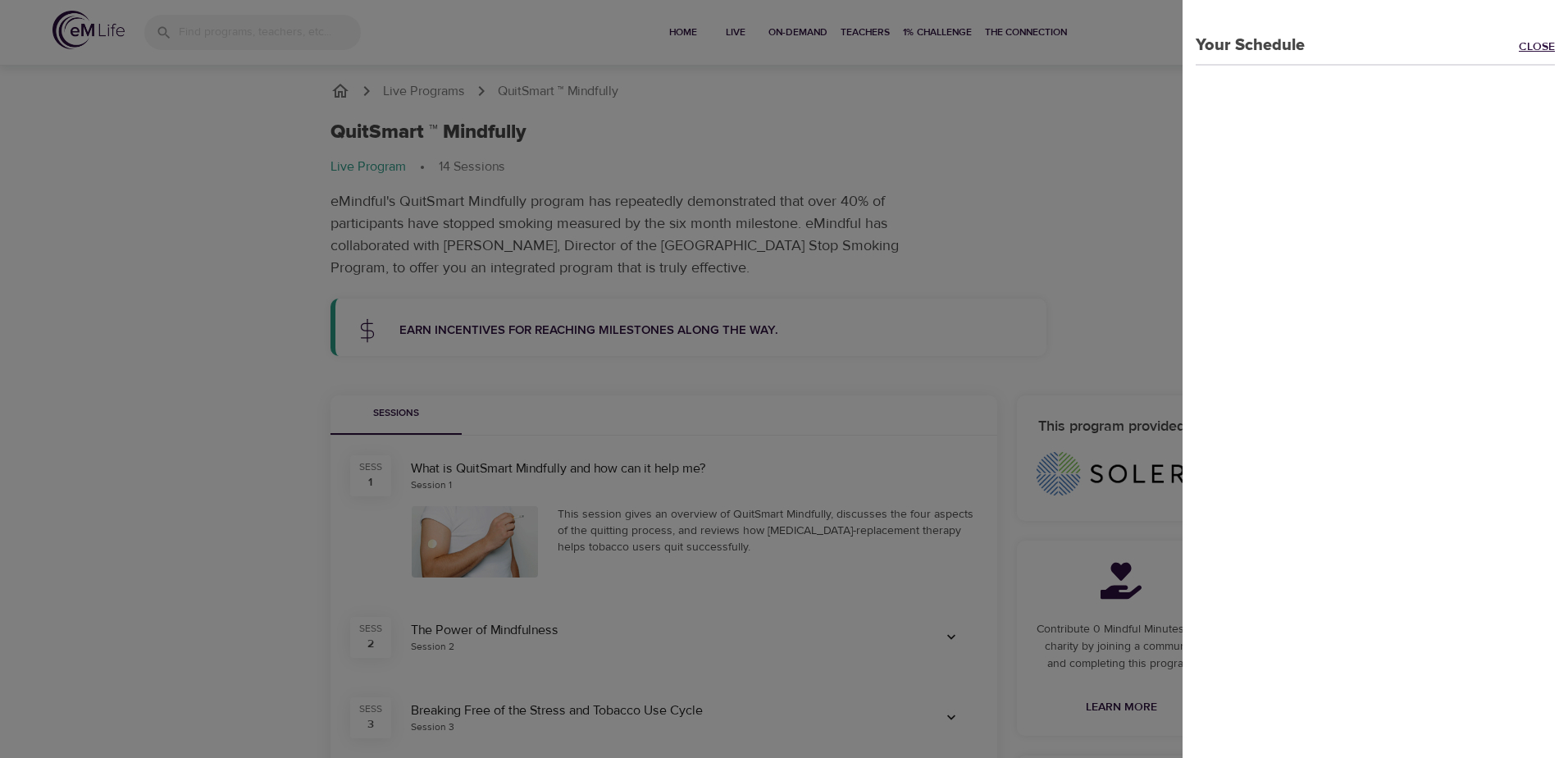
click at [1519, 45] on link "Close" at bounding box center [1543, 48] width 49 height 19
